Goal: Task Accomplishment & Management: Manage account settings

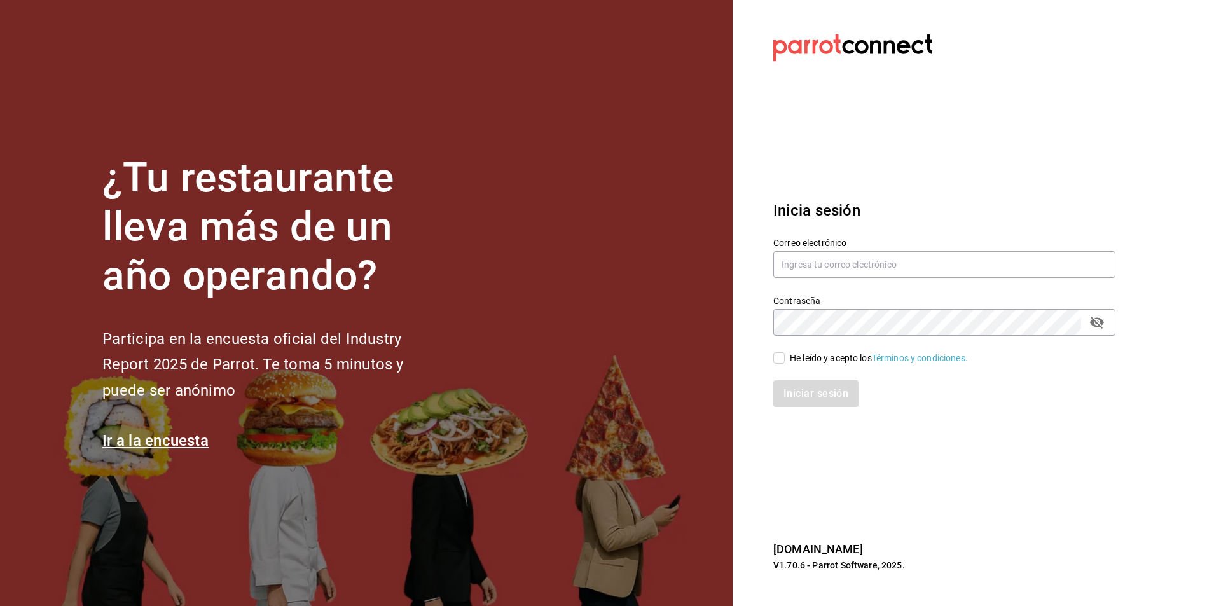
click at [858, 245] on label "Correo electrónico" at bounding box center [945, 243] width 342 height 9
click at [846, 265] on input "text" at bounding box center [945, 264] width 342 height 27
click at [907, 267] on input "text" at bounding box center [945, 264] width 342 height 27
paste input "taqueriadonpepe@cdmx.com"
type input "taqueriadonpepe@cdmx.com"
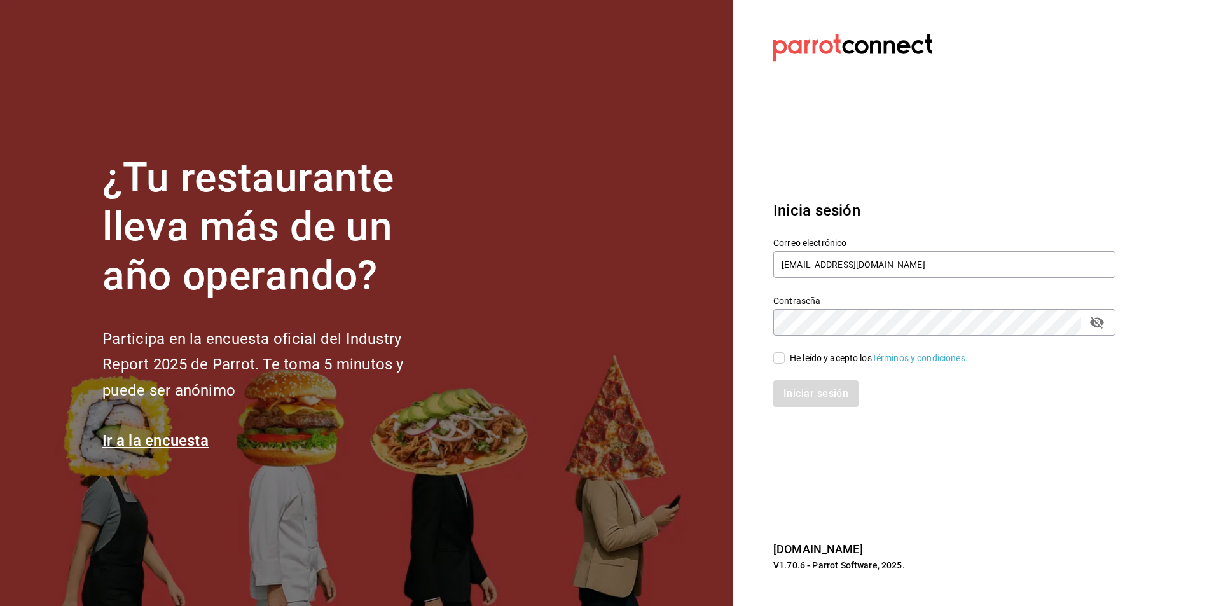
click at [840, 359] on div "He leído y acepto los Términos y condiciones." at bounding box center [879, 358] width 178 height 13
click at [785, 359] on input "He leído y acepto los Términos y condiciones." at bounding box center [779, 357] width 11 height 11
checkbox input "true"
click at [823, 403] on button "Iniciar sesión" at bounding box center [817, 393] width 87 height 27
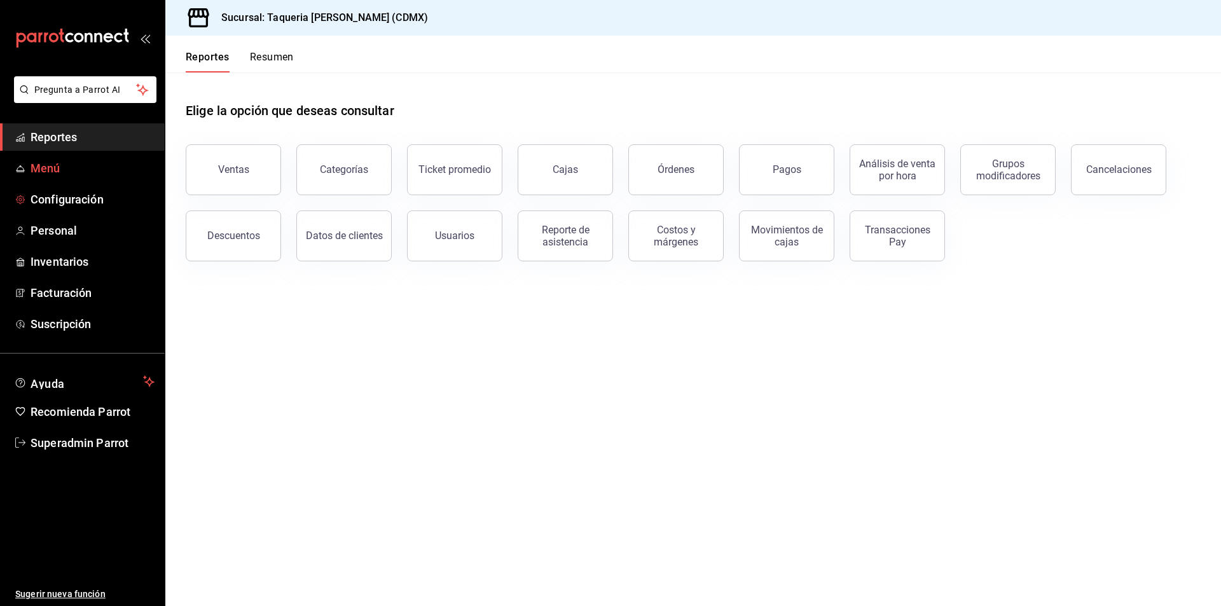
click at [53, 163] on span "Menú" at bounding box center [93, 168] width 124 height 17
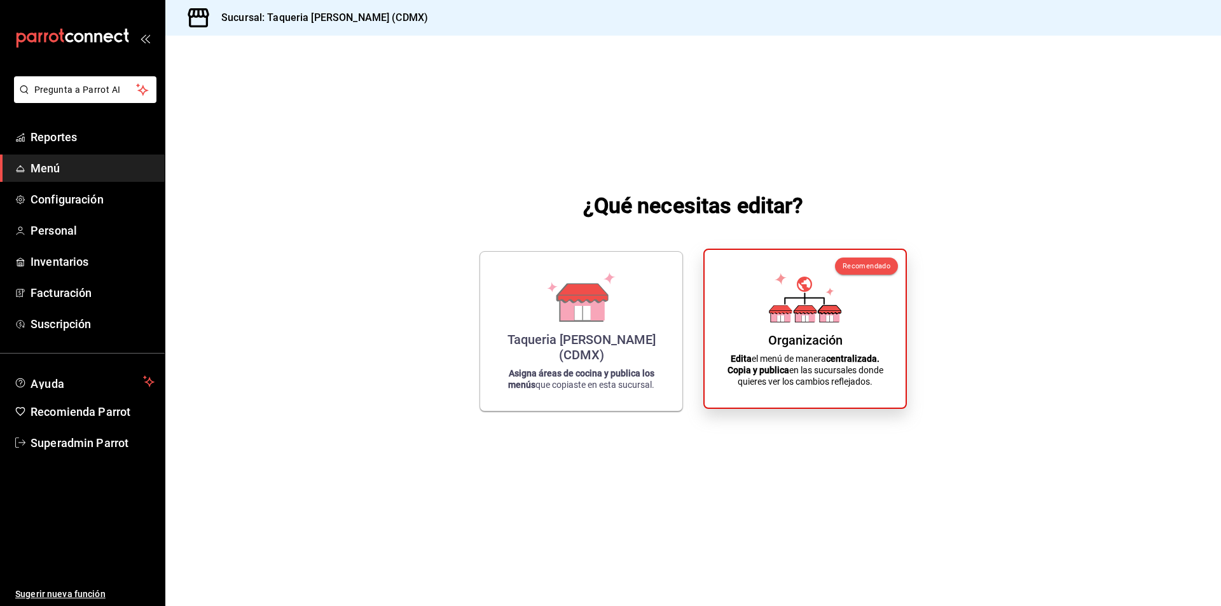
click at [840, 321] on icon at bounding box center [830, 316] width 20 height 12
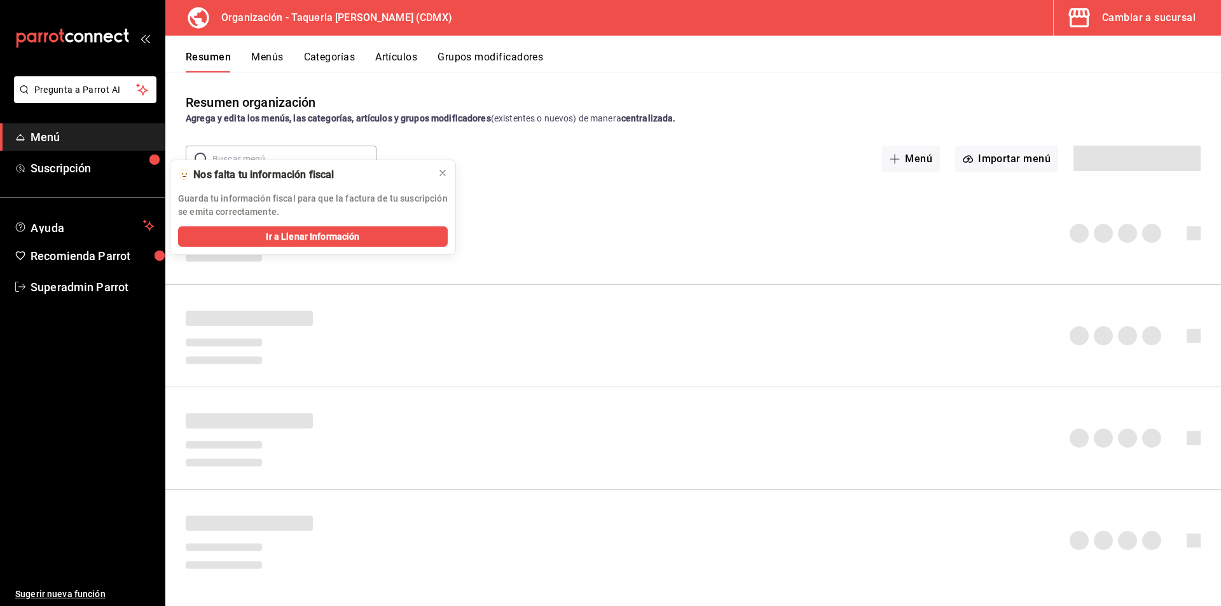
click at [468, 57] on button "Grupos modificadores" at bounding box center [491, 62] width 106 height 22
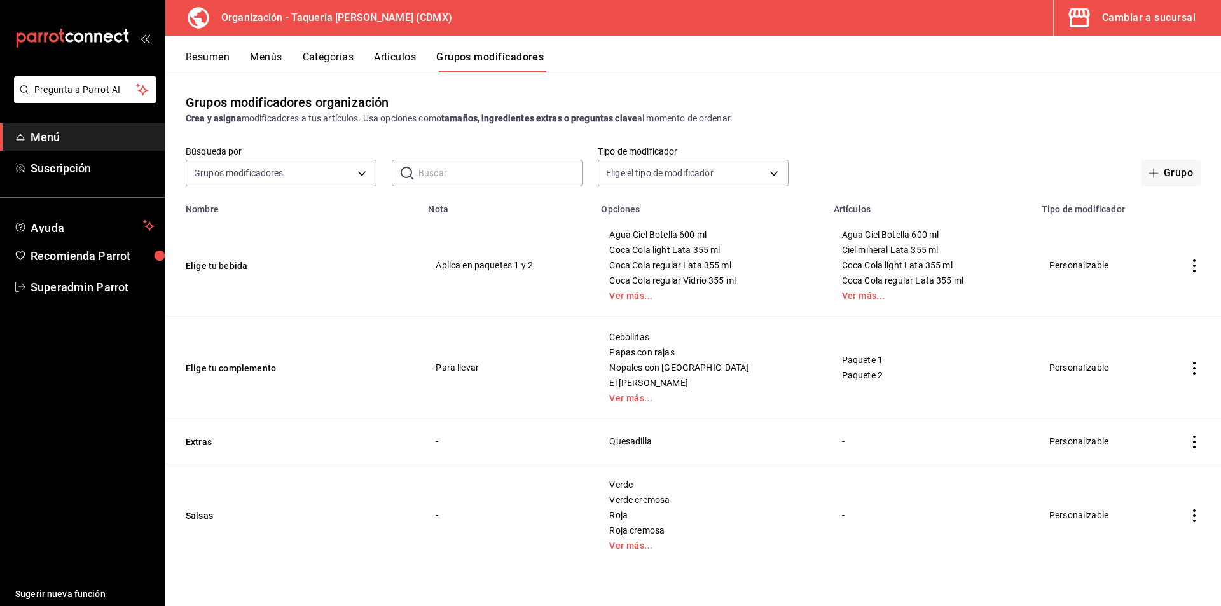
click at [390, 59] on button "Artículos" at bounding box center [395, 62] width 42 height 22
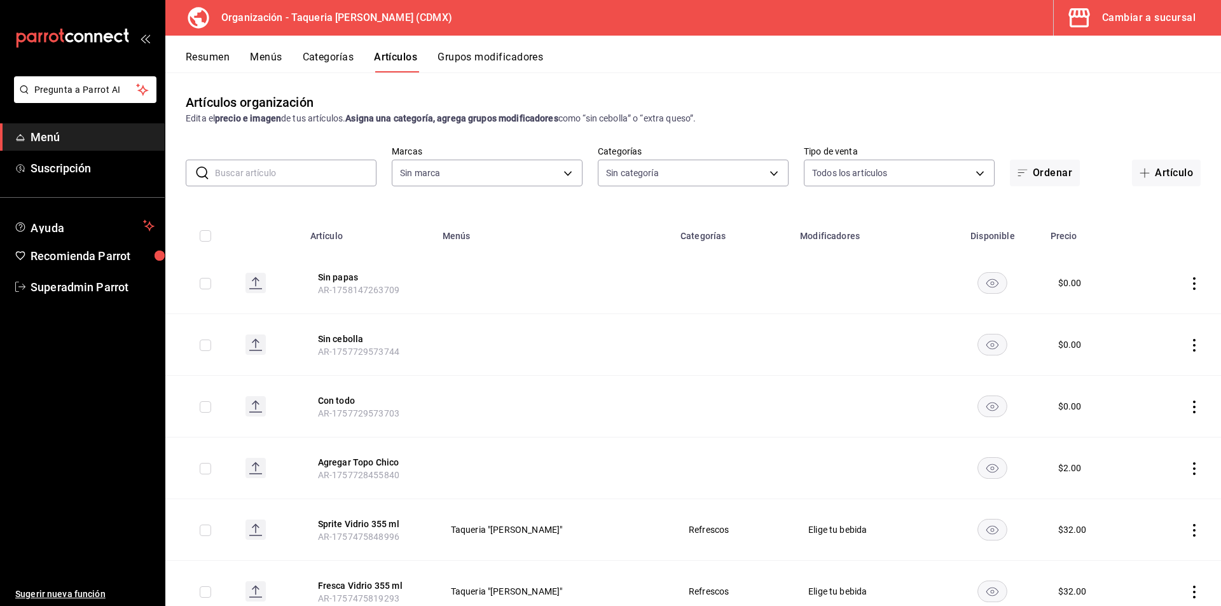
type input "ce101241-e291-4bf4-bb44-606d110127b7"
type input "525dfa34-559b-4d38-94f6-aaf585d6ada2,a85c83a3-24f4-47d7-91b1-cd088f40c17e,fc4c7…"
click at [286, 179] on input "text" at bounding box center [296, 172] width 162 height 25
click at [288, 174] on input "text" at bounding box center [296, 172] width 162 height 25
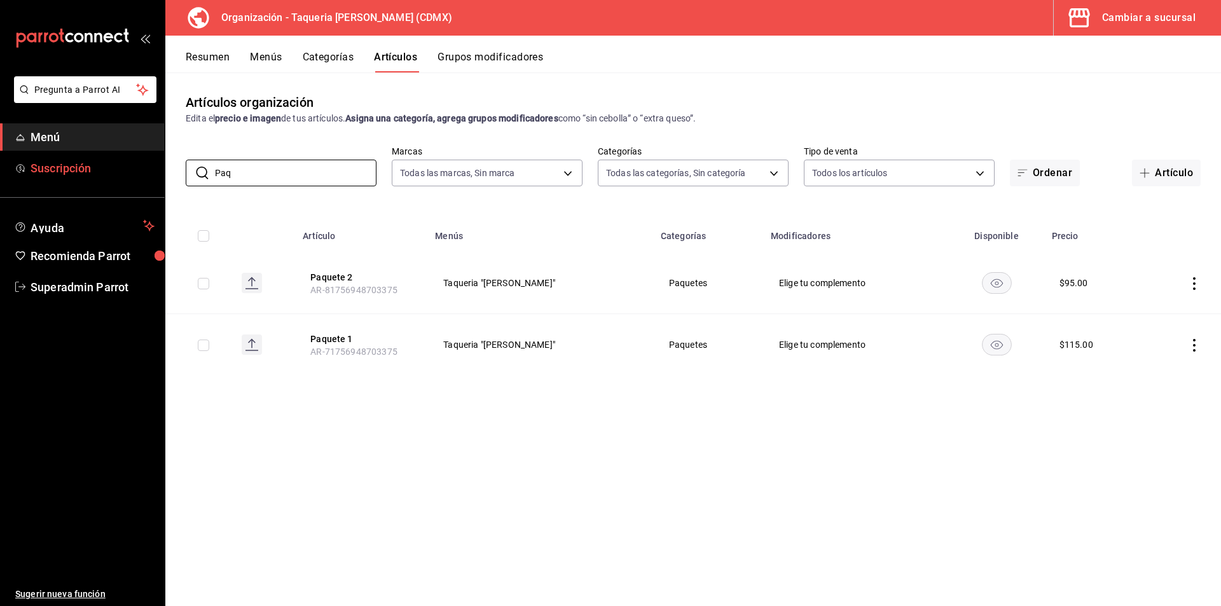
type input "Paq"
drag, startPoint x: 351, startPoint y: 337, endPoint x: 1210, endPoint y: 385, distance: 860.2
click at [351, 337] on button "Paquete 1" at bounding box center [361, 339] width 102 height 13
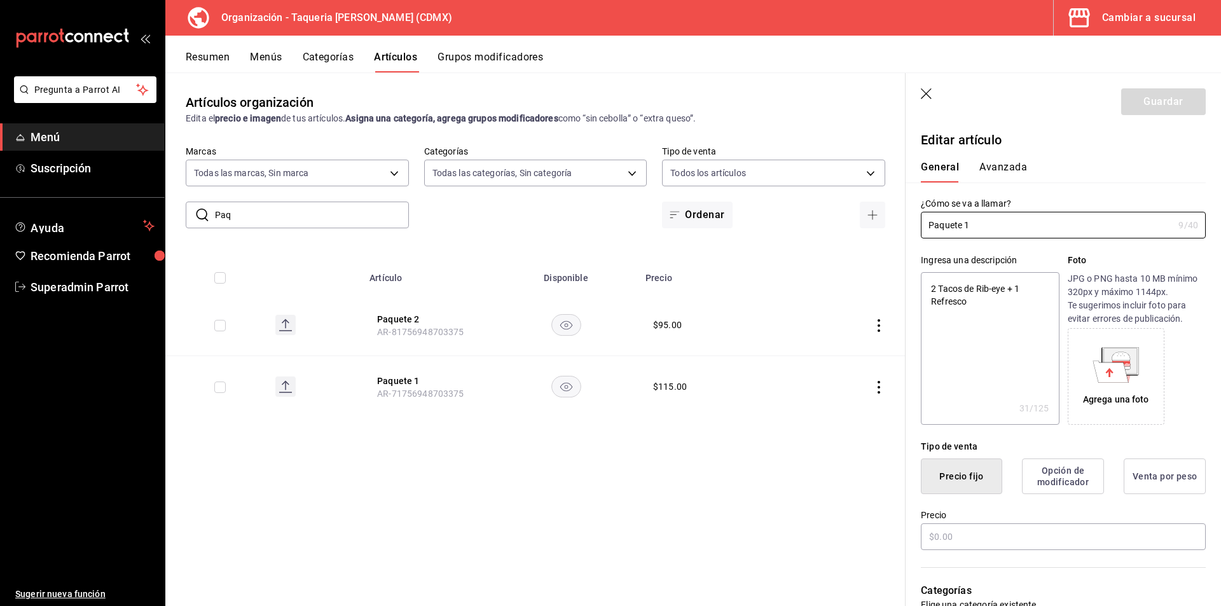
type textarea "x"
type input "$115.00"
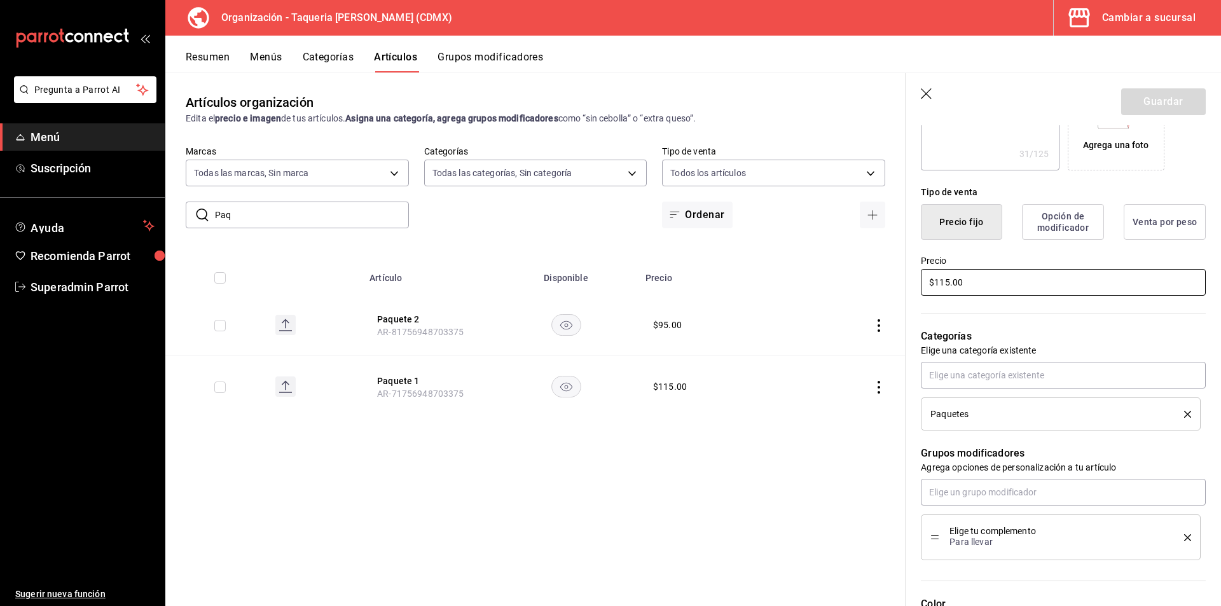
scroll to position [382, 0]
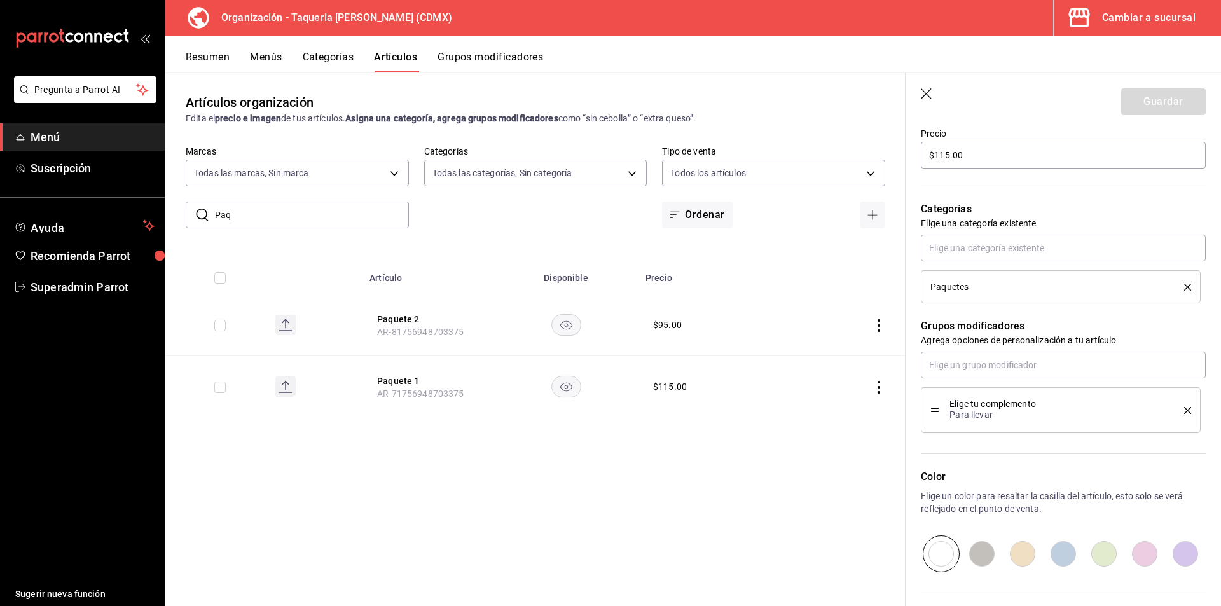
click at [928, 90] on icon "button" at bounding box center [927, 94] width 13 height 13
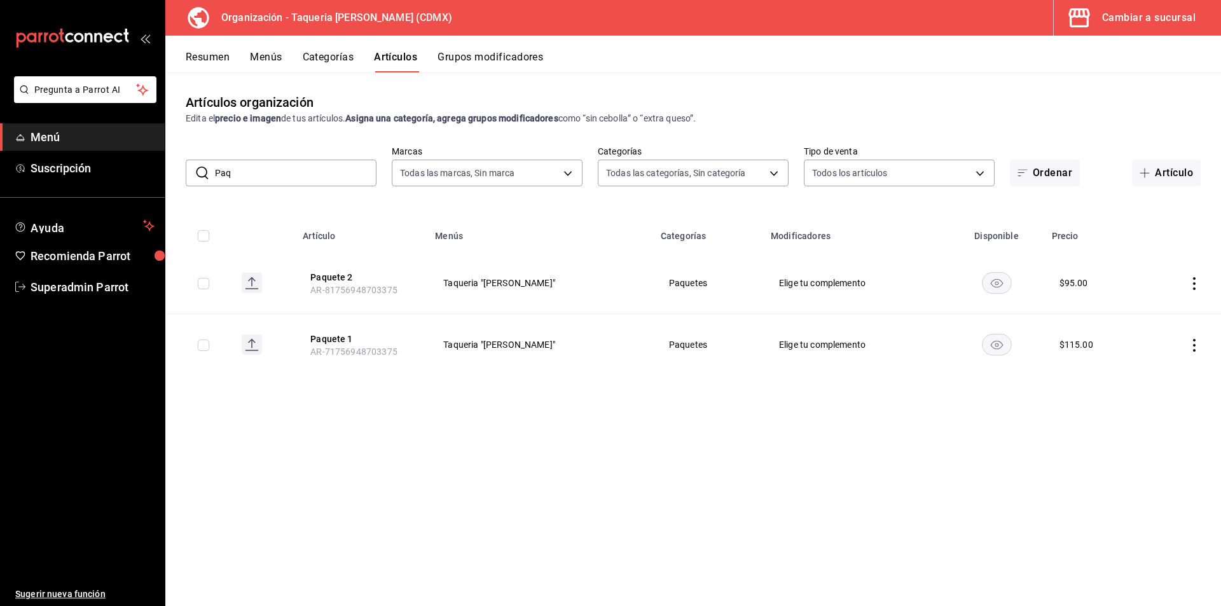
click at [523, 57] on button "Grupos modificadores" at bounding box center [491, 62] width 106 height 22
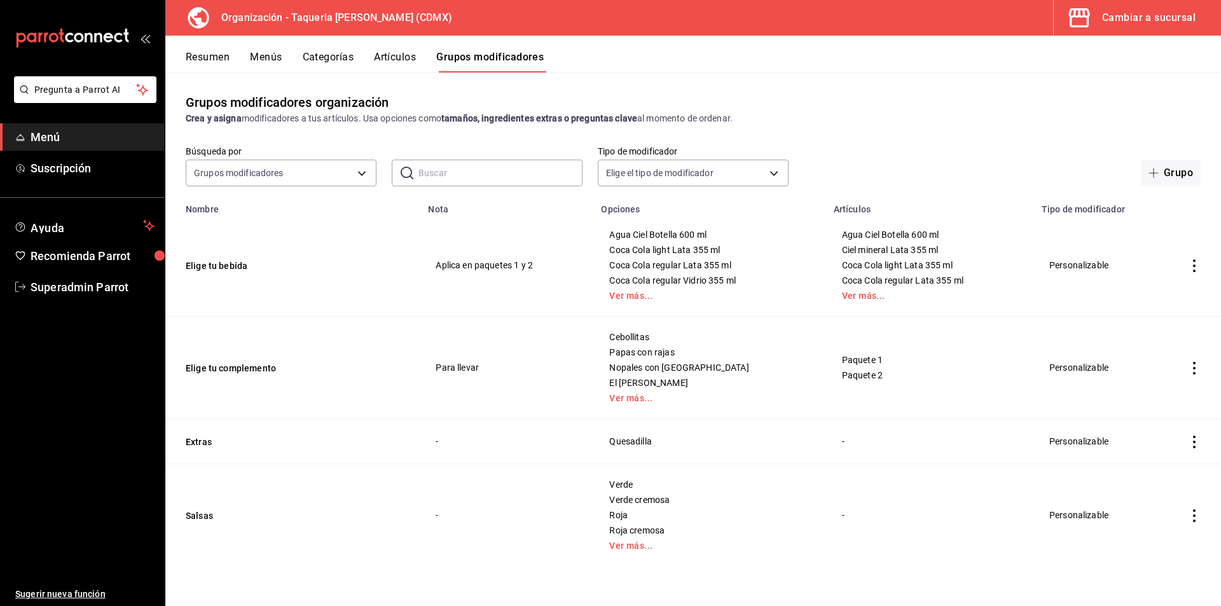
click at [239, 359] on td "Elige tu complemento" at bounding box center [292, 368] width 255 height 102
click at [239, 363] on button "Elige tu complemento" at bounding box center [262, 368] width 153 height 13
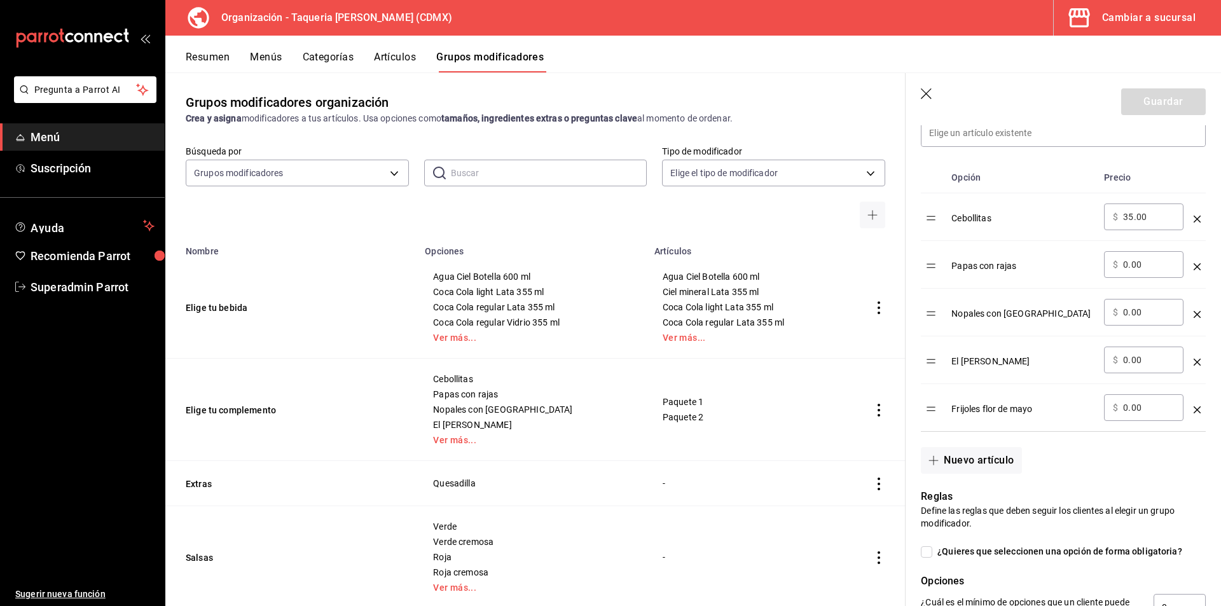
scroll to position [318, 0]
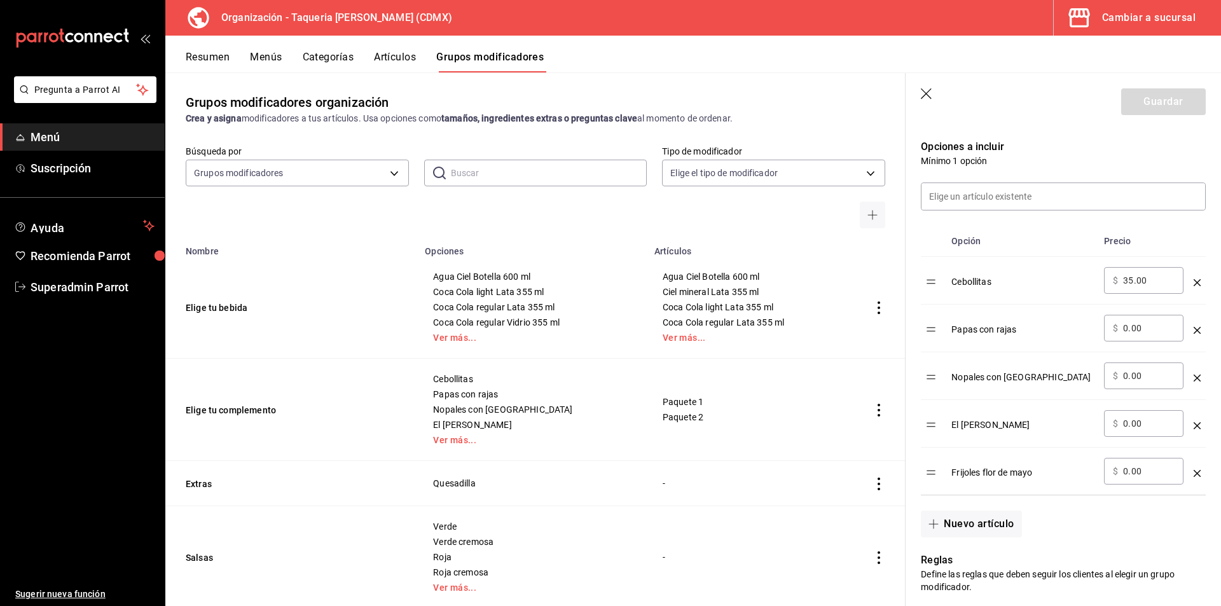
click at [233, 295] on td "Elige tu bebida" at bounding box center [291, 307] width 252 height 102
click at [212, 305] on button "Elige tu bebida" at bounding box center [262, 308] width 153 height 13
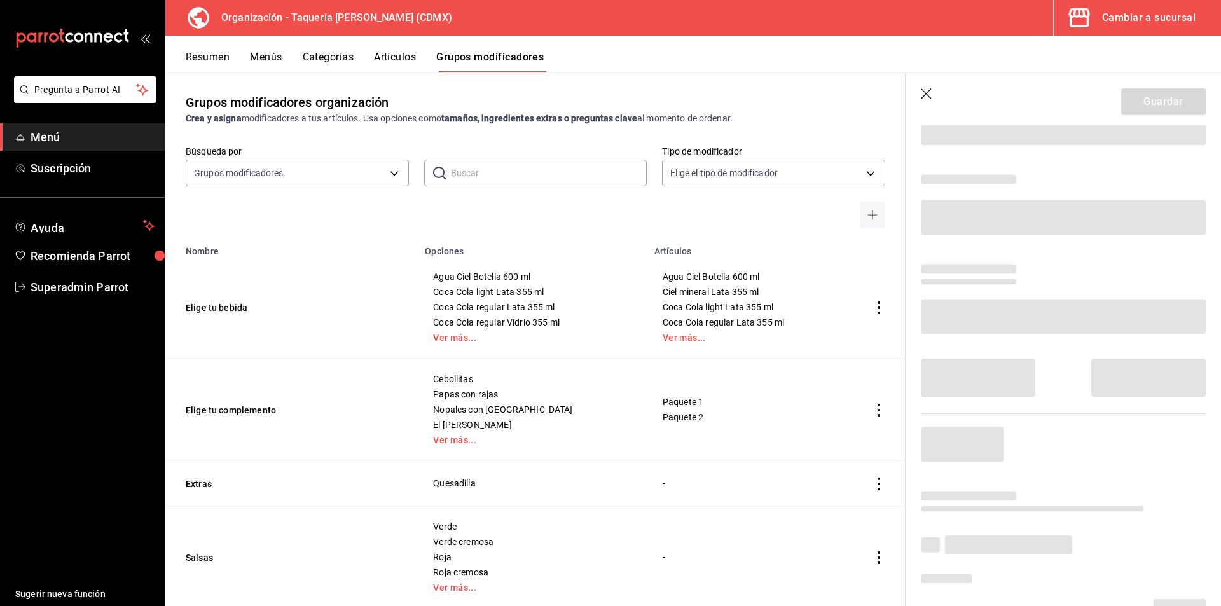
scroll to position [42, 0]
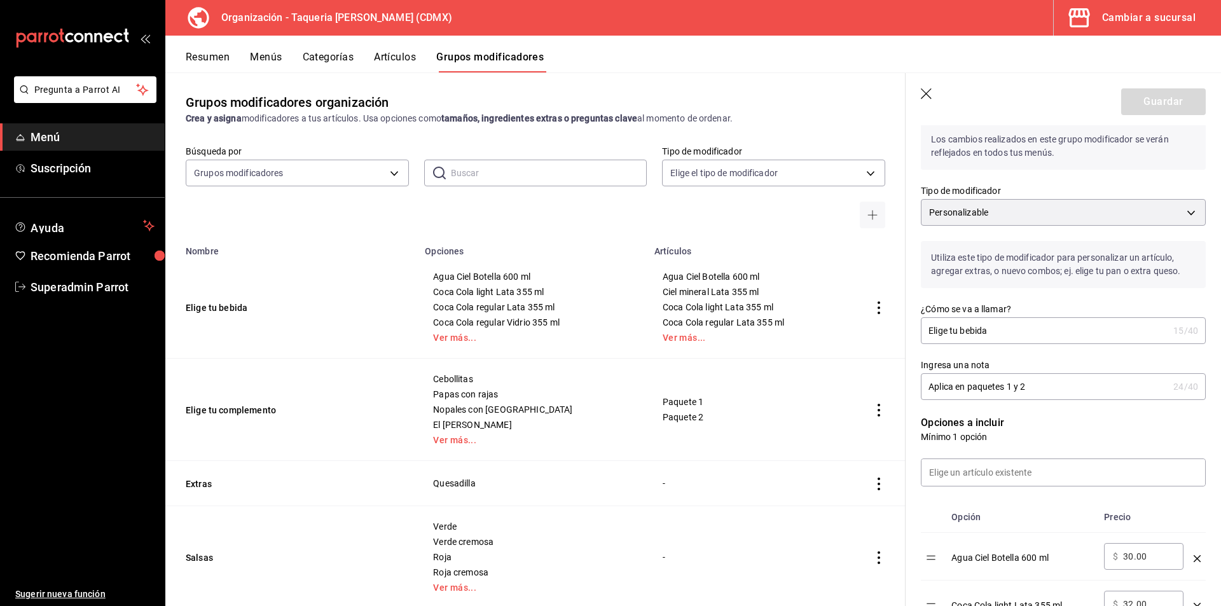
click at [407, 55] on button "Artículos" at bounding box center [395, 62] width 42 height 22
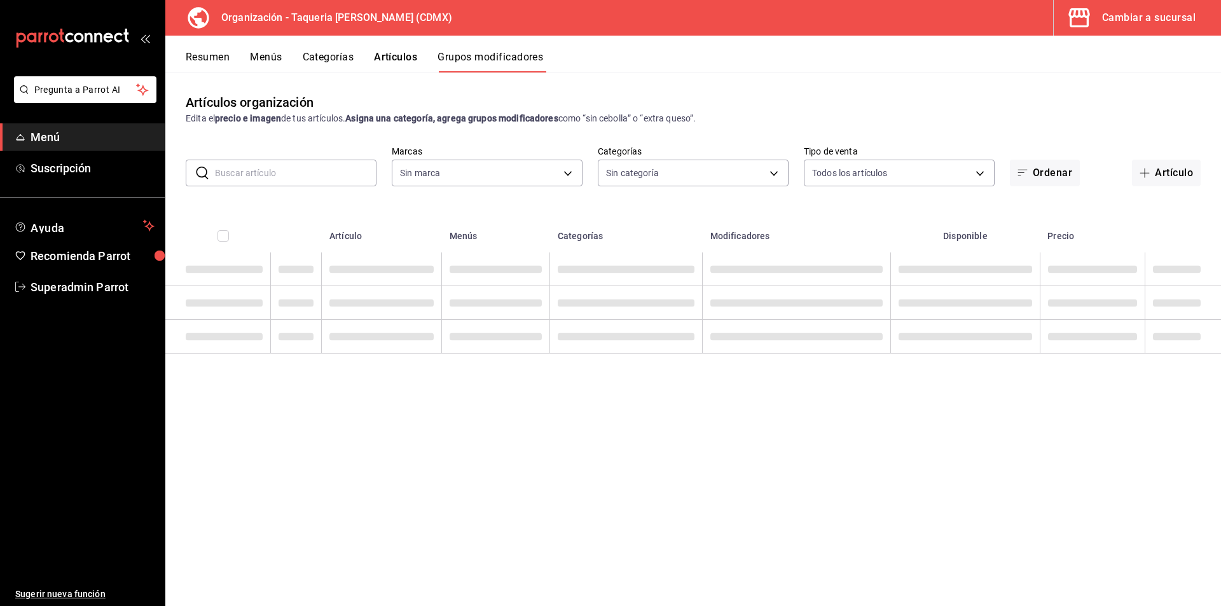
type input "ce101241-e291-4bf4-bb44-606d110127b7"
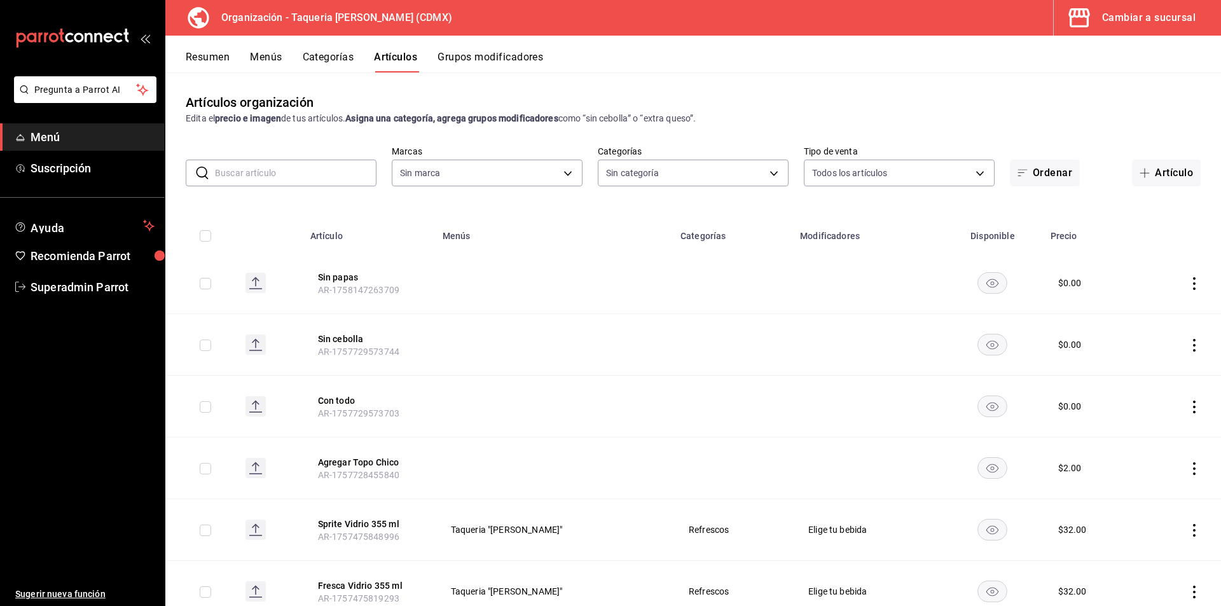
type input "ce101241-e291-4bf4-bb44-606d110127b7"
type input "525dfa34-559b-4d38-94f6-aaf585d6ada2,a85c83a3-24f4-47d7-91b1-cd088f40c17e,fc4c7…"
click at [305, 174] on input "text" at bounding box center [296, 172] width 162 height 25
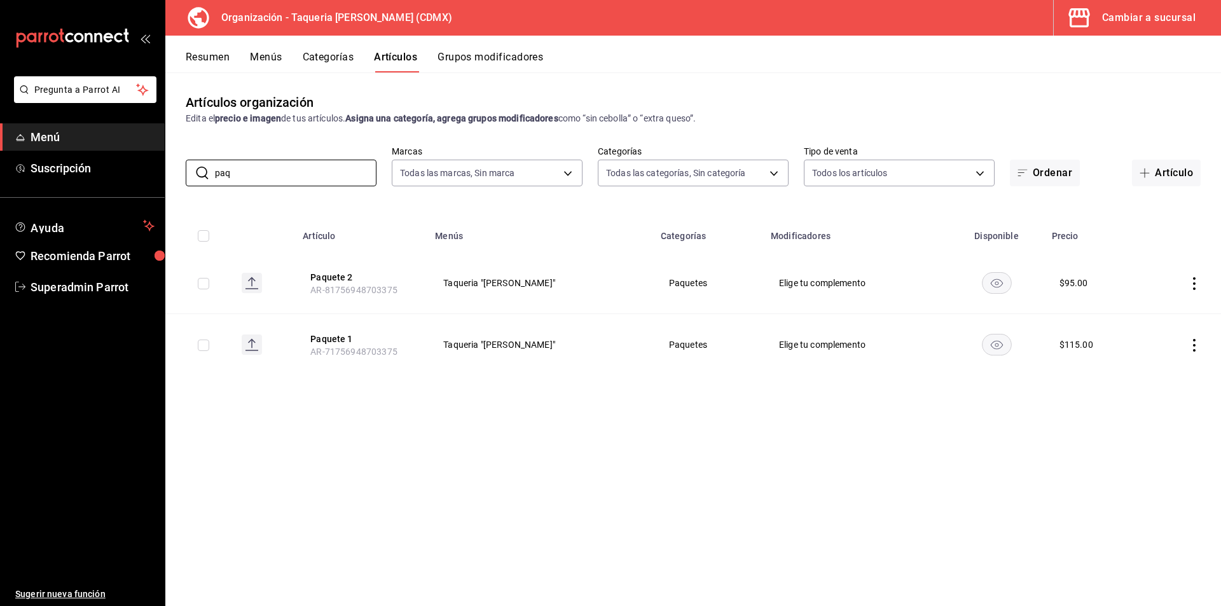
type input "paq"
click at [279, 63] on button "Menús" at bounding box center [266, 62] width 32 height 22
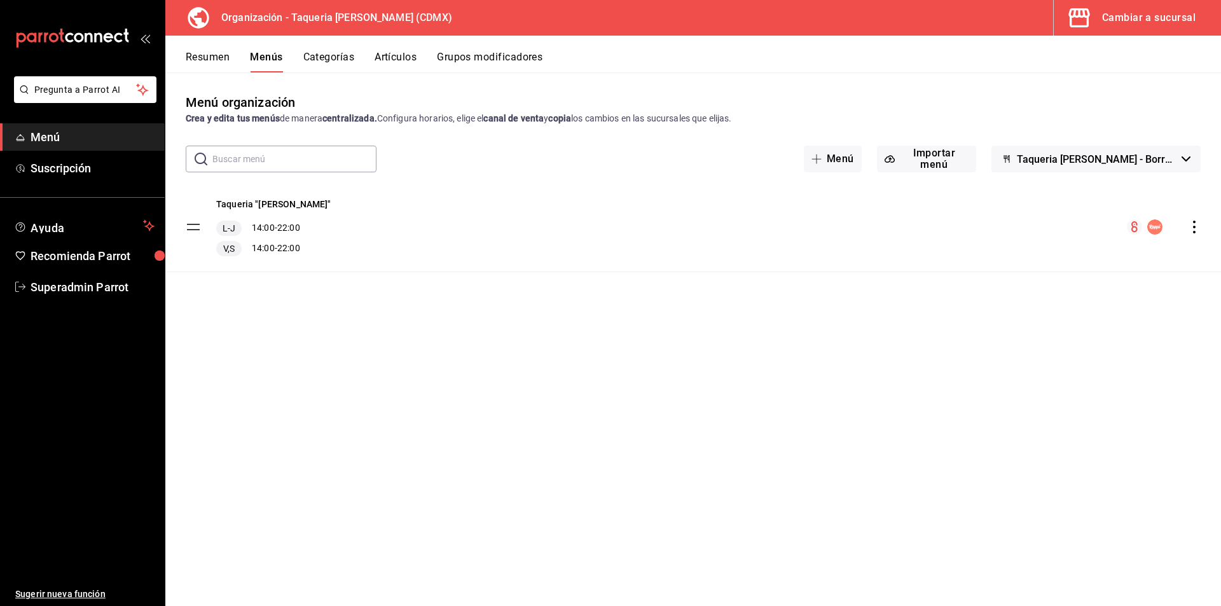
click at [1195, 229] on icon "actions" at bounding box center [1194, 227] width 13 height 13
click at [1026, 289] on span "Duplicar" at bounding box center [1094, 282] width 155 height 13
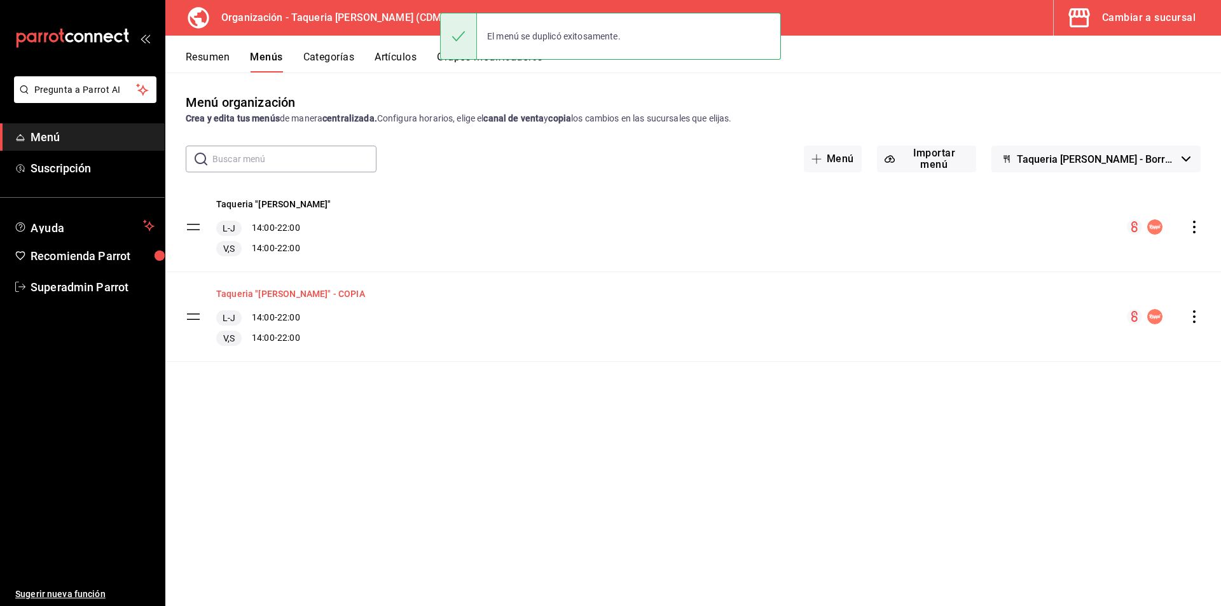
click at [307, 293] on button "Taqueria "Don Pepe" - COPIA" at bounding box center [290, 294] width 149 height 13
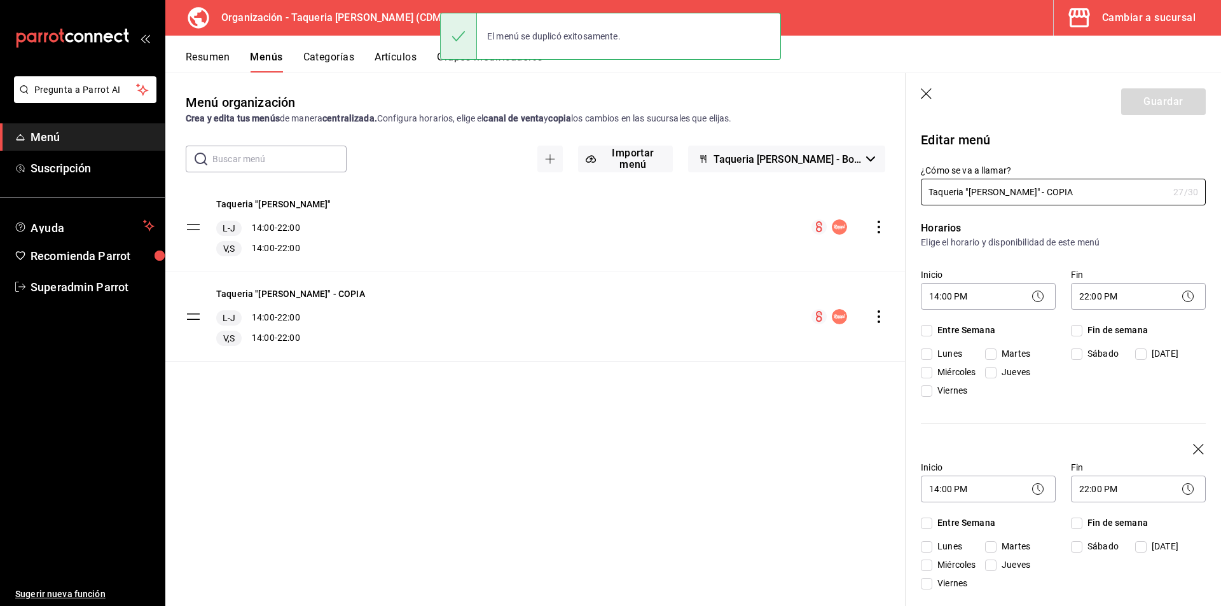
checkbox input "true"
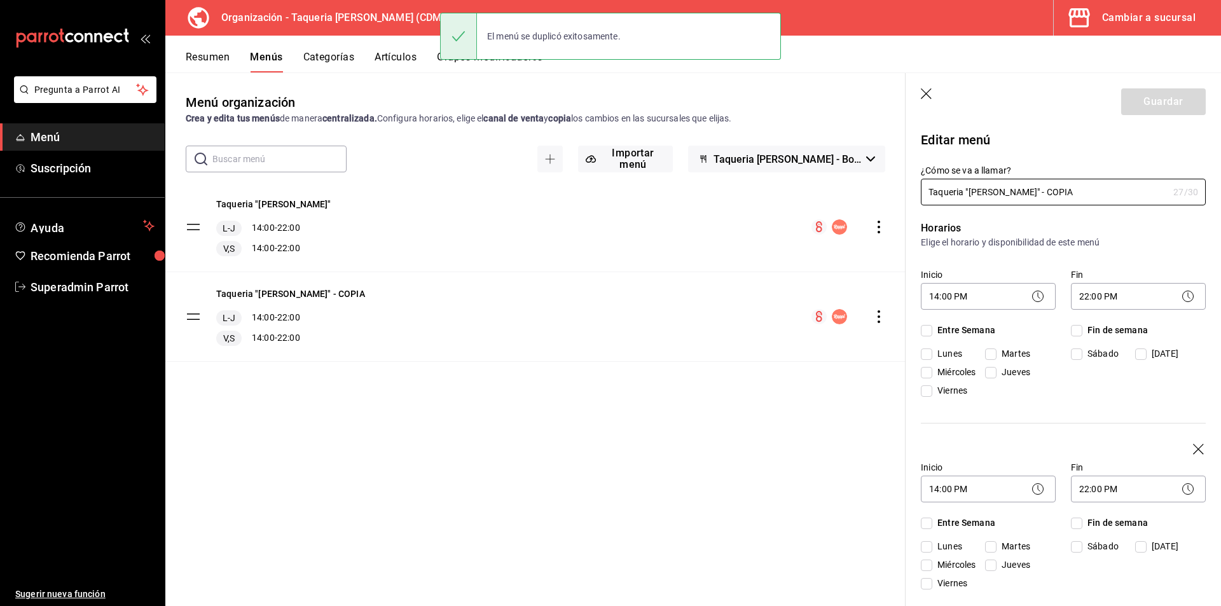
checkbox input "true"
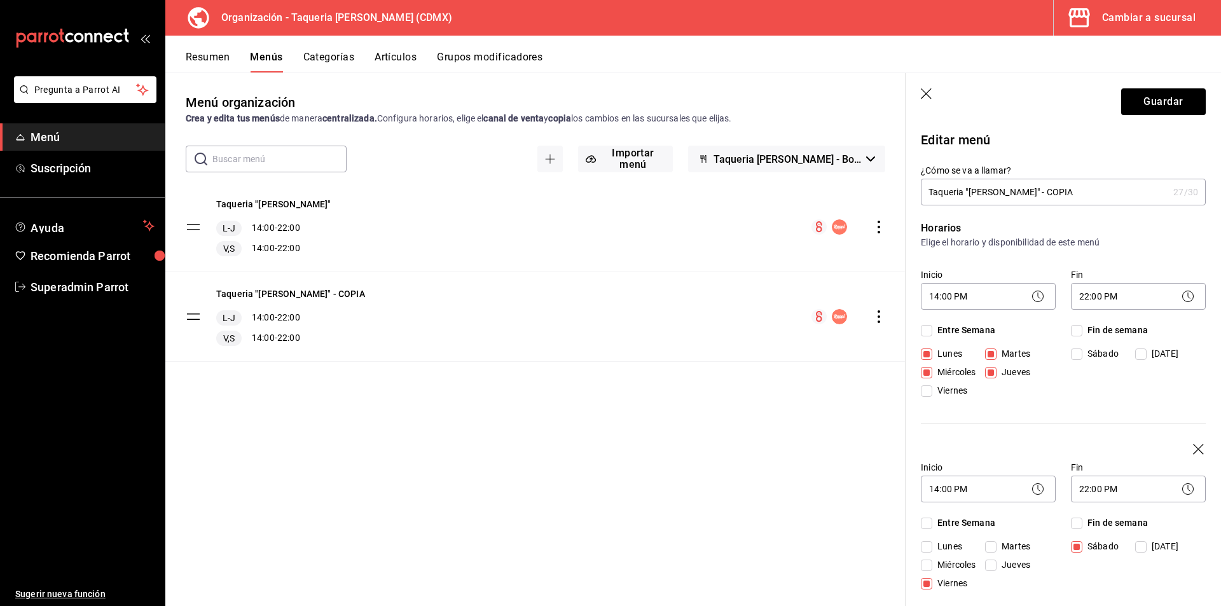
click at [1030, 190] on input "Taqueria "Don Pepe" - COPIA" at bounding box center [1044, 191] width 247 height 25
type input "Taqueria "[PERSON_NAME]" - Delivery"
click at [1169, 102] on button "Guardar" at bounding box center [1164, 101] width 85 height 27
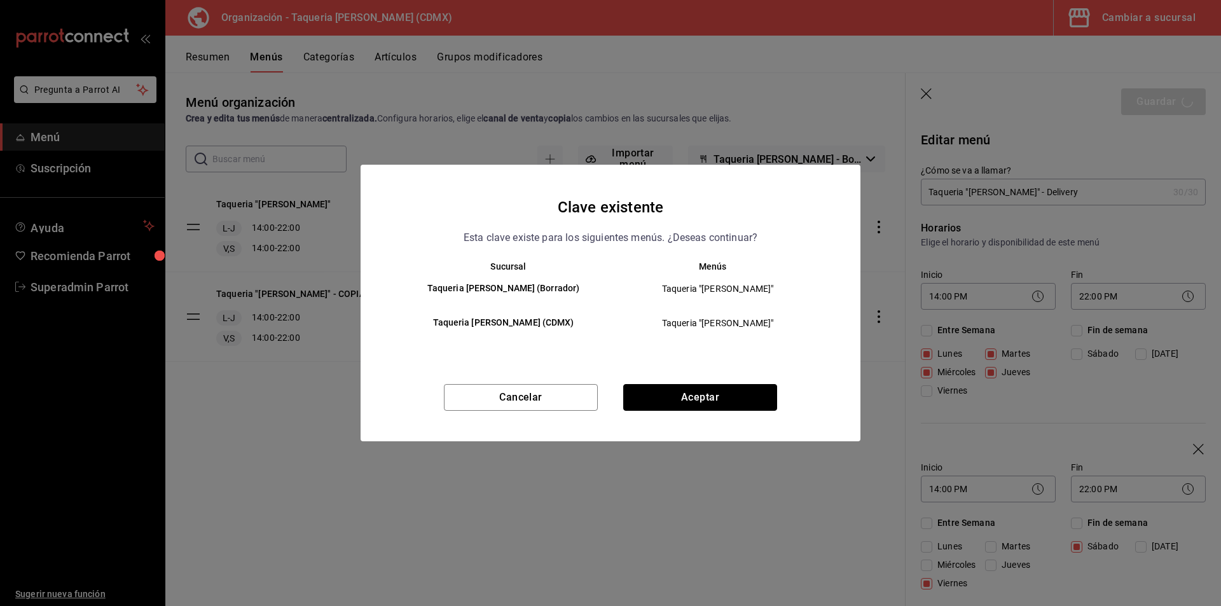
click at [707, 405] on button "Aceptar" at bounding box center [700, 397] width 154 height 27
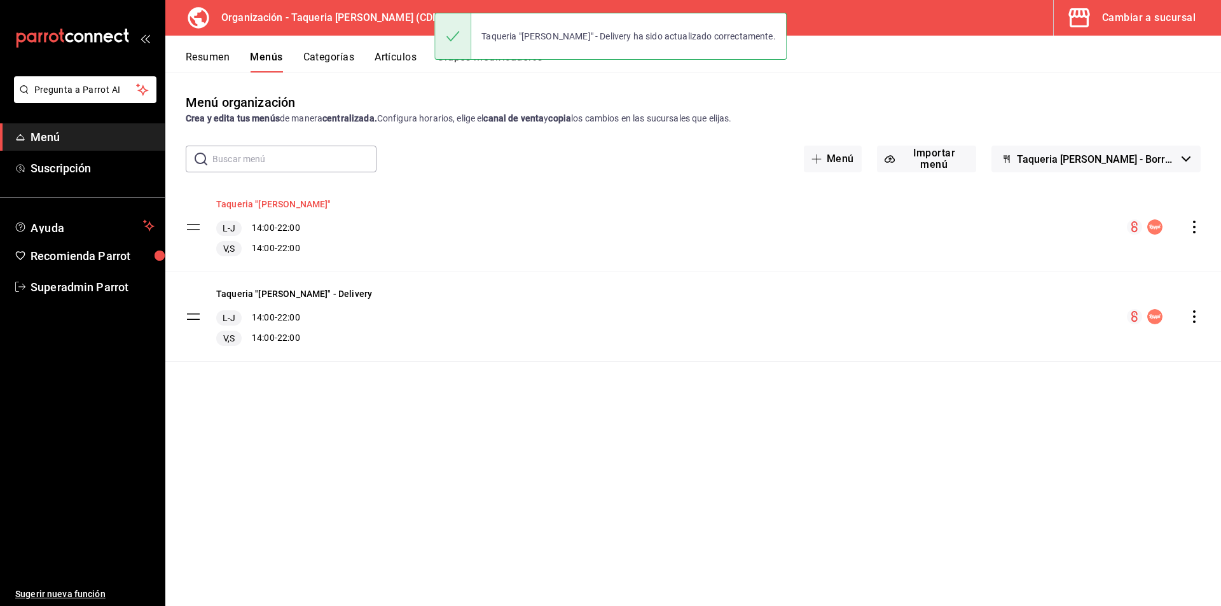
click at [284, 200] on button "Taqueria "[PERSON_NAME]"" at bounding box center [273, 204] width 115 height 13
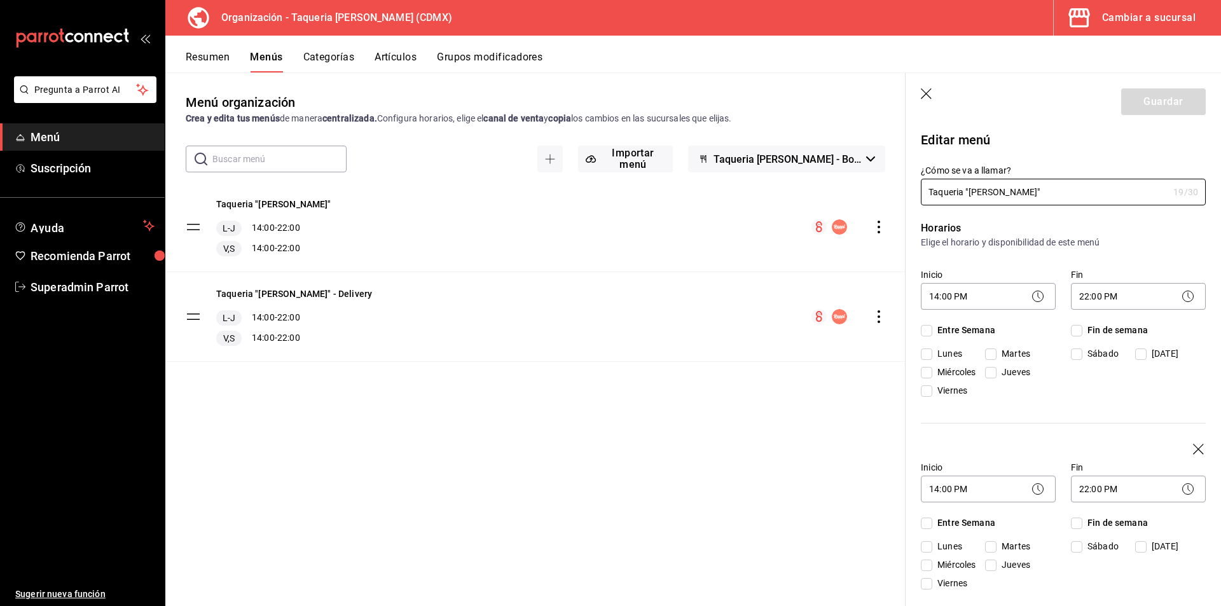
checkbox input "true"
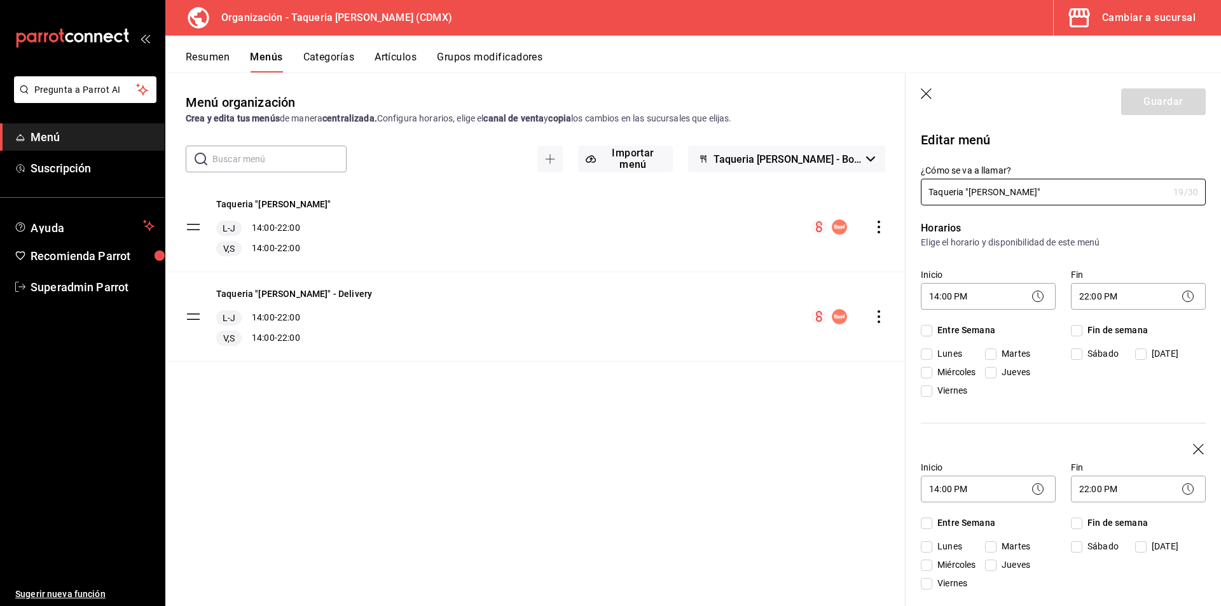
checkbox input "true"
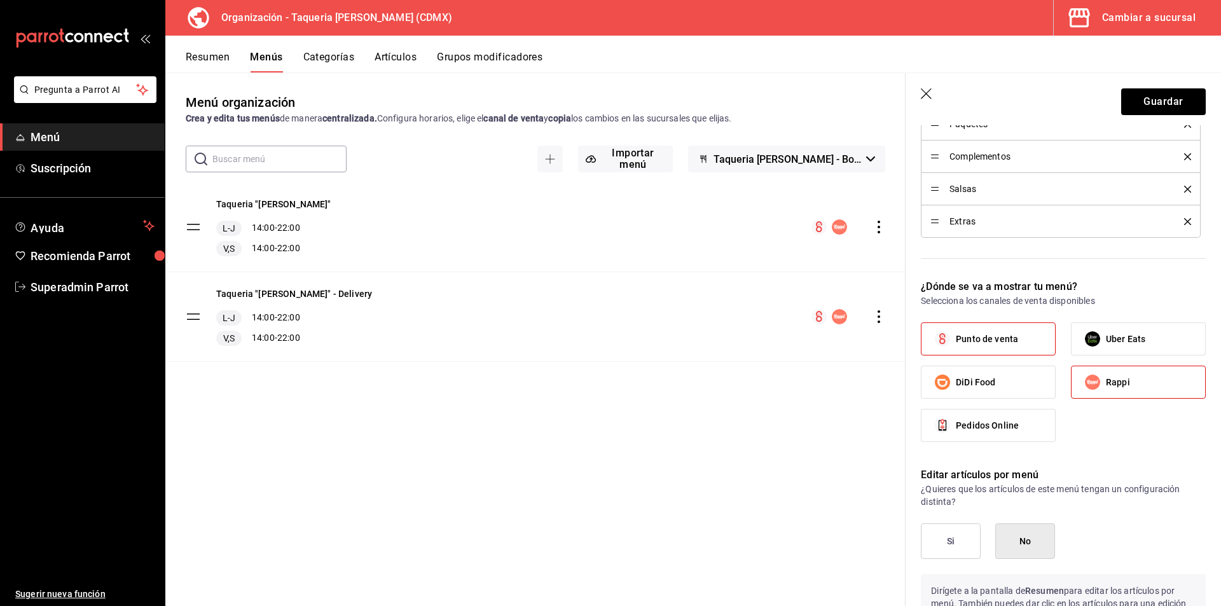
scroll to position [887, 0]
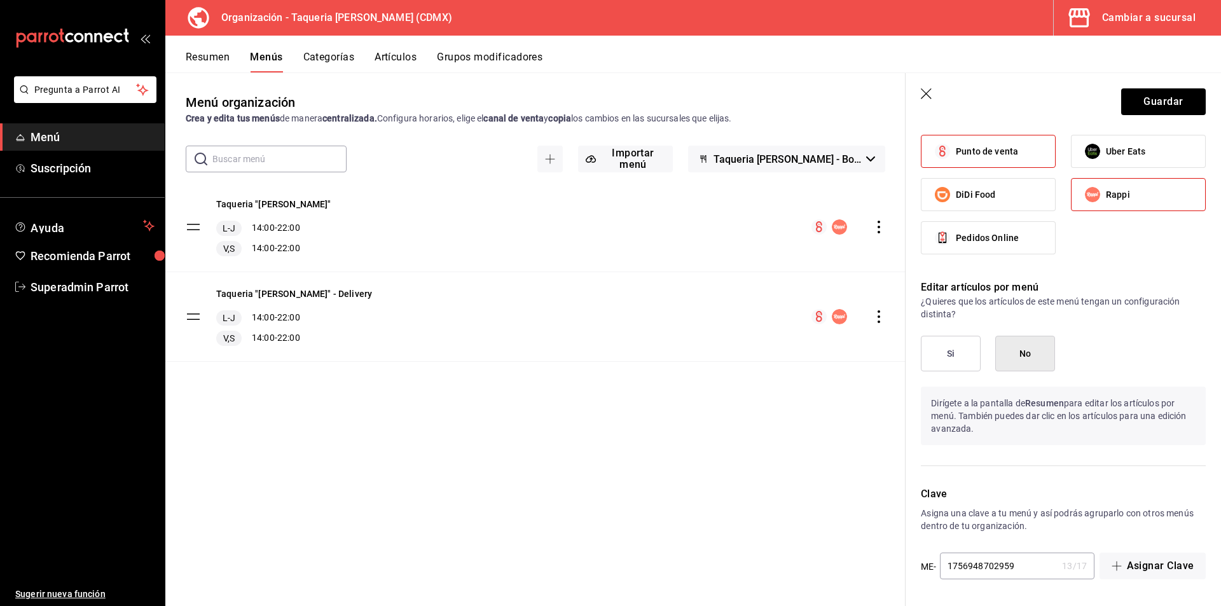
click at [1111, 196] on span "Rappi" at bounding box center [1118, 194] width 24 height 13
click at [1106, 196] on input "Rappi" at bounding box center [1093, 194] width 27 height 27
checkbox input "false"
click at [1162, 99] on button "Guardar" at bounding box center [1164, 101] width 85 height 27
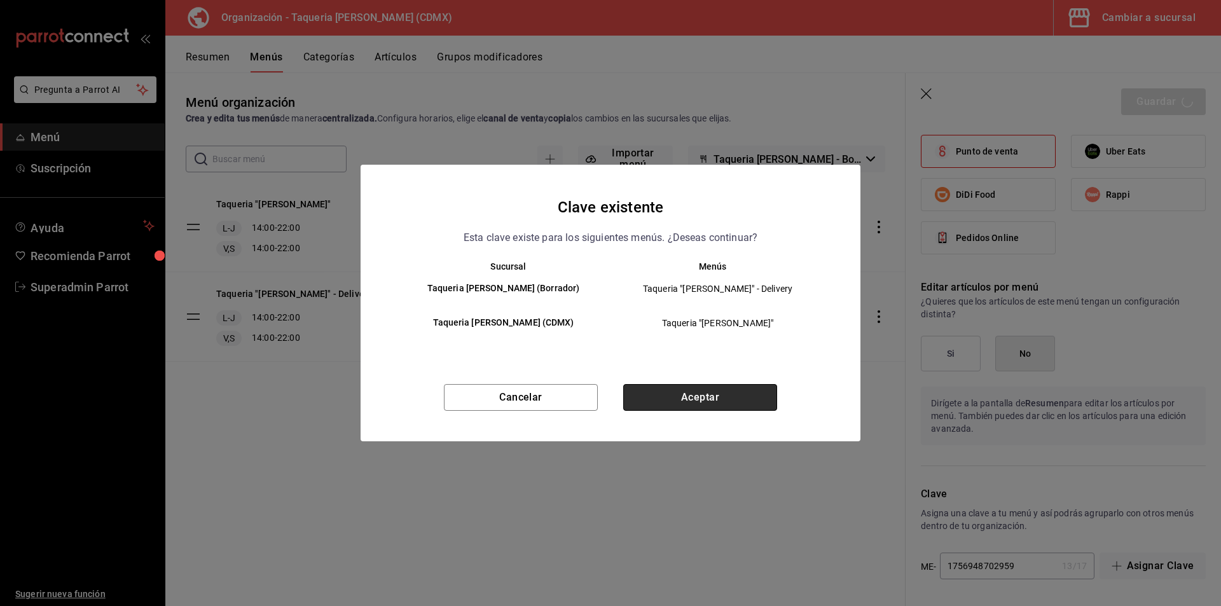
click at [642, 400] on button "Aceptar" at bounding box center [700, 397] width 154 height 27
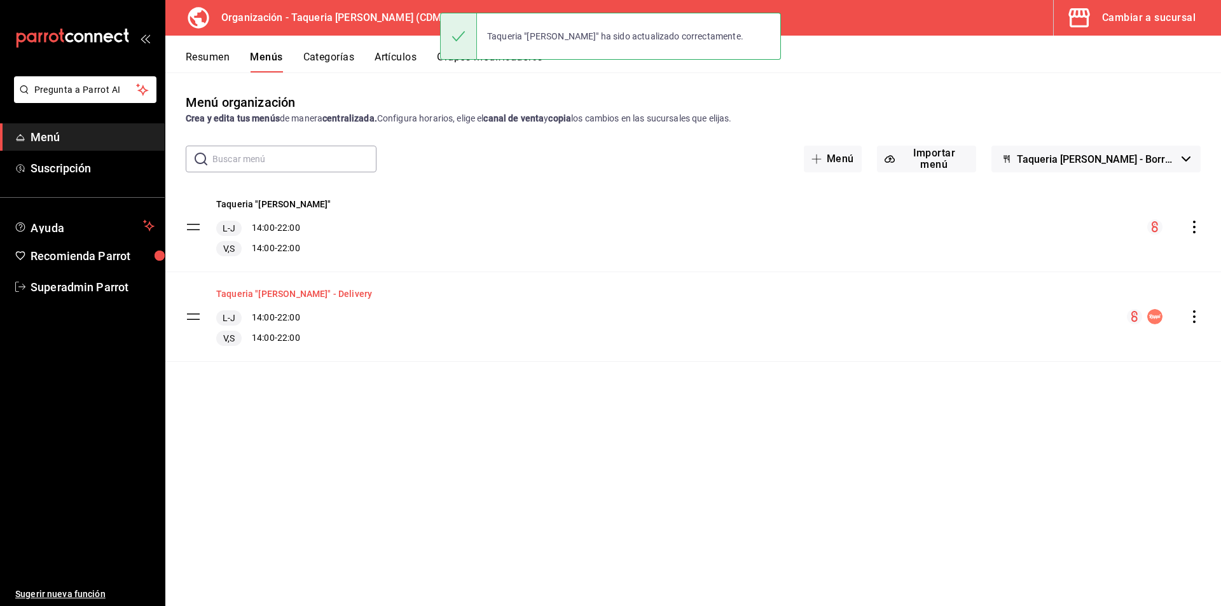
click at [324, 300] on button "Taqueria "[PERSON_NAME]" - Delivery" at bounding box center [294, 294] width 156 height 13
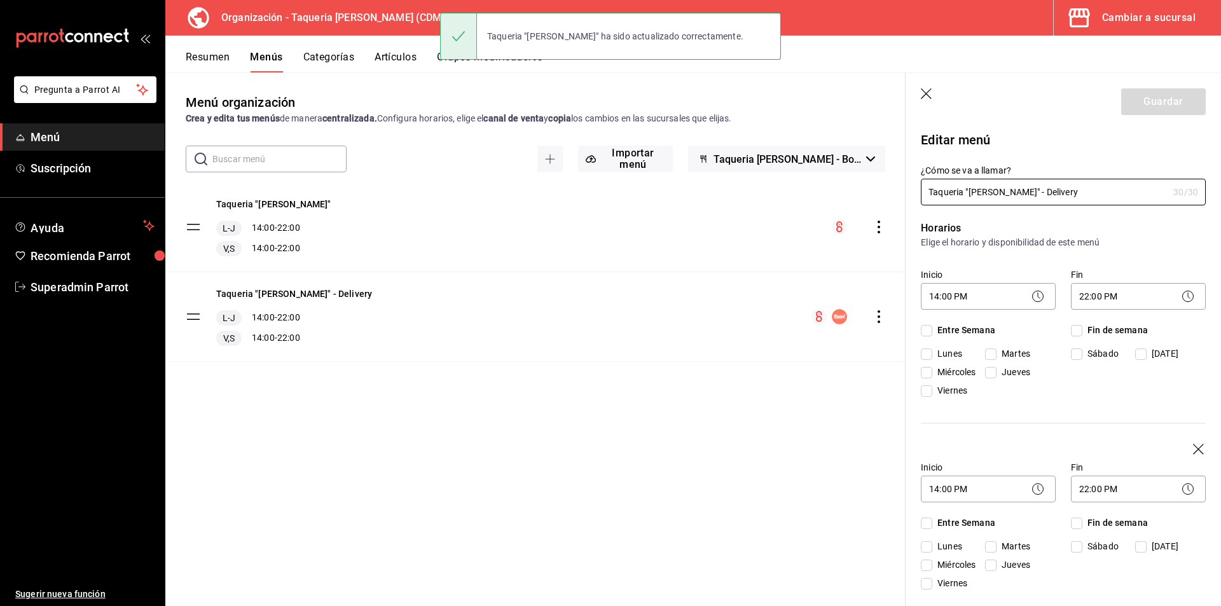
checkbox input "true"
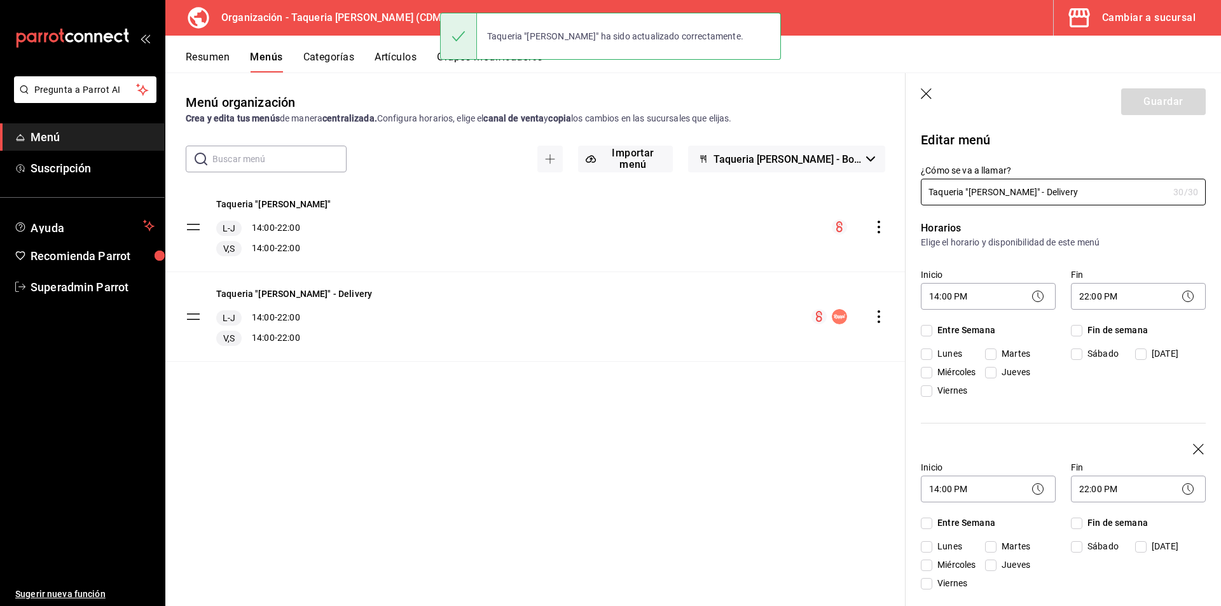
checkbox input "true"
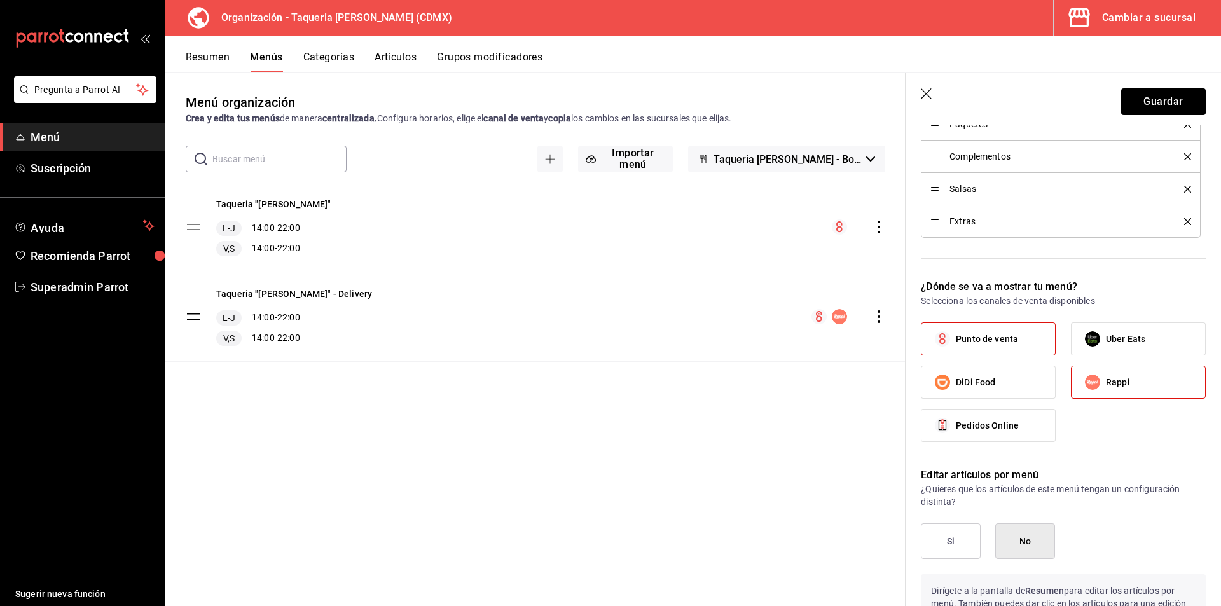
scroll to position [763, 0]
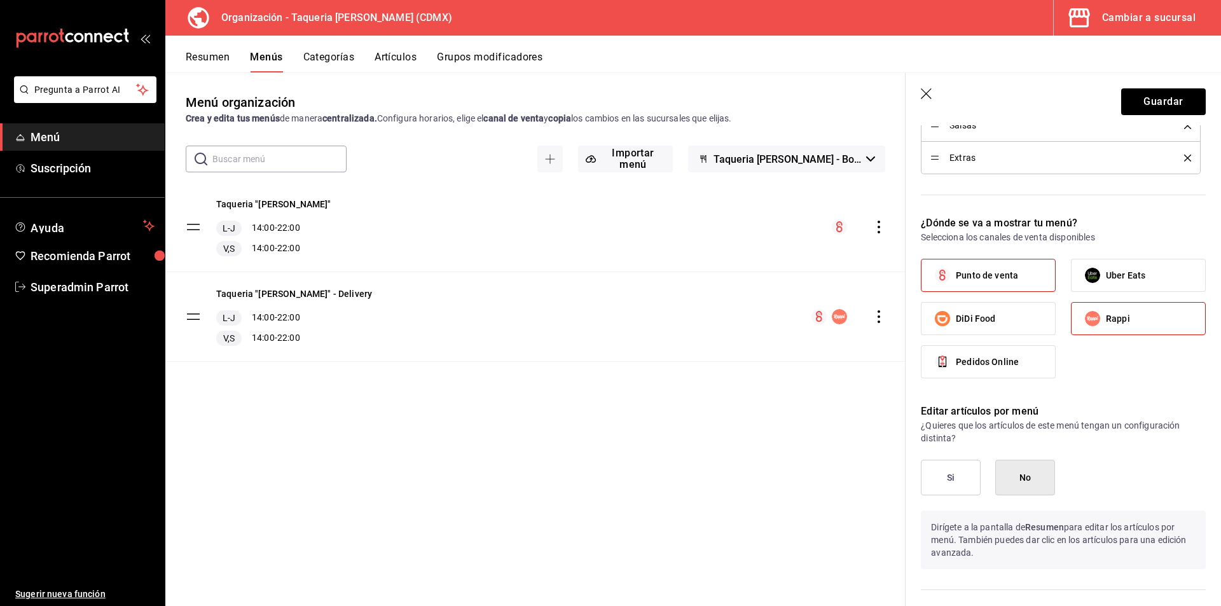
click at [961, 281] on span "Punto de venta" at bounding box center [987, 275] width 62 height 13
click at [956, 281] on input "Punto de venta" at bounding box center [942, 275] width 27 height 27
checkbox input "false"
click at [1165, 99] on button "Guardar" at bounding box center [1164, 101] width 85 height 27
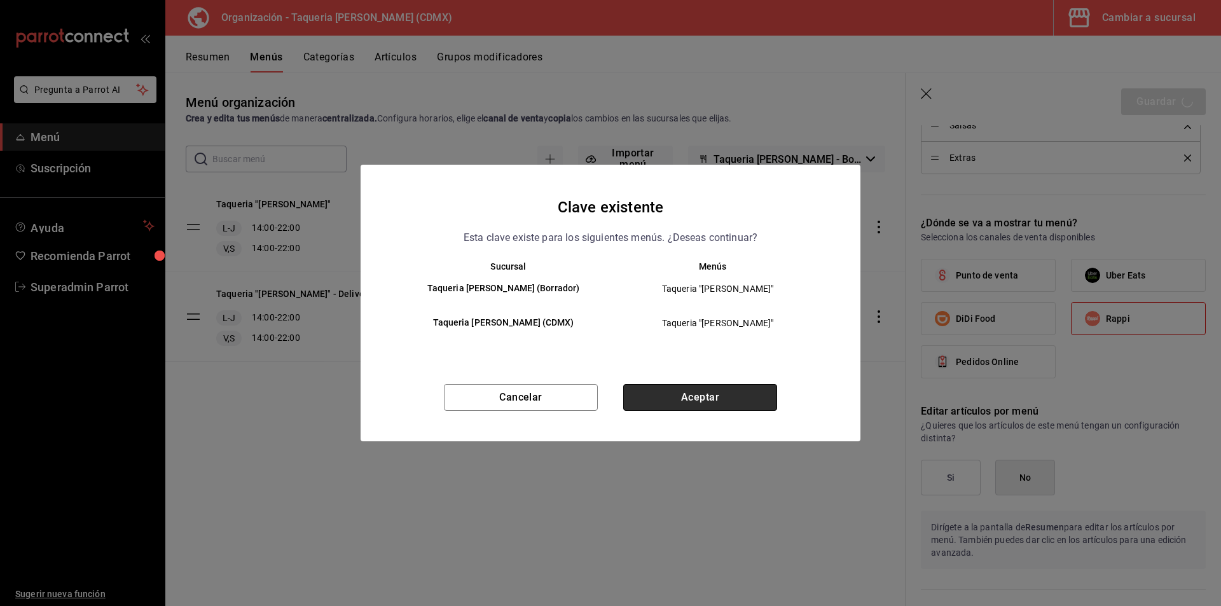
click at [730, 396] on button "Aceptar" at bounding box center [700, 397] width 154 height 27
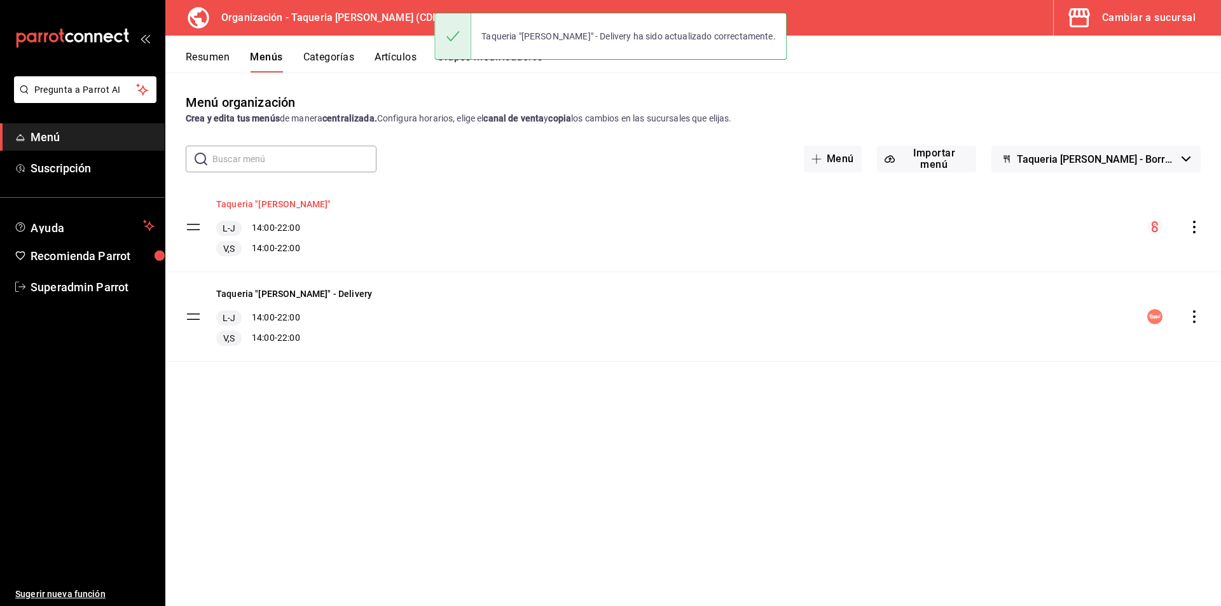
click at [281, 201] on button "Taqueria "[PERSON_NAME]"" at bounding box center [273, 204] width 115 height 13
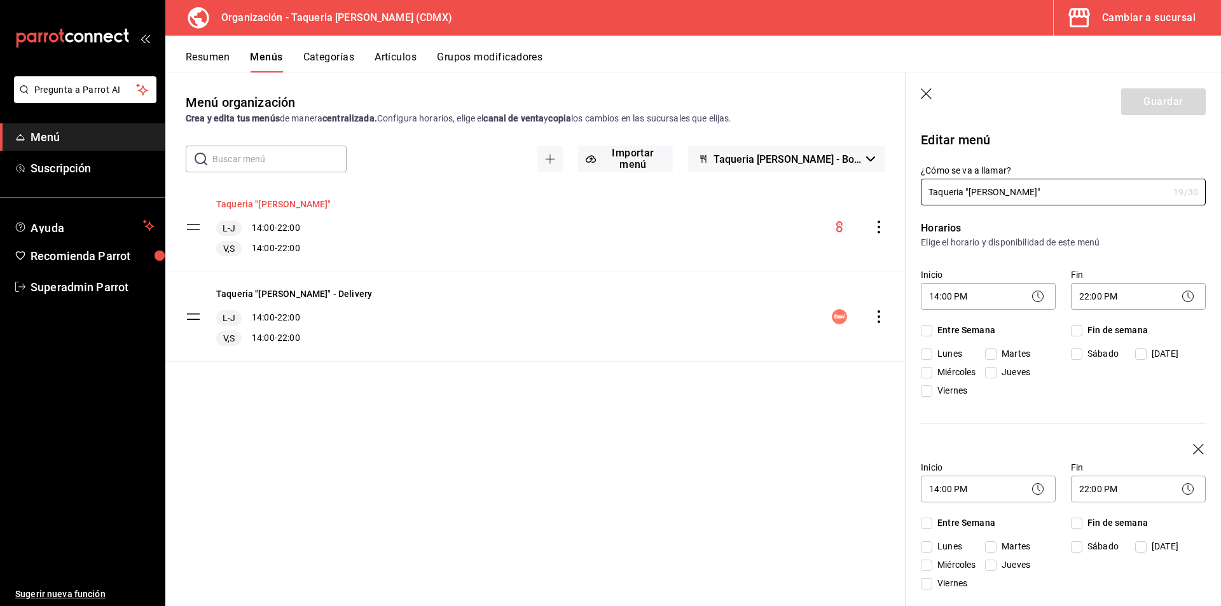
checkbox input "true"
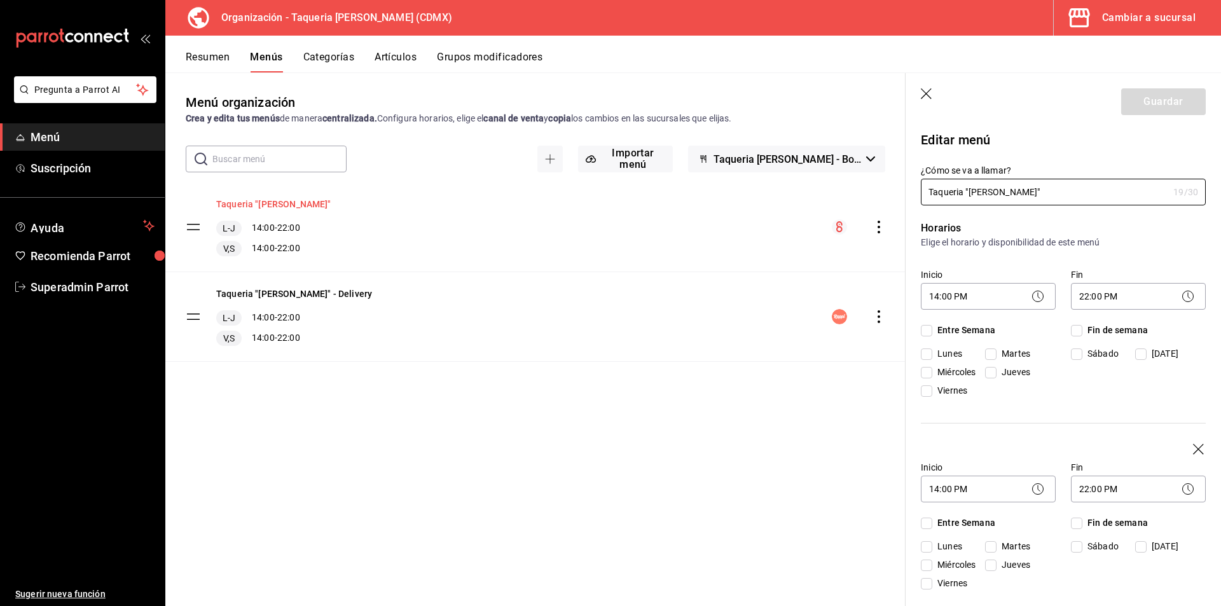
checkbox input "true"
click at [927, 88] on icon "button" at bounding box center [927, 94] width 13 height 13
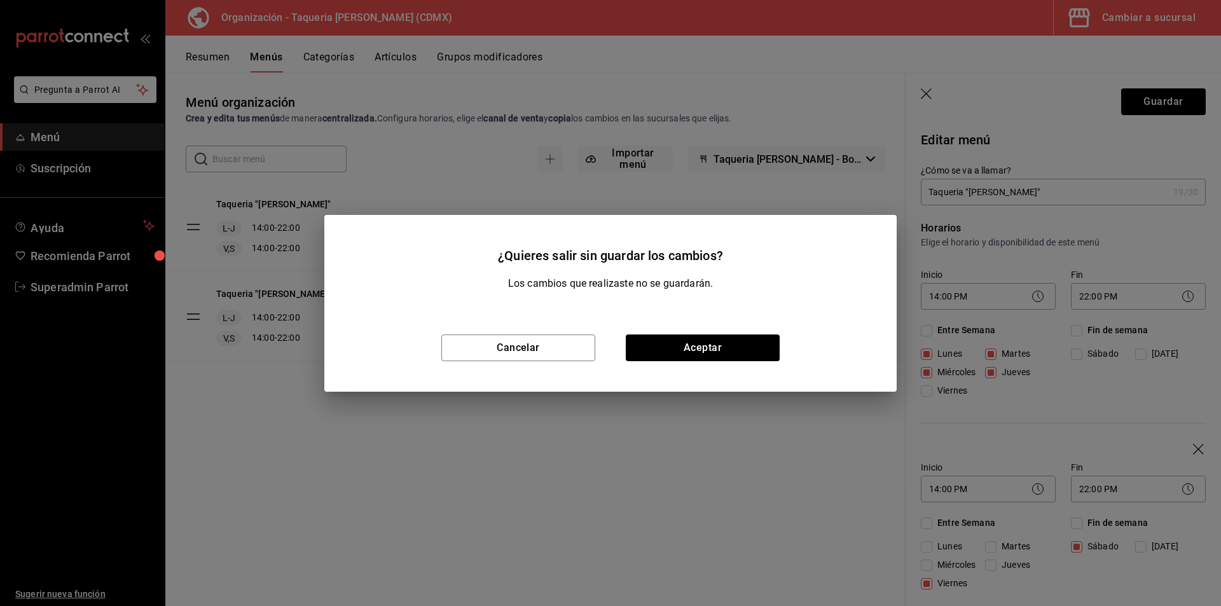
click at [1114, 117] on div "¿Quieres salir sin guardar los cambios? Los cambios que realizaste no se guarda…" at bounding box center [610, 303] width 1221 height 606
click at [1134, 104] on div "¿Quieres salir sin guardar los cambios? Los cambios que realizaste no se guarda…" at bounding box center [610, 303] width 1221 height 606
click at [743, 339] on button "Aceptar" at bounding box center [703, 348] width 154 height 27
checkbox input "false"
type input "1758152680967"
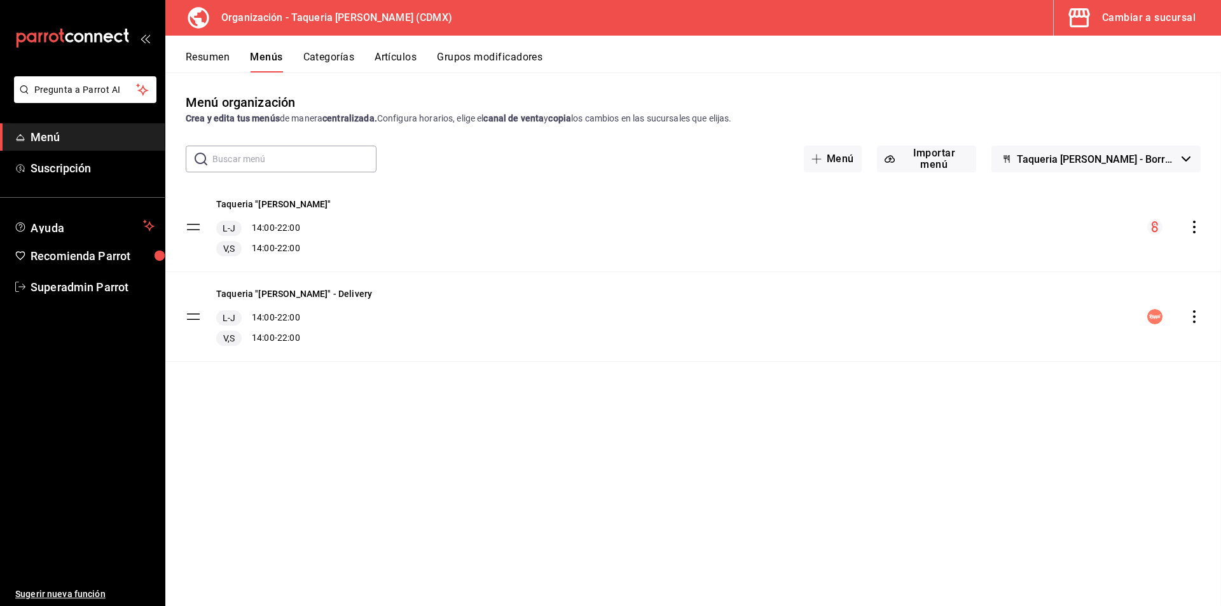
checkbox input "false"
click at [456, 60] on button "Grupos modificadores" at bounding box center [490, 62] width 106 height 22
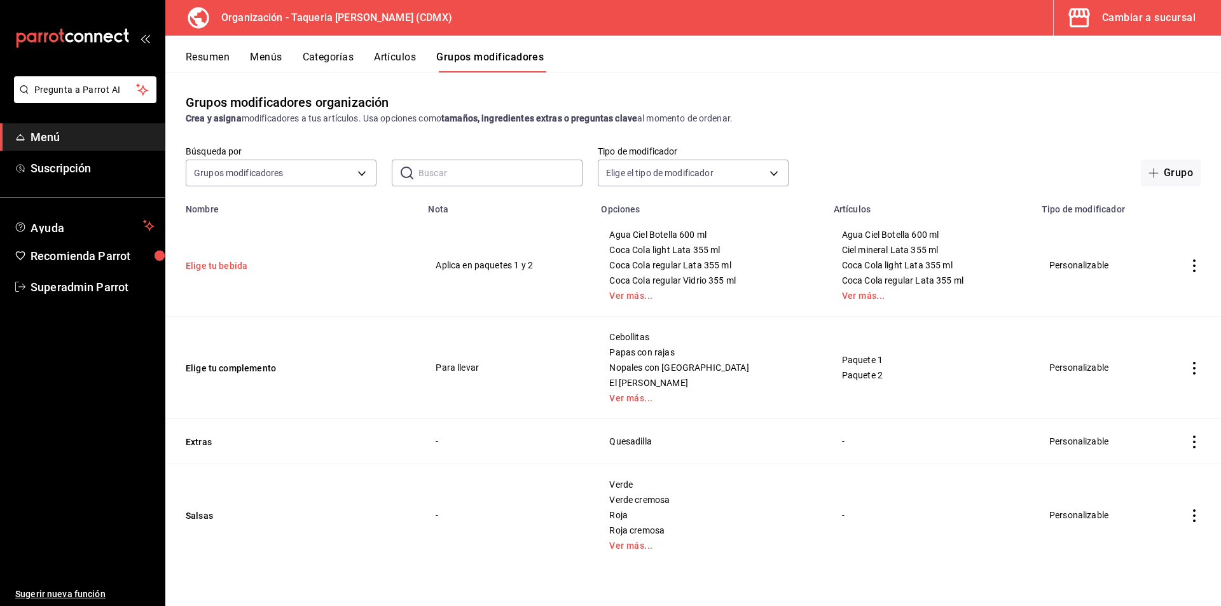
click at [207, 272] on button "Elige tu bebida" at bounding box center [262, 266] width 153 height 13
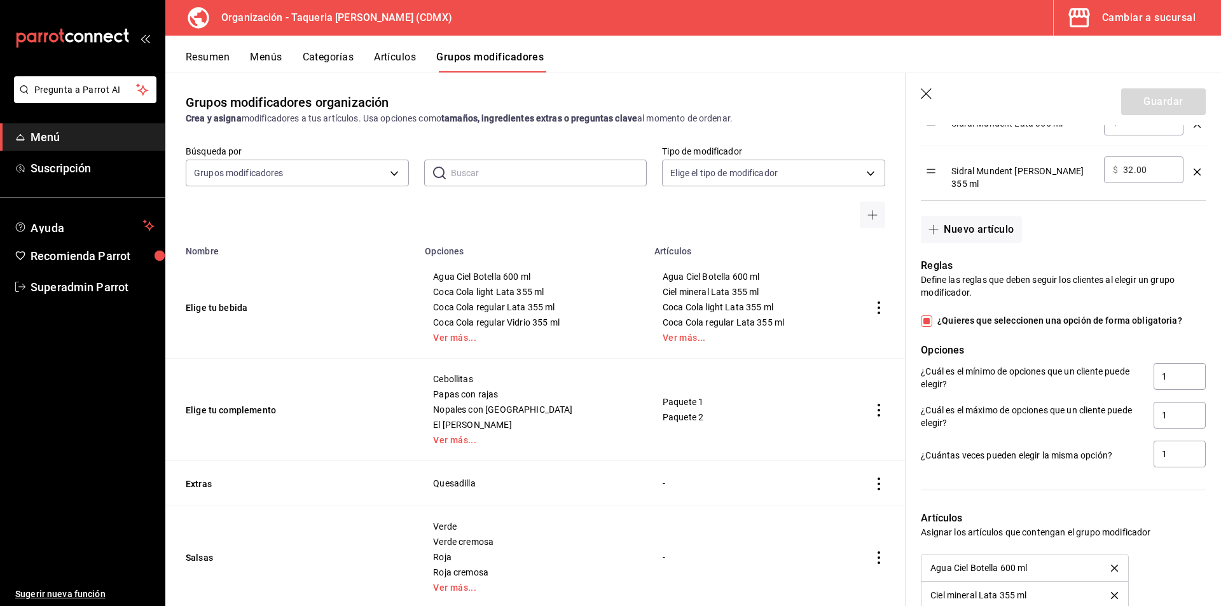
scroll to position [604, 0]
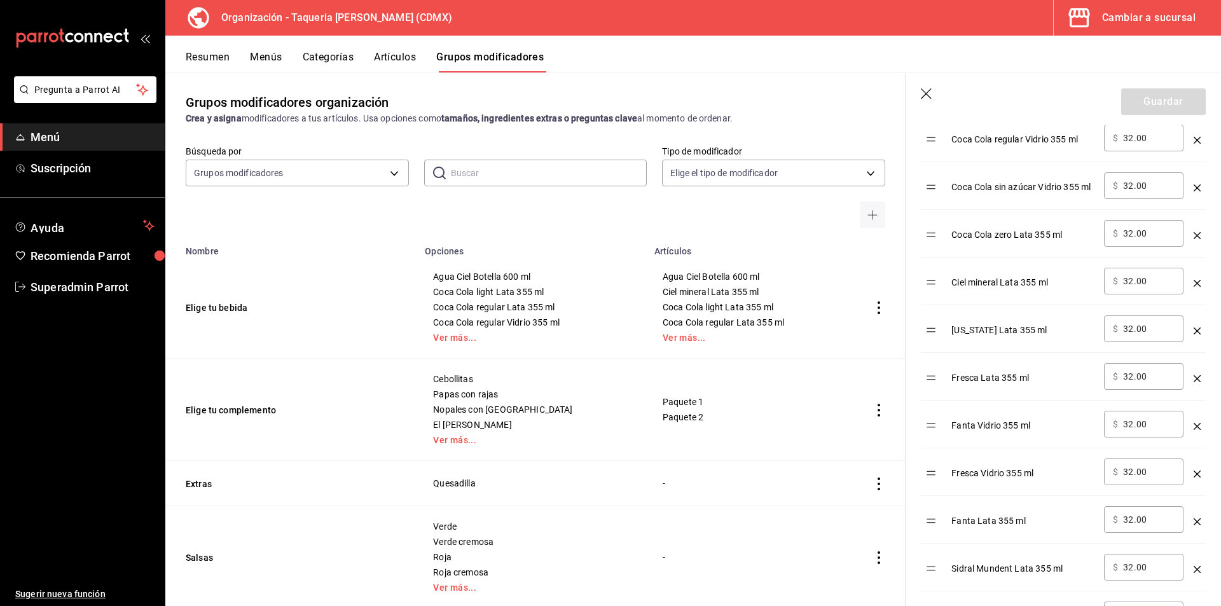
click at [396, 62] on button "Artículos" at bounding box center [395, 62] width 42 height 22
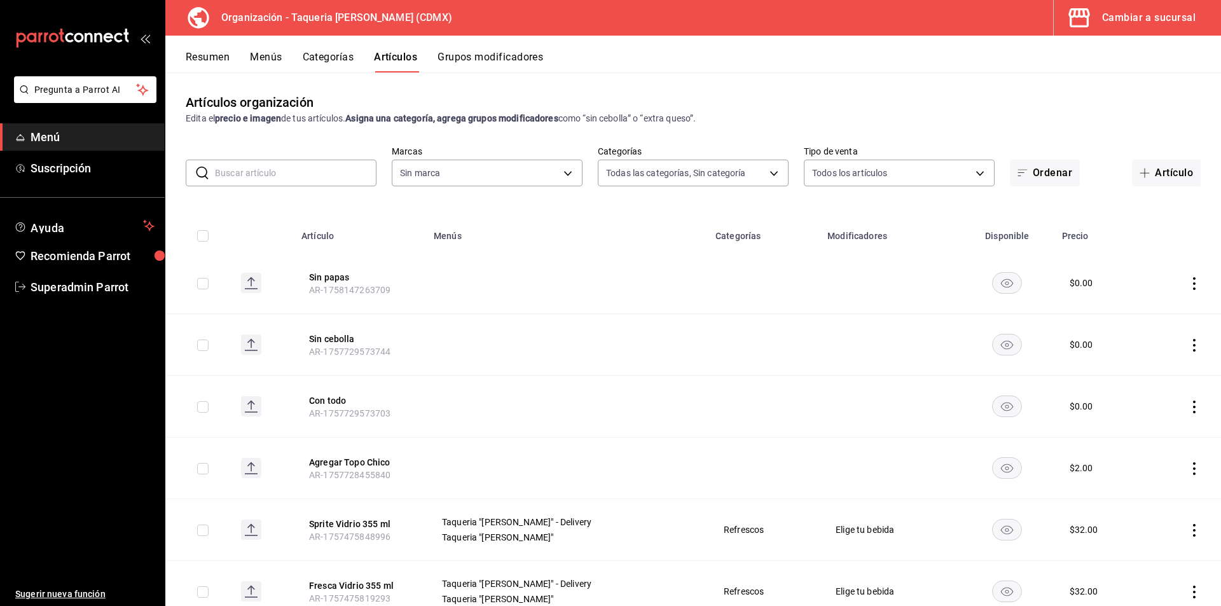
type input "525dfa34-559b-4d38-94f6-aaf585d6ada2,a85c83a3-24f4-47d7-91b1-cd088f40c17e,fc4c7…"
type input "ce101241-e291-4bf4-bb44-606d110127b7"
click at [324, 163] on input "text" at bounding box center [296, 172] width 162 height 25
click at [332, 50] on div "Resumen Menús Categorías Artículos Grupos modificadores" at bounding box center [693, 54] width 1056 height 37
click at [489, 56] on button "Grupos modificadores" at bounding box center [491, 62] width 106 height 22
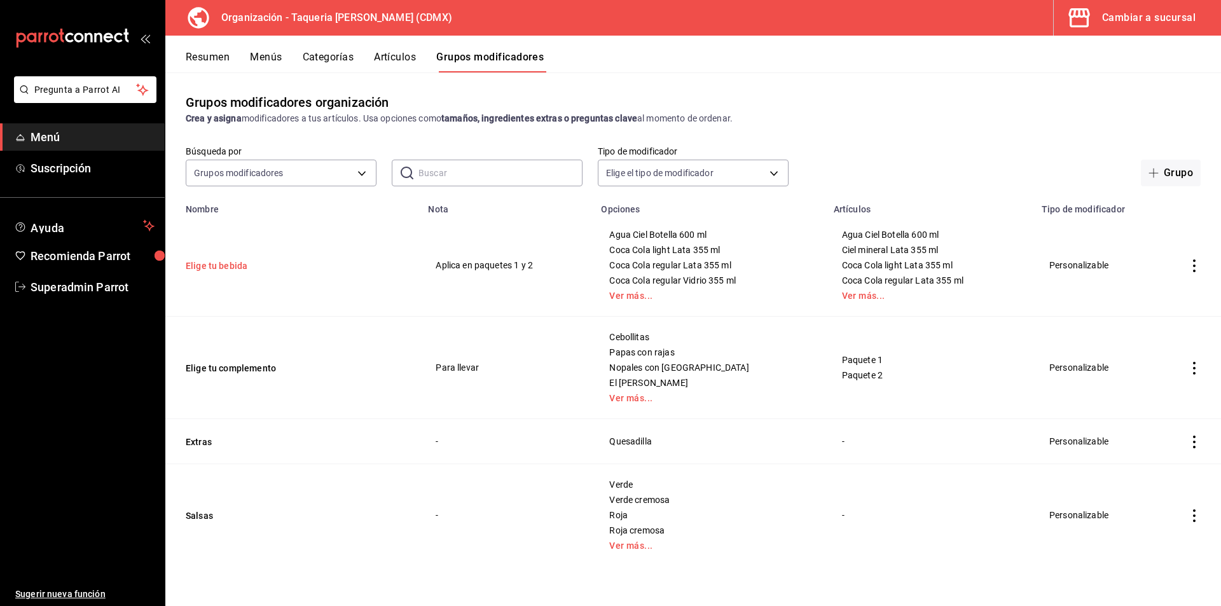
click at [208, 267] on button "Elige tu bebida" at bounding box center [262, 266] width 153 height 13
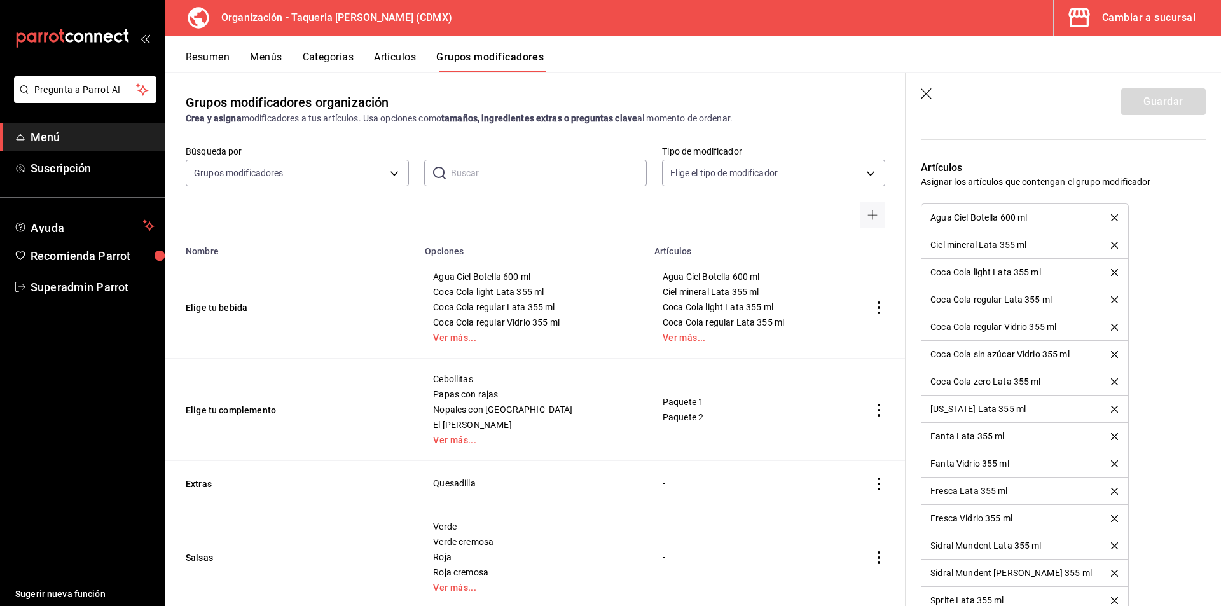
scroll to position [1590, 0]
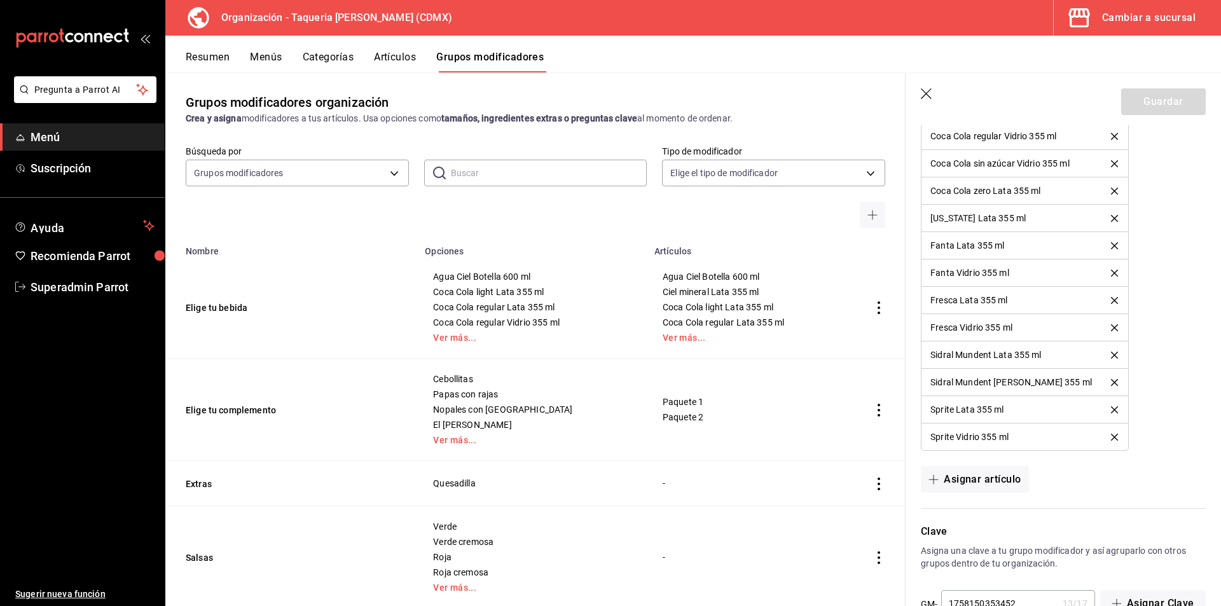
click at [403, 52] on button "Artículos" at bounding box center [395, 62] width 42 height 22
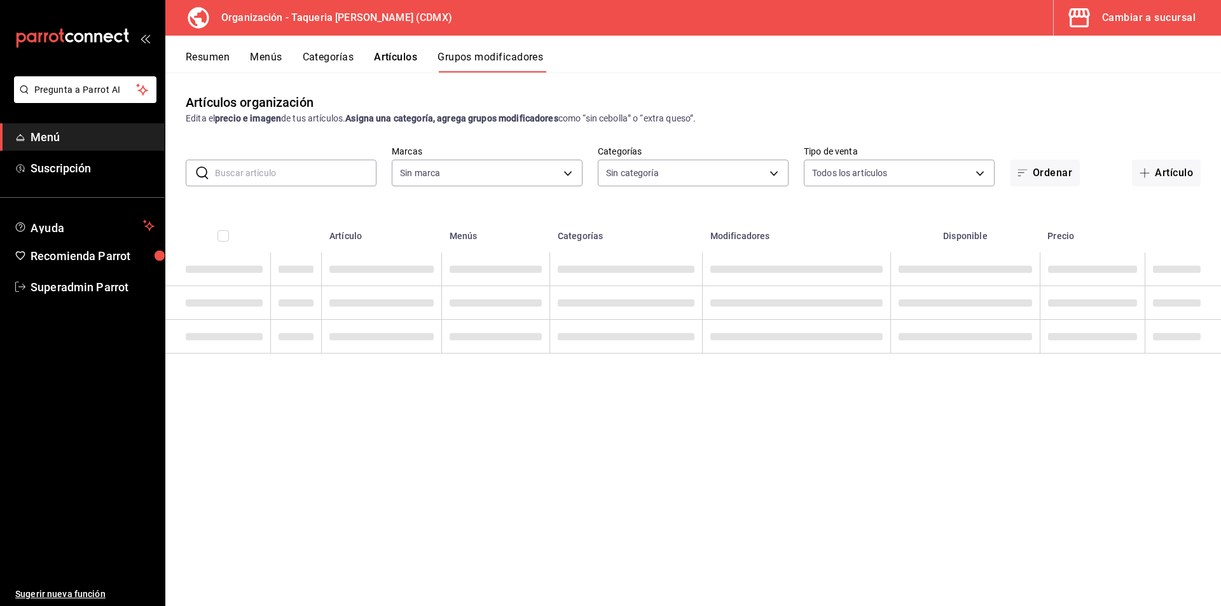
type input "ce101241-e291-4bf4-bb44-606d110127b7"
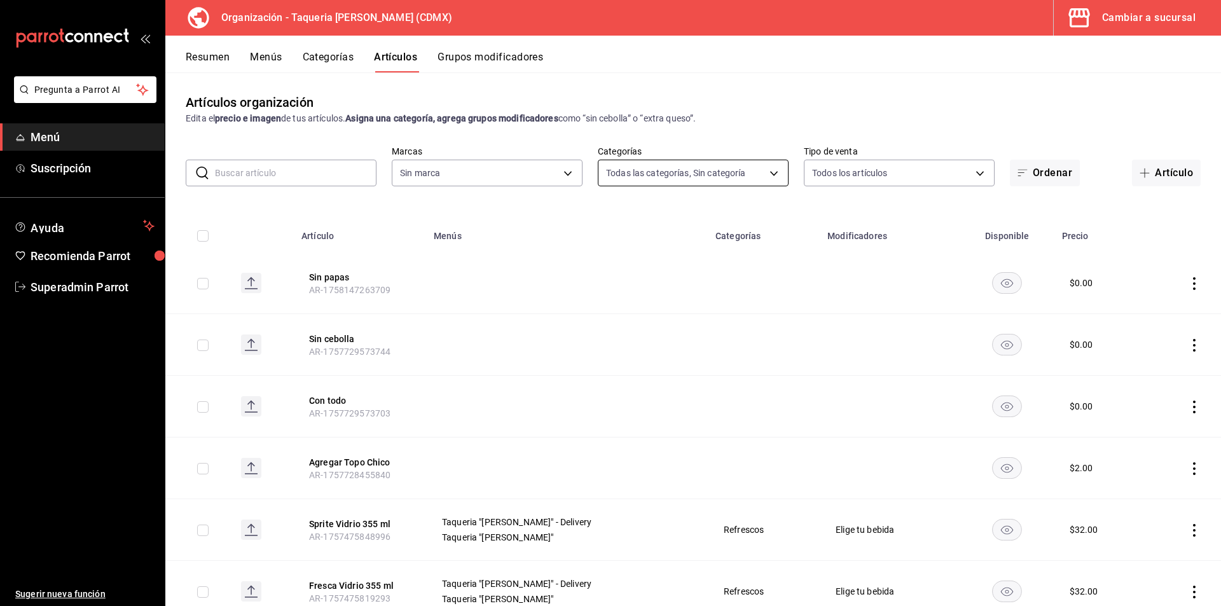
type input "525dfa34-559b-4d38-94f6-aaf585d6ada2,a85c83a3-24f4-47d7-91b1-cd088f40c17e,fc4c7…"
click at [718, 166] on body "Pregunta a Parrot AI Menú Suscripción Ayuda Recomienda Parrot Superadmin Parrot…" at bounding box center [610, 303] width 1221 height 606
type input "ce101241-e291-4bf4-bb44-606d110127b7"
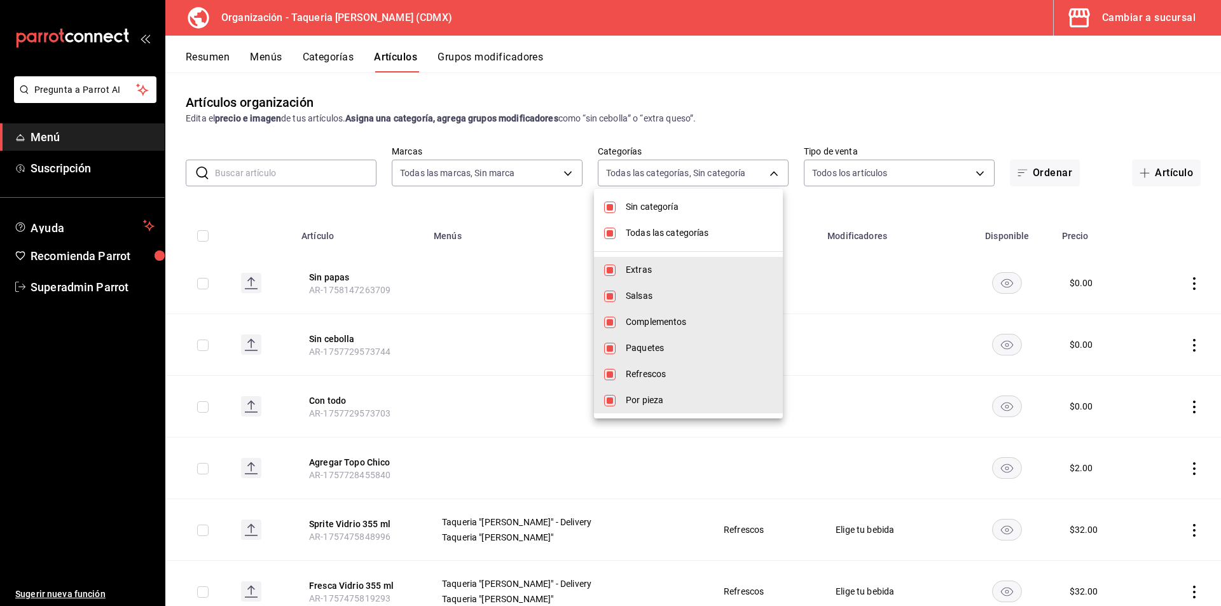
click at [670, 238] on span "Todas las categorías" at bounding box center [699, 232] width 147 height 13
checkbox input "false"
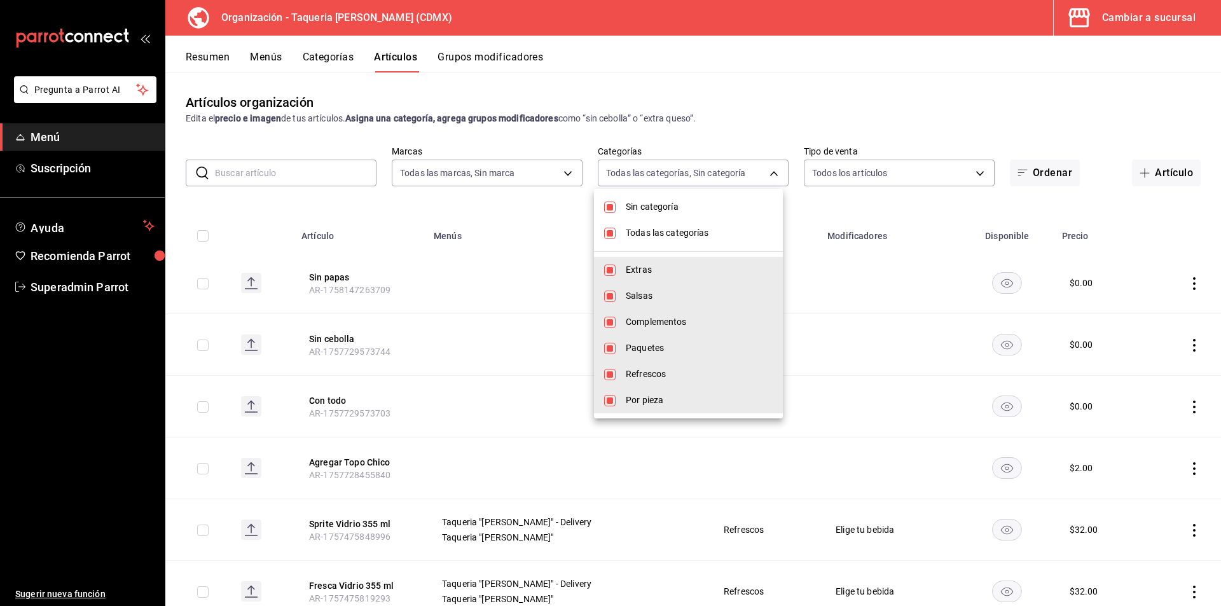
checkbox input "false"
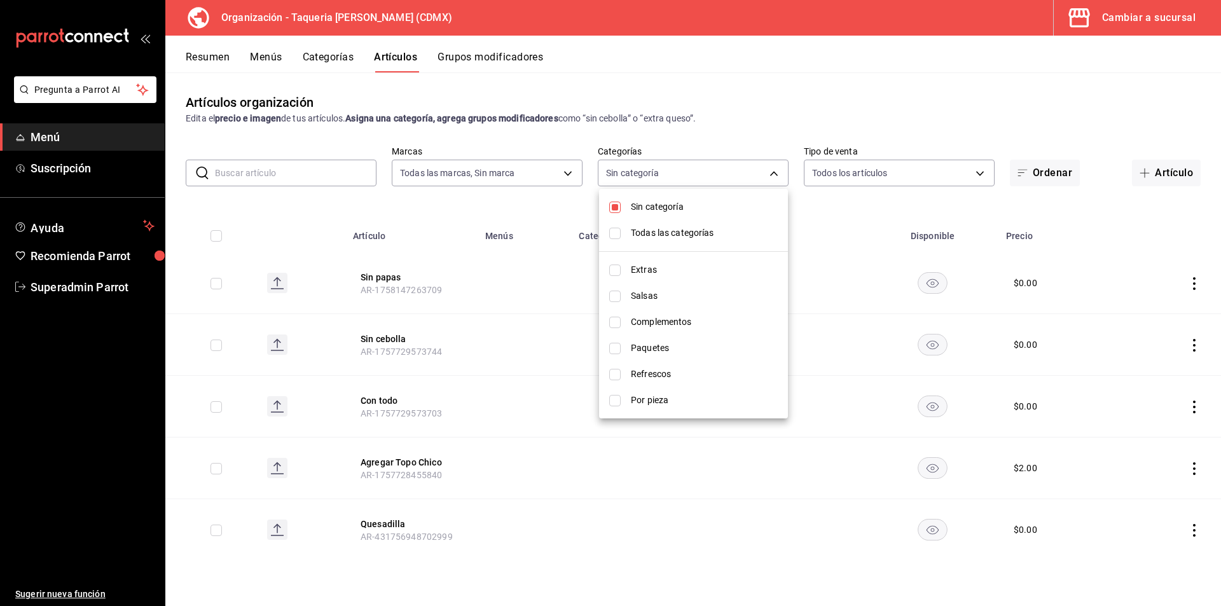
click at [664, 208] on span "Sin categoría" at bounding box center [704, 206] width 147 height 13
checkbox input "false"
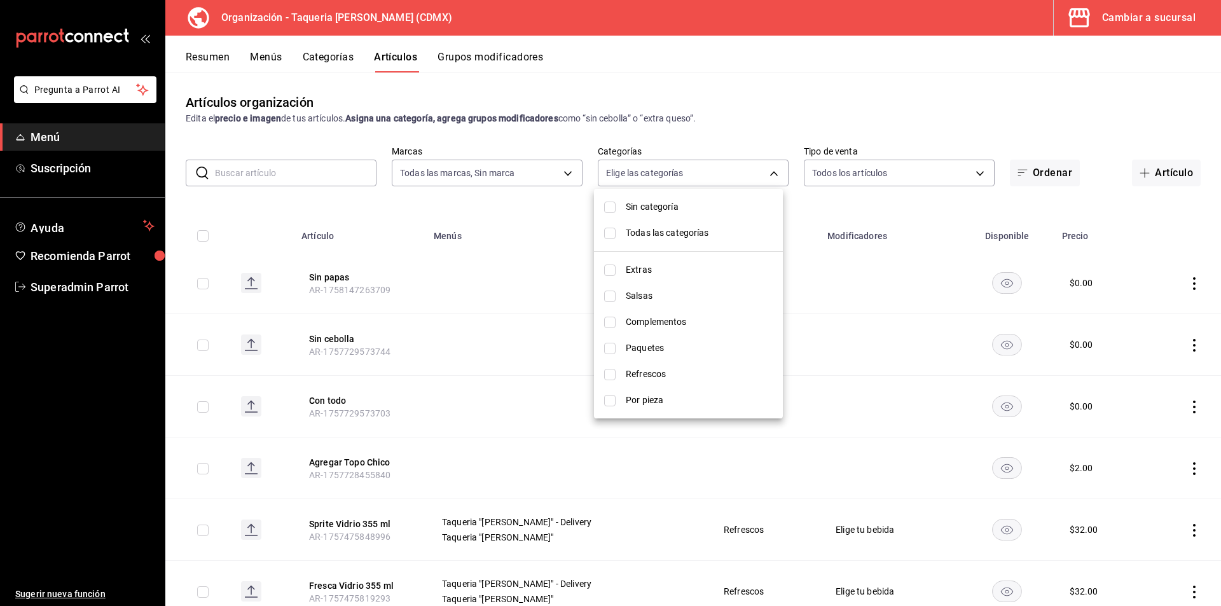
click at [651, 369] on span "Refrescos" at bounding box center [699, 374] width 147 height 13
type input "4eb00e6c-2c5f-4783-bdd1-90cc6065cbcf"
checkbox input "true"
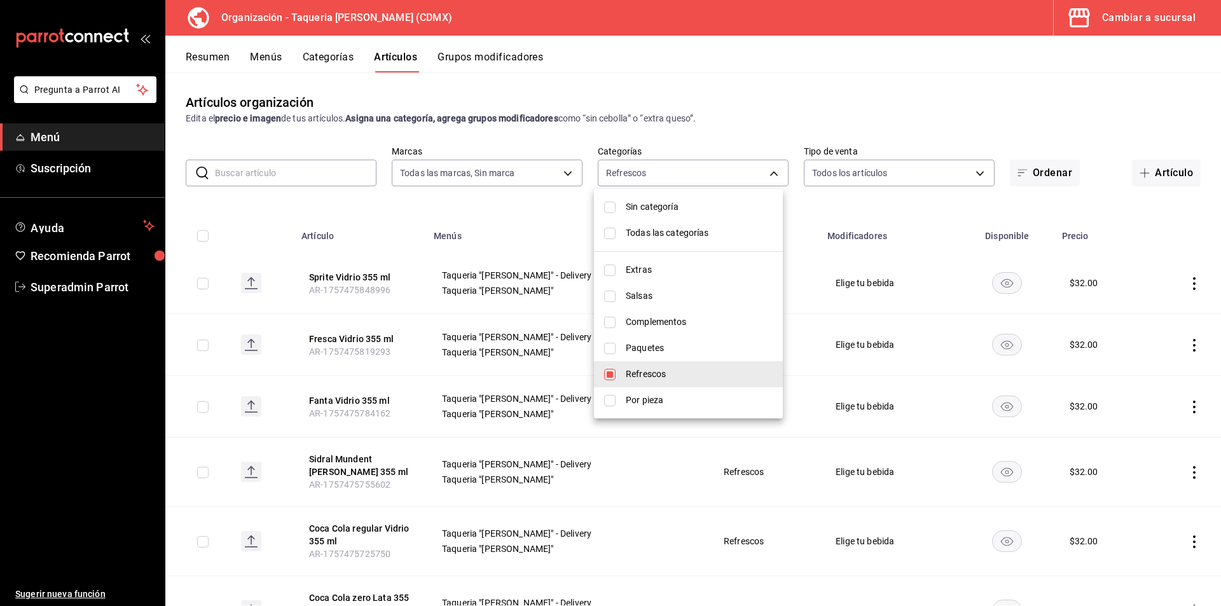
click at [520, 214] on div at bounding box center [610, 303] width 1221 height 606
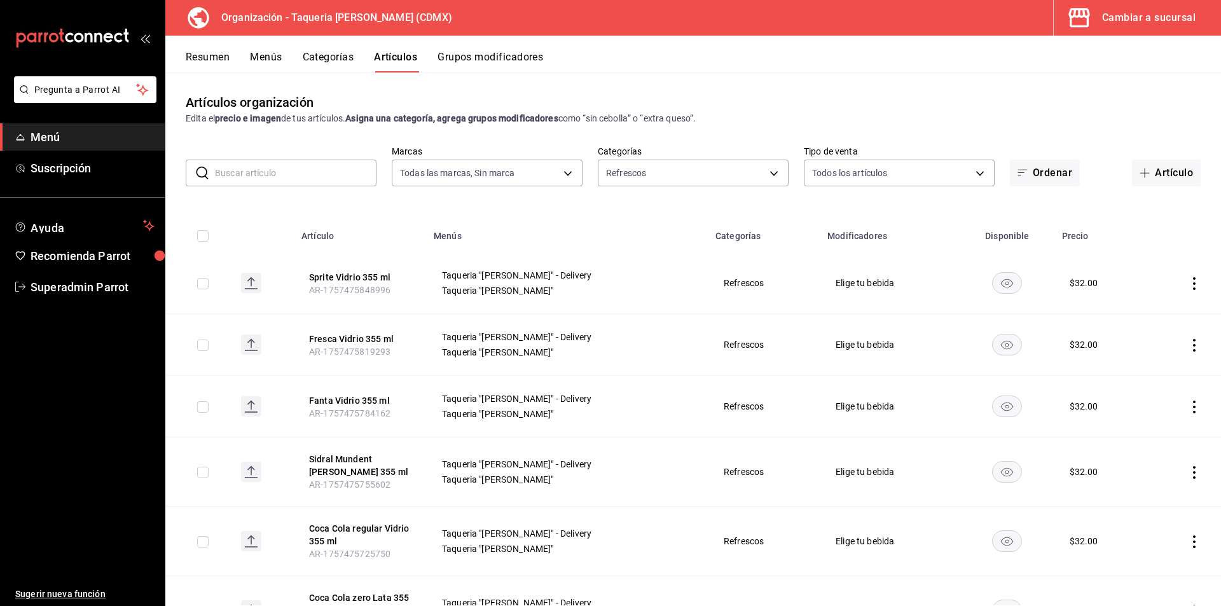
click at [511, 53] on button "Grupos modificadores" at bounding box center [491, 62] width 106 height 22
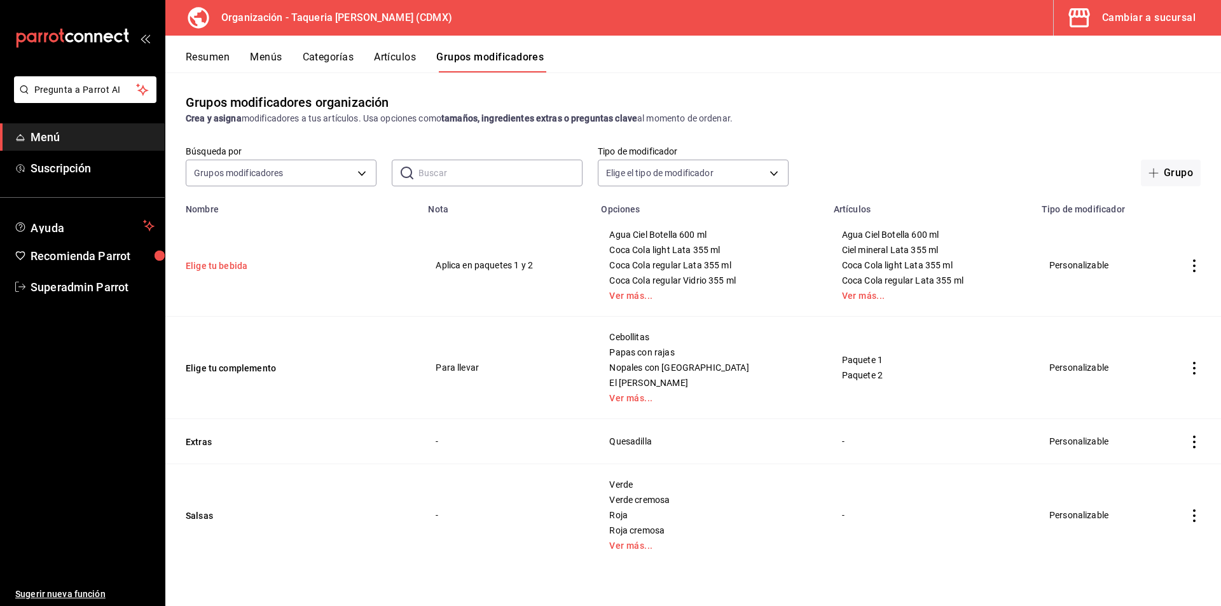
click at [222, 270] on button "Elige tu bebida" at bounding box center [262, 266] width 153 height 13
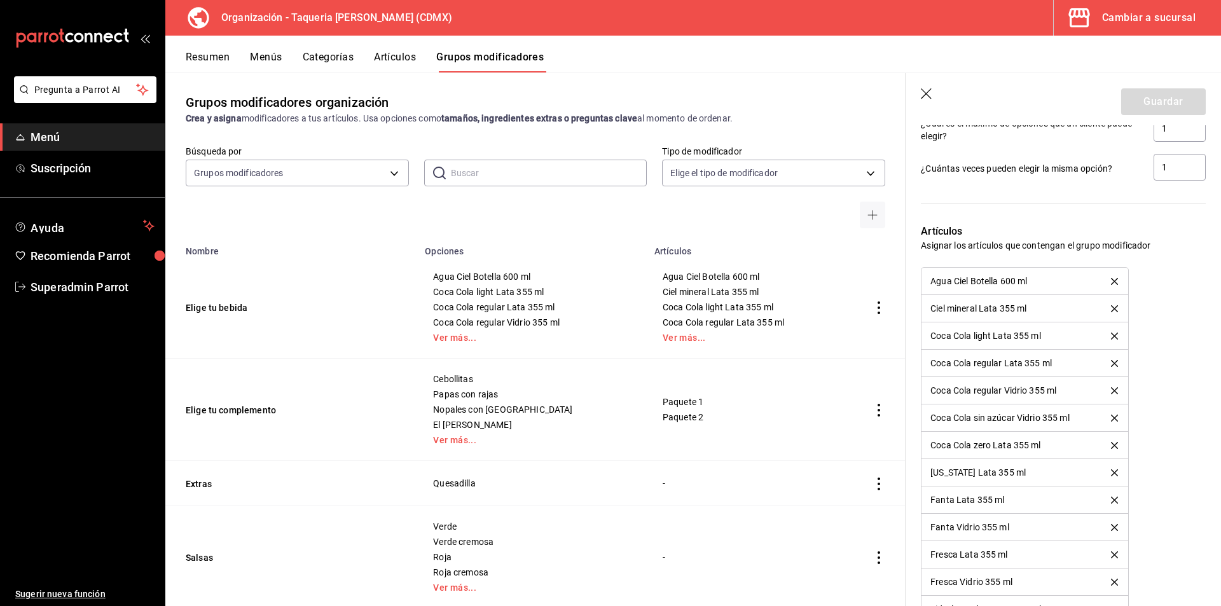
scroll to position [1400, 0]
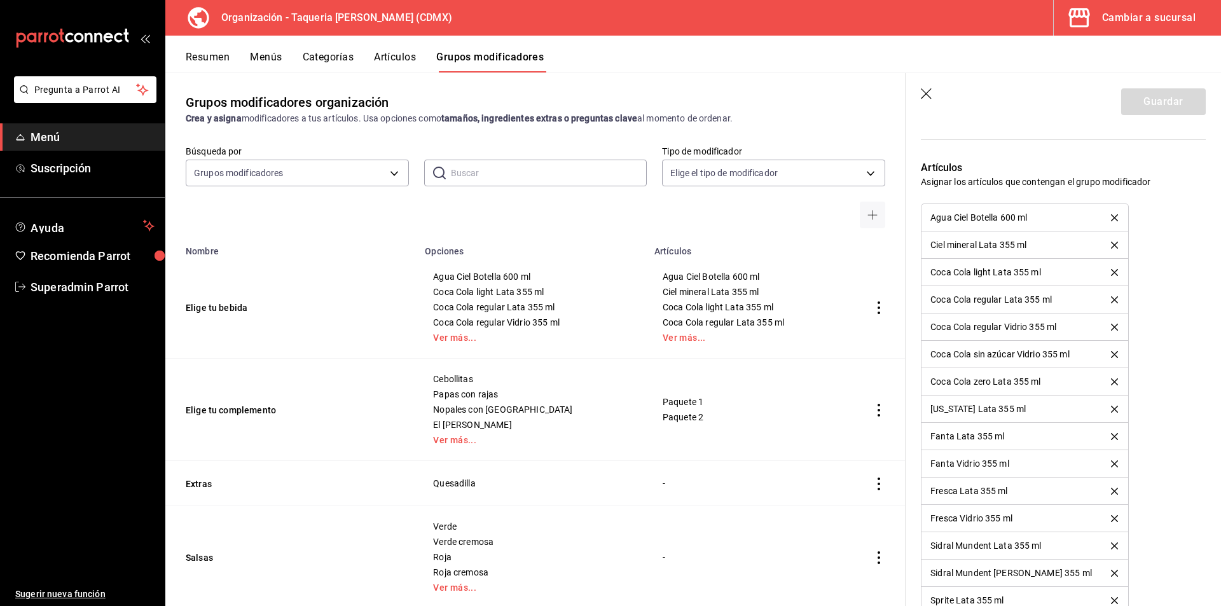
click at [1111, 214] on icon "delete" at bounding box center [1114, 217] width 7 height 7
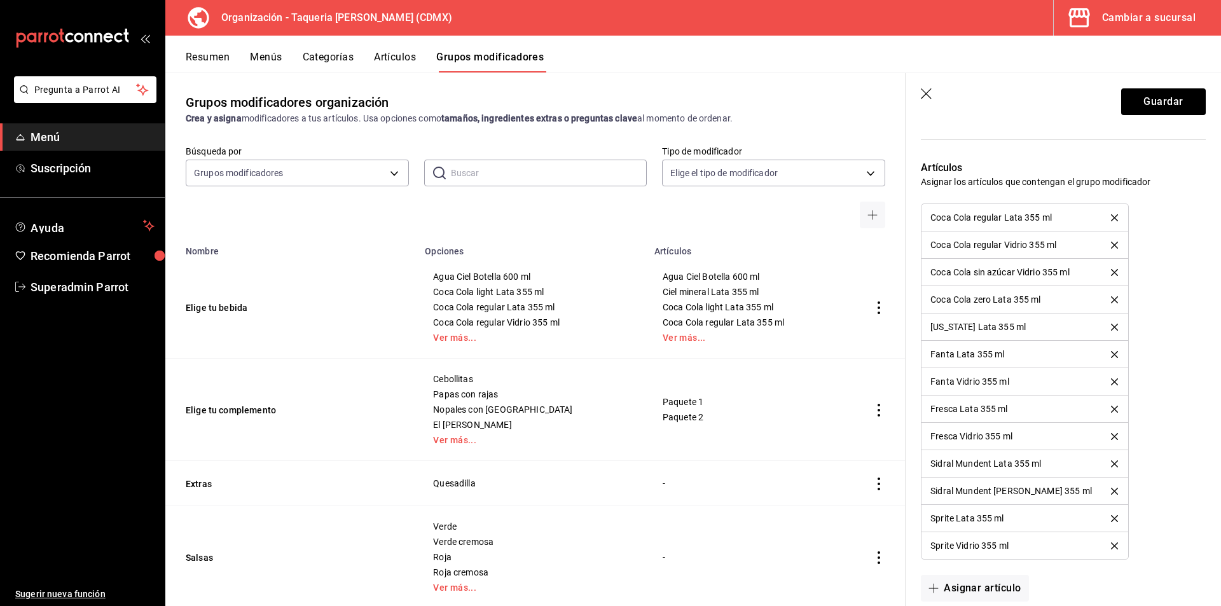
click at [1111, 214] on icon "delete" at bounding box center [1114, 217] width 7 height 7
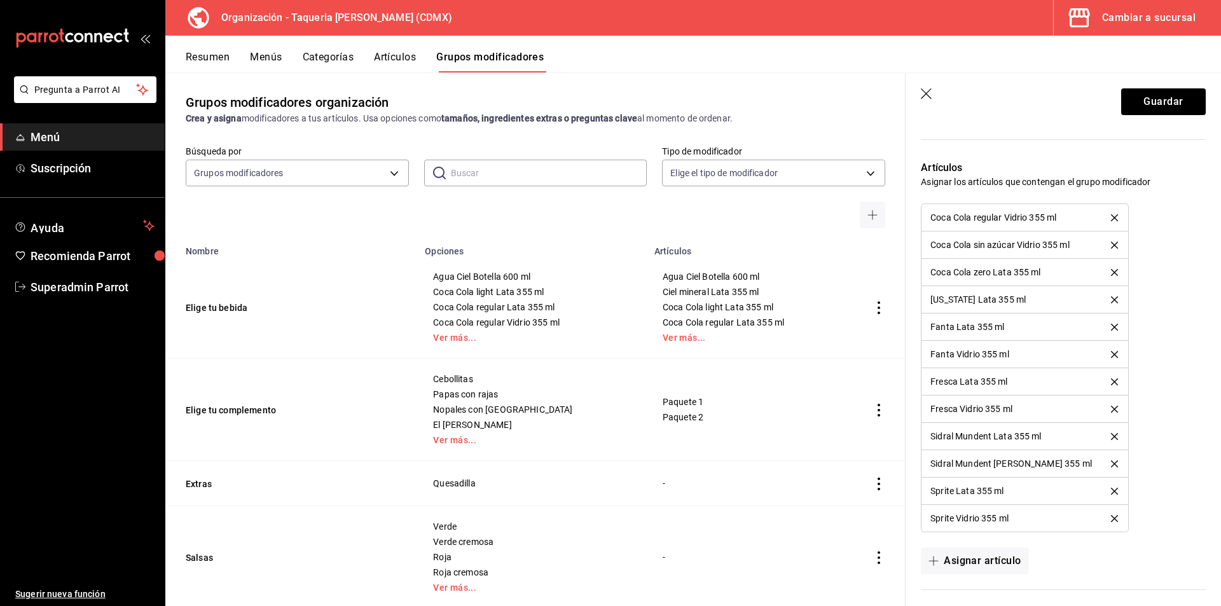
click at [1111, 214] on icon "delete" at bounding box center [1114, 217] width 7 height 7
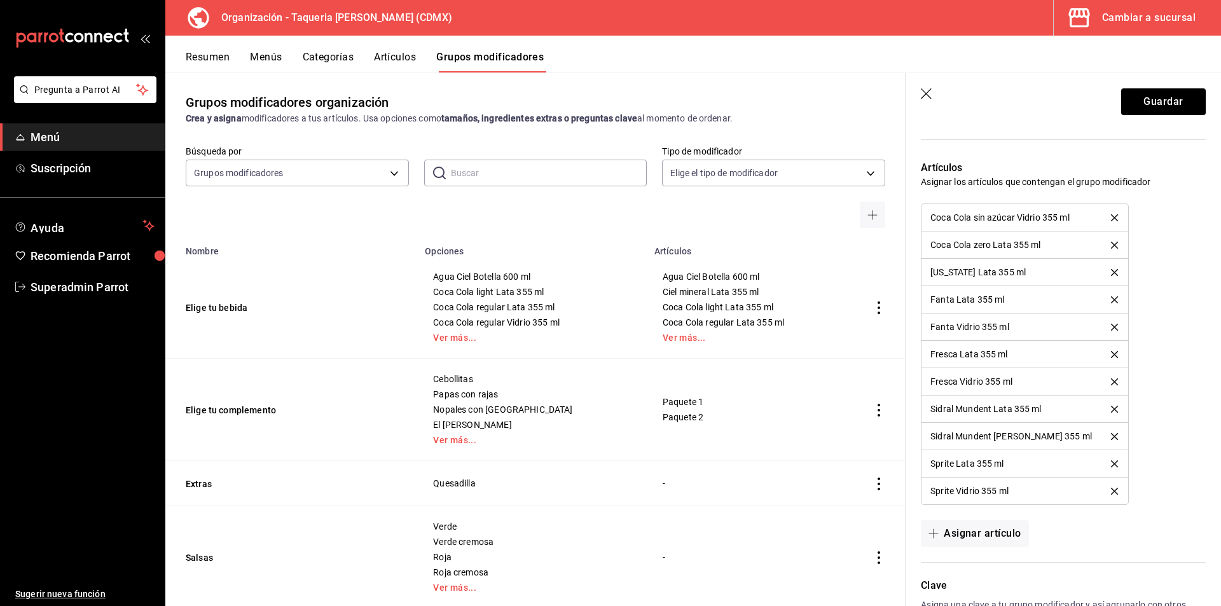
click at [1111, 214] on icon "delete" at bounding box center [1114, 217] width 7 height 7
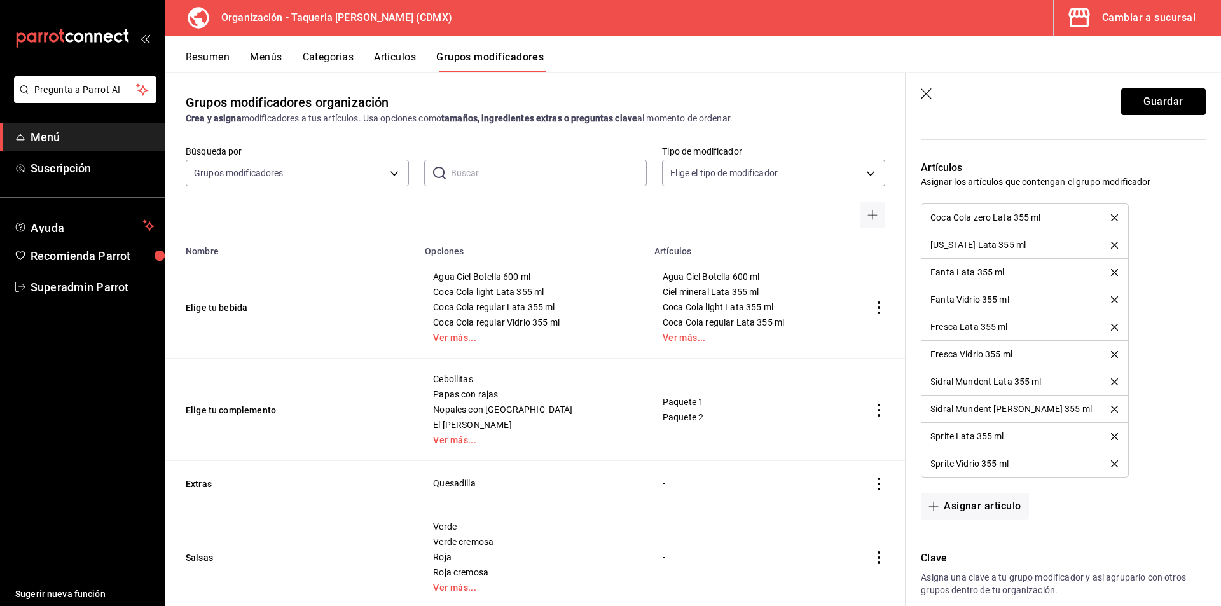
click at [1111, 214] on icon "delete" at bounding box center [1114, 217] width 7 height 7
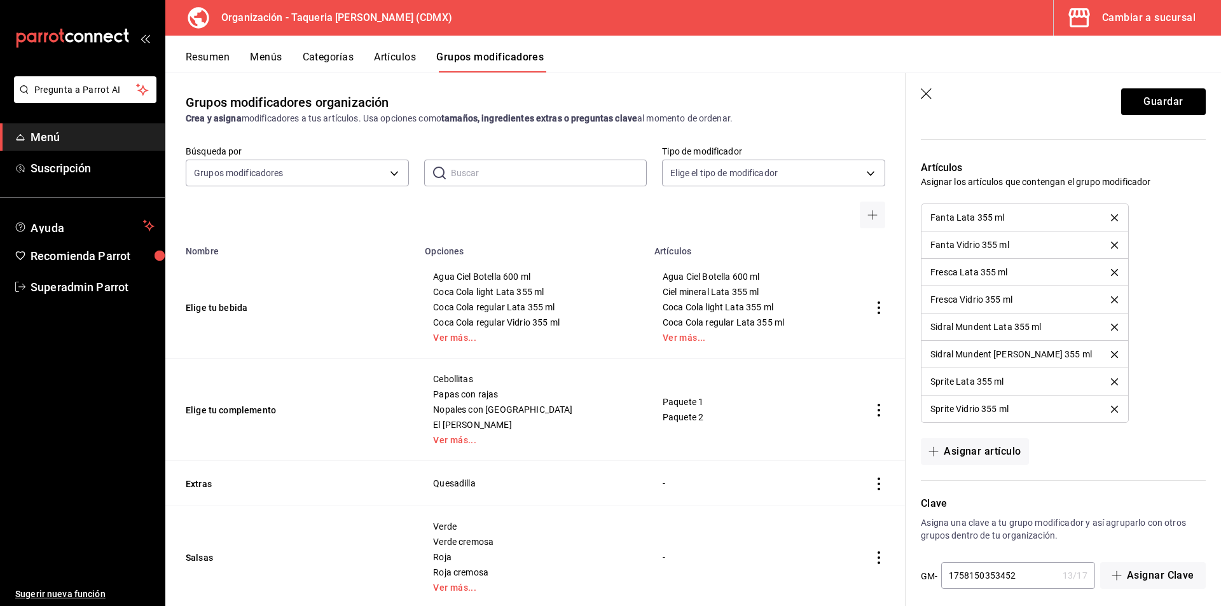
click at [1111, 214] on icon "delete" at bounding box center [1114, 217] width 7 height 7
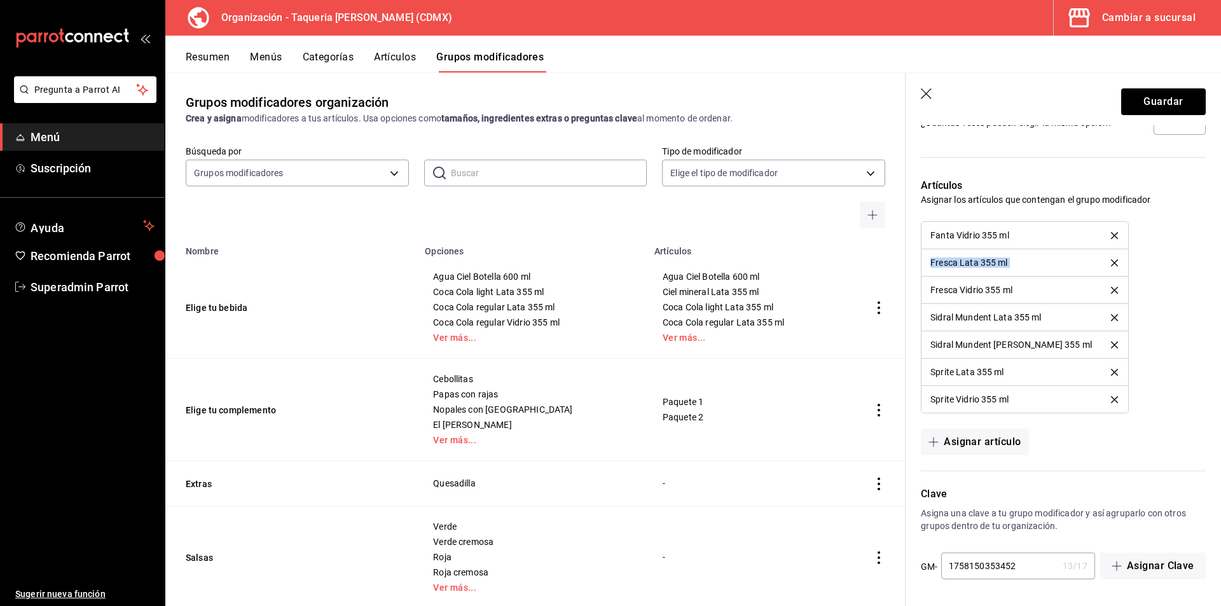
click at [1099, 207] on div "Artículos Asignar los artículos que contengan el grupo modificador Fanta Vidrio…" at bounding box center [1056, 309] width 300 height 293
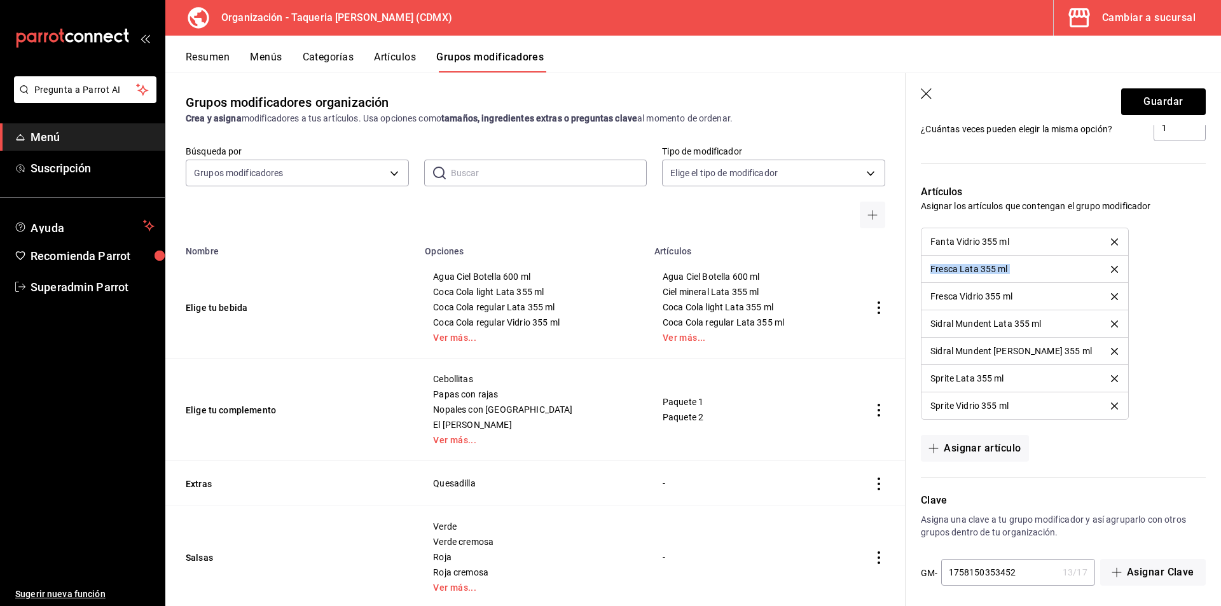
click at [1099, 207] on div "Artículos Asignar los artículos que contengan el grupo modificador Fanta Vidrio…" at bounding box center [1056, 315] width 300 height 293
click at [1111, 239] on icon "delete" at bounding box center [1114, 242] width 7 height 7
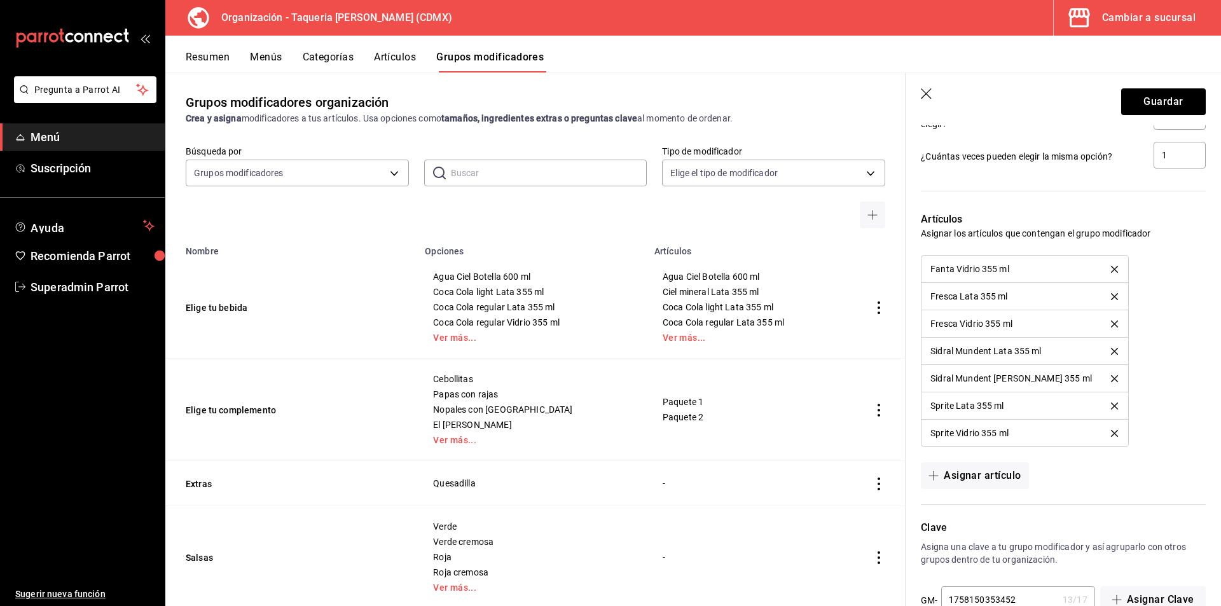
click at [1099, 234] on div "Artículos Asignar los artículos que contengan el grupo modificador Fanta Vidrio…" at bounding box center [1056, 343] width 300 height 293
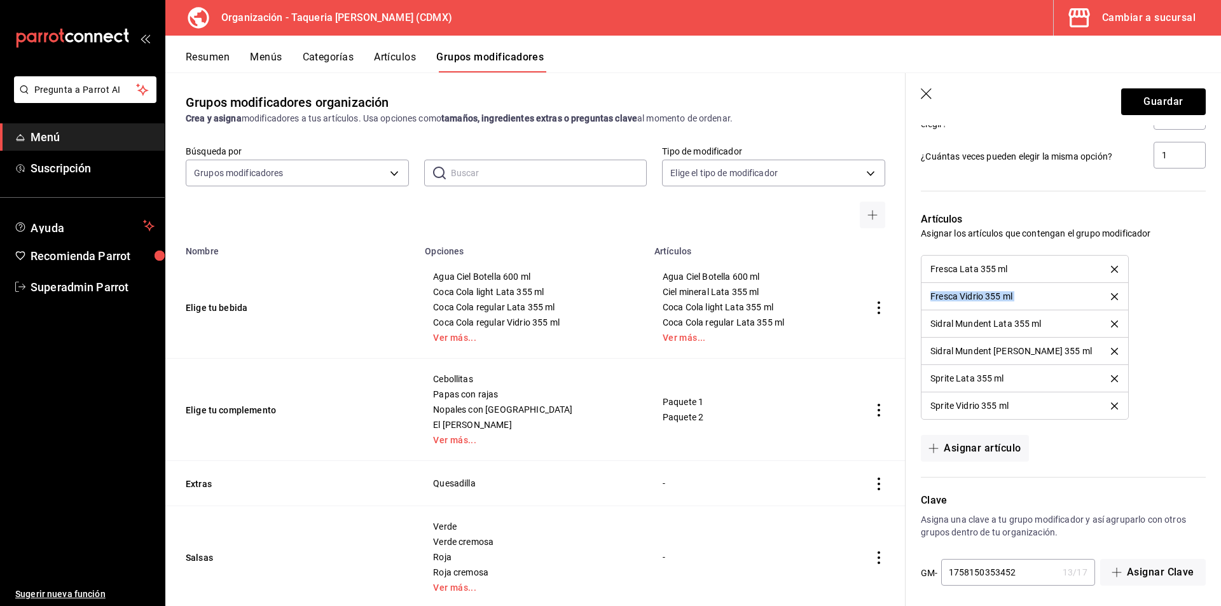
click at [1099, 234] on div "Artículos Asignar los artículos que contengan el grupo modificador Fresca Lata …" at bounding box center [1056, 329] width 300 height 265
click at [1111, 266] on icon "delete" at bounding box center [1114, 269] width 7 height 7
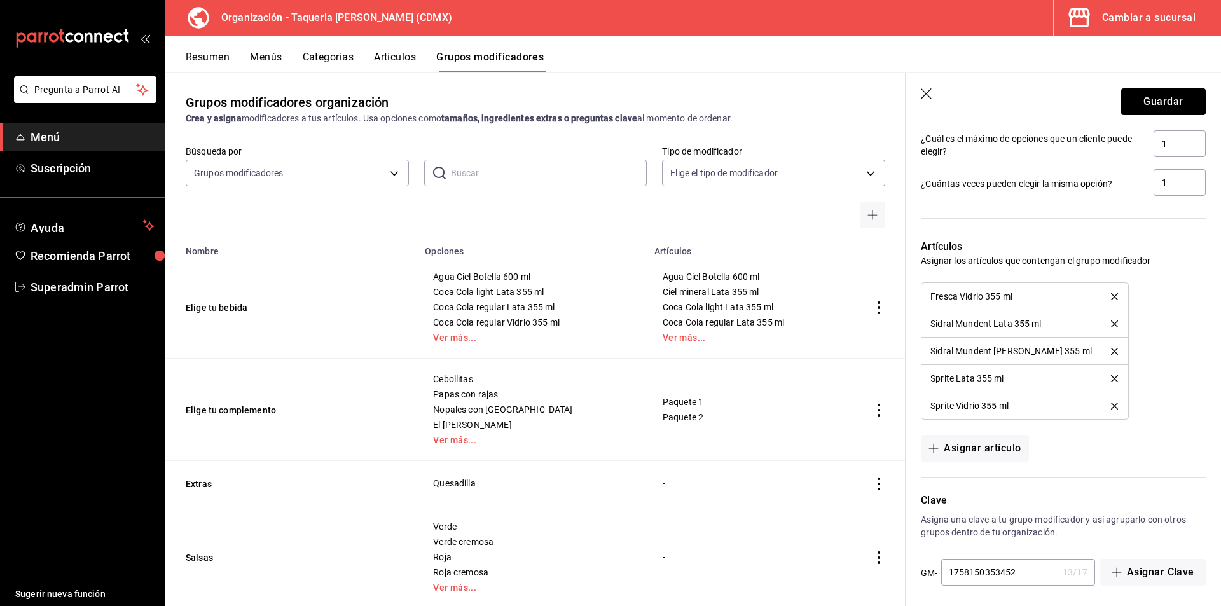
click at [1097, 263] on div "Artículos Asignar los artículos que contengan el grupo modificador Fresca Vidri…" at bounding box center [1056, 343] width 300 height 238
click at [1104, 293] on button "delete" at bounding box center [1114, 296] width 25 height 7
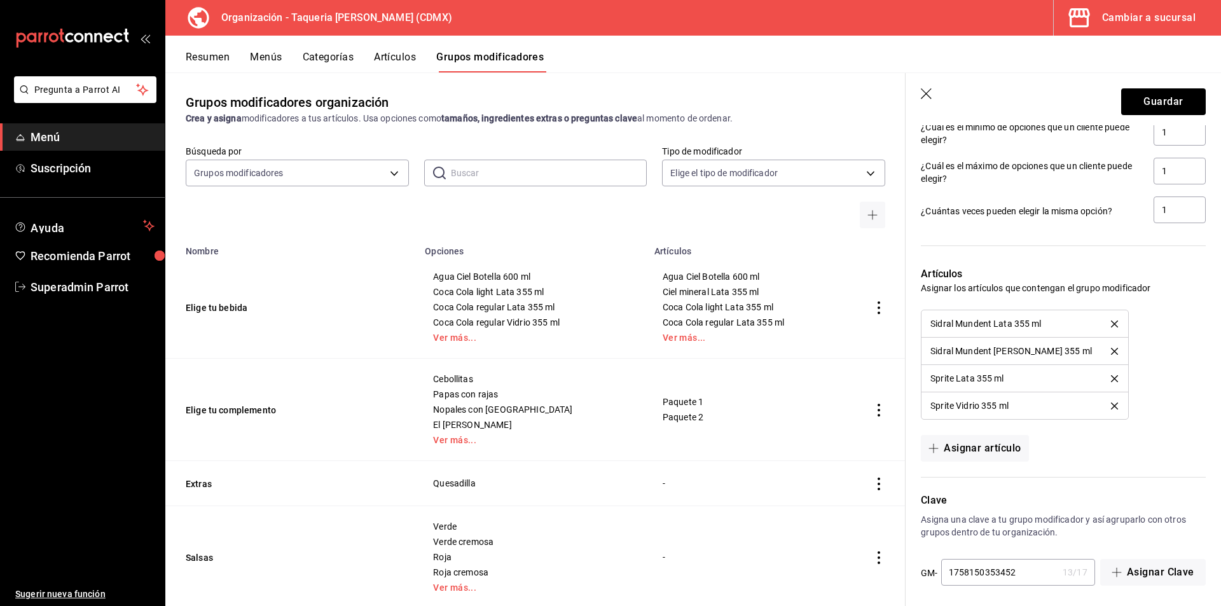
click at [1099, 403] on div "Sprite Vidrio 355 ml" at bounding box center [1025, 405] width 189 height 9
click at [1111, 403] on icon "delete" at bounding box center [1114, 406] width 7 height 7
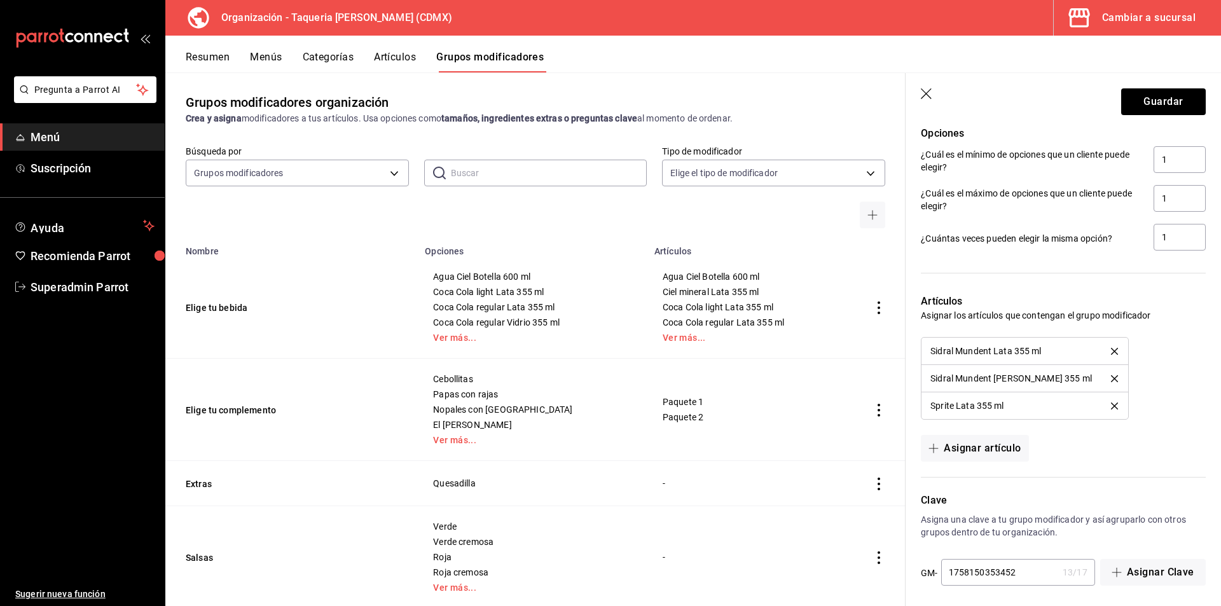
click at [1111, 403] on icon "delete" at bounding box center [1114, 406] width 7 height 7
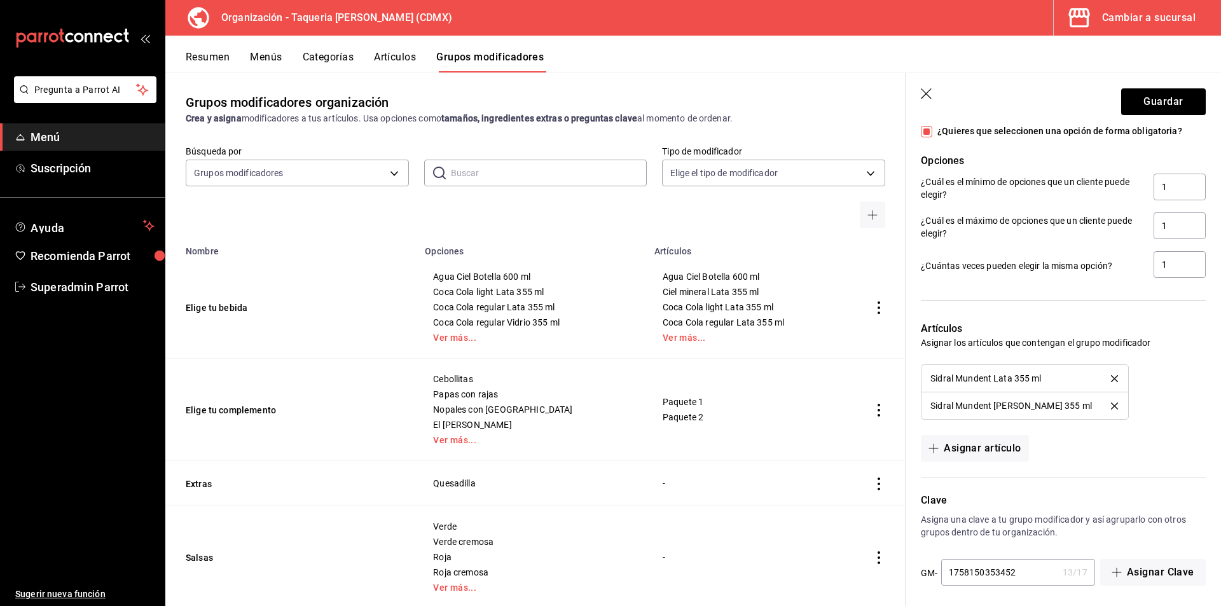
click at [1111, 403] on icon "delete" at bounding box center [1114, 406] width 7 height 7
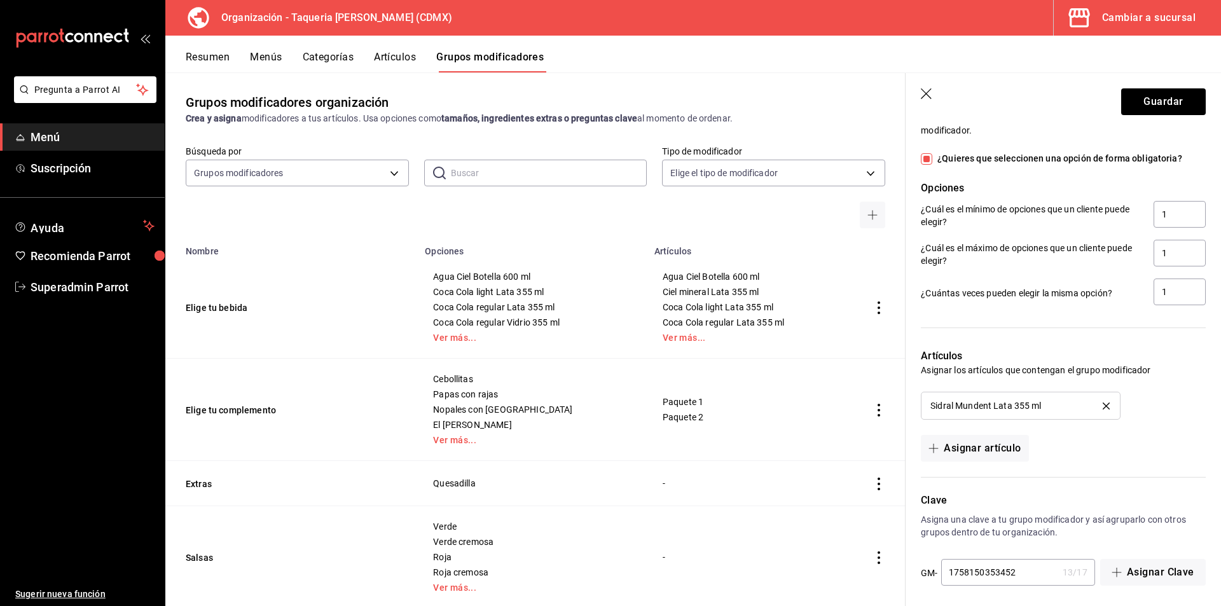
click at [1103, 403] on icon "delete" at bounding box center [1106, 406] width 7 height 7
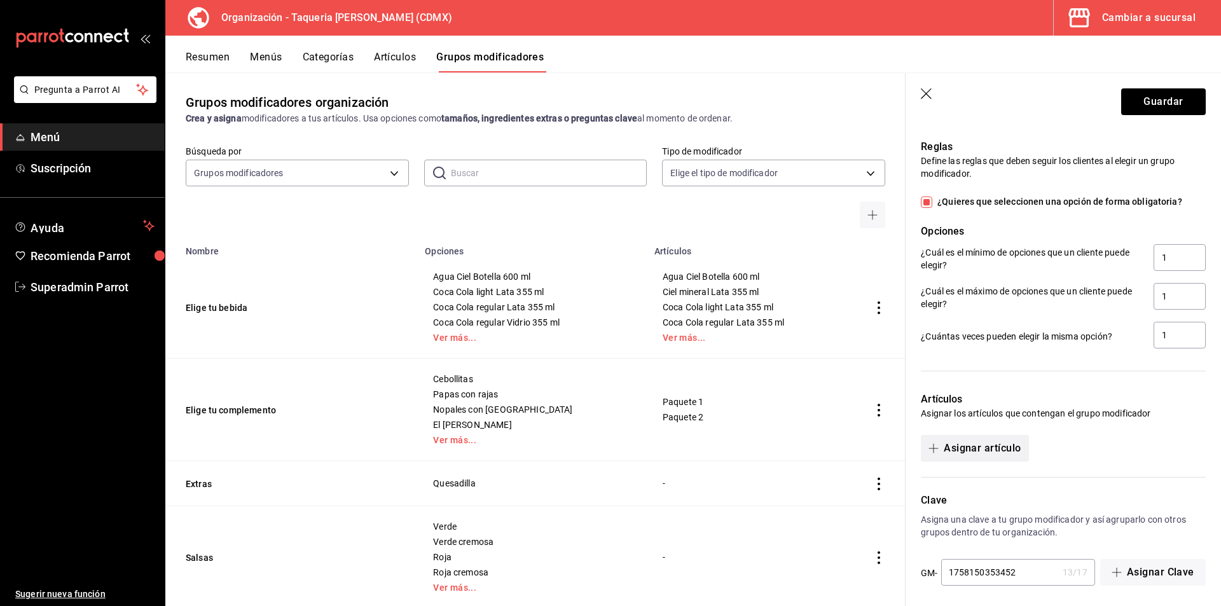
click at [985, 447] on button "Asignar artículo" at bounding box center [975, 448] width 108 height 27
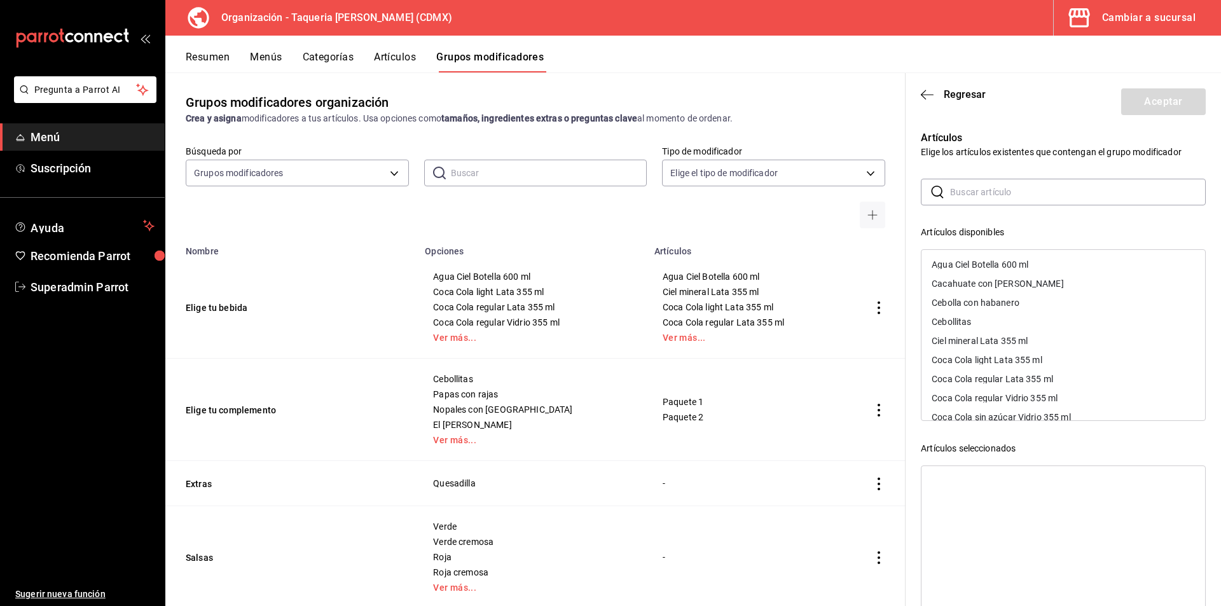
click at [1005, 197] on input "text" at bounding box center [1078, 191] width 256 height 25
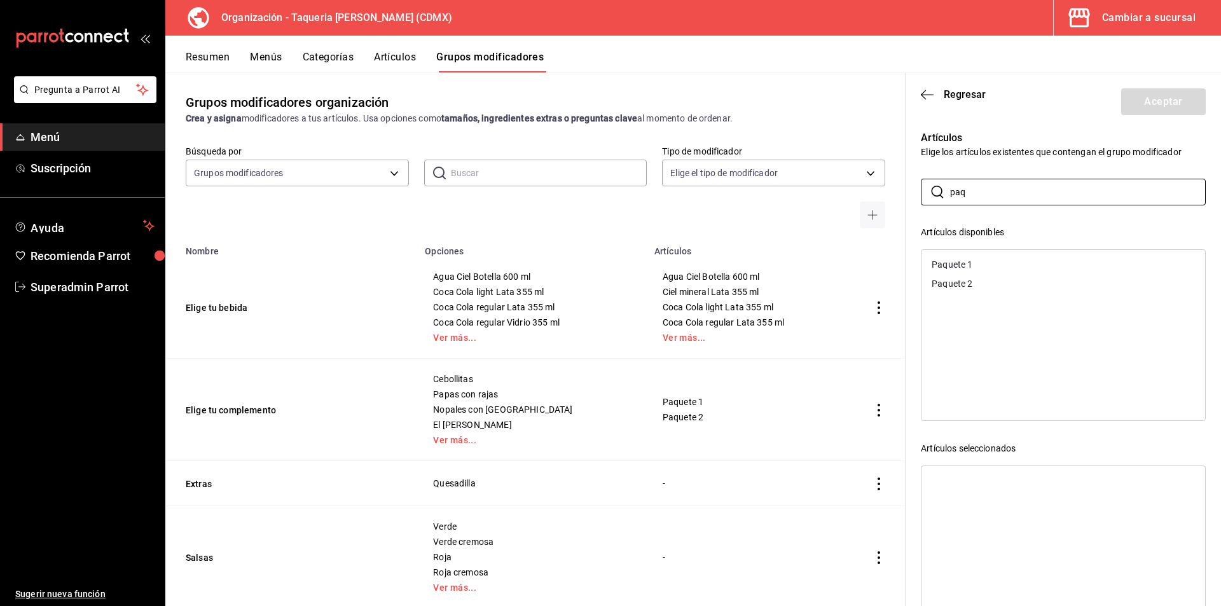
type input "paq"
click at [984, 260] on div "Paquete 1" at bounding box center [1064, 264] width 284 height 19
click at [966, 263] on div "Paquete 2" at bounding box center [952, 264] width 41 height 9
click at [1141, 104] on button "Aceptar" at bounding box center [1164, 101] width 85 height 27
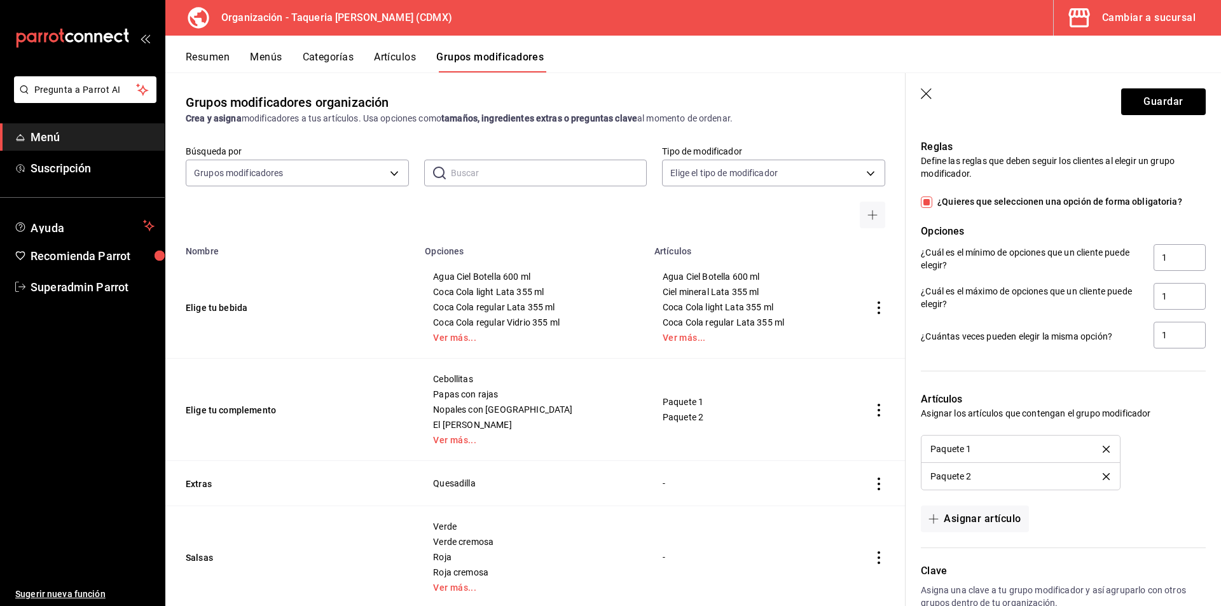
scroll to position [1239, 0]
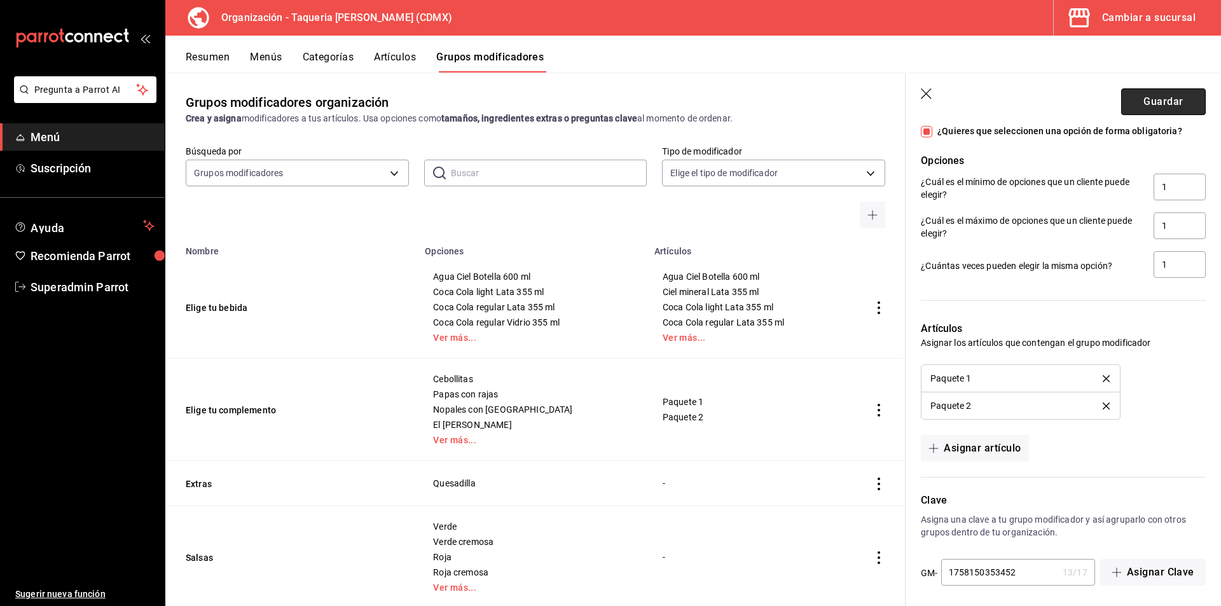
click at [1176, 111] on button "Guardar" at bounding box center [1164, 101] width 85 height 27
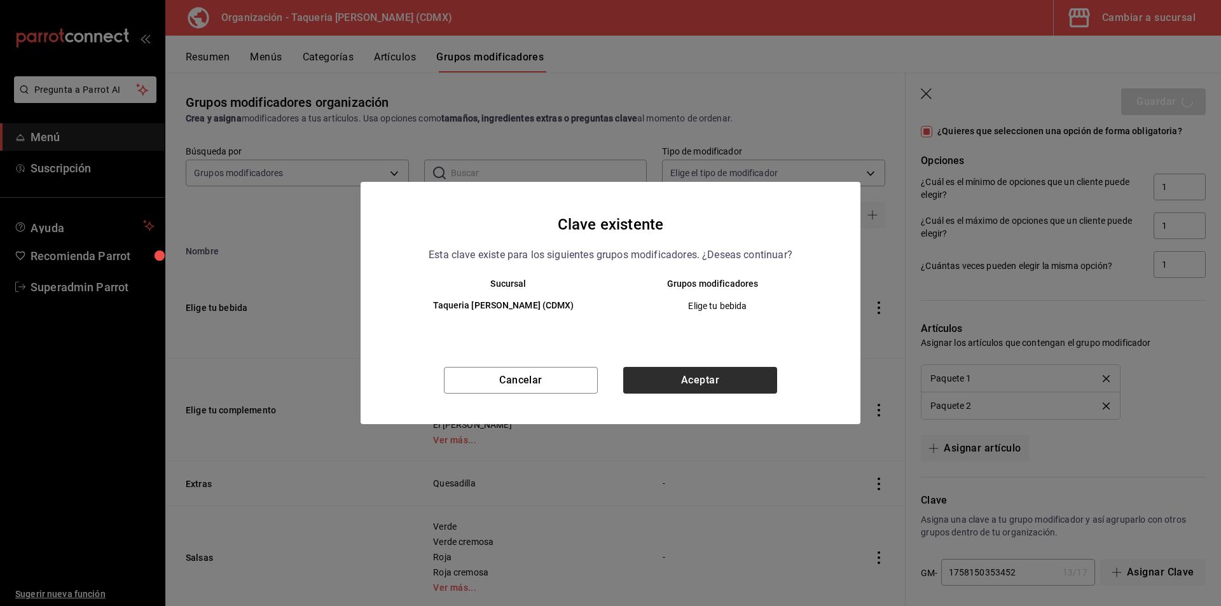
drag, startPoint x: 697, startPoint y: 398, endPoint x: 703, endPoint y: 389, distance: 10.6
click at [697, 398] on div "Cancelar Aceptar" at bounding box center [611, 395] width 500 height 57
click at [704, 380] on button "Aceptar" at bounding box center [700, 380] width 154 height 27
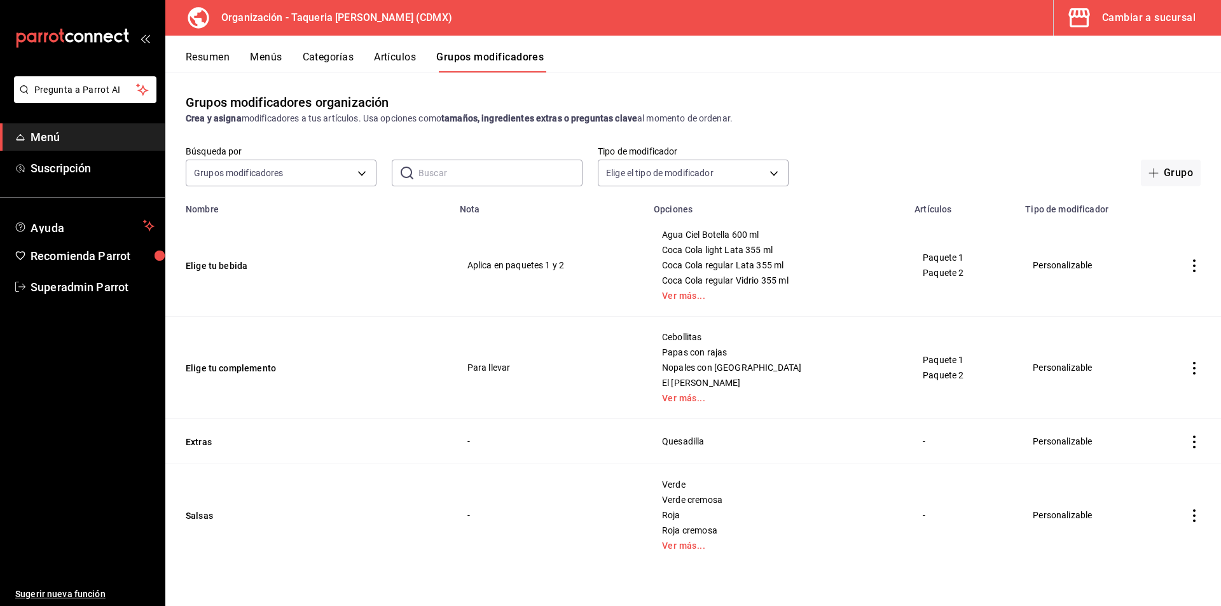
click at [271, 59] on button "Menús" at bounding box center [266, 62] width 32 height 22
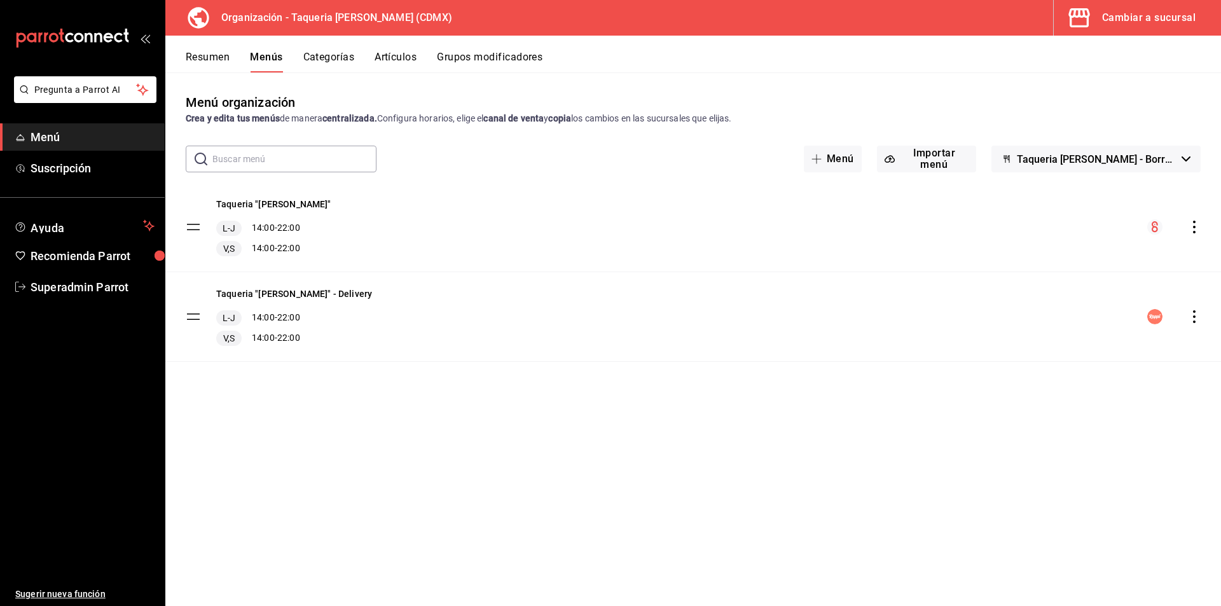
click at [502, 59] on button "Grupos modificadores" at bounding box center [490, 62] width 106 height 22
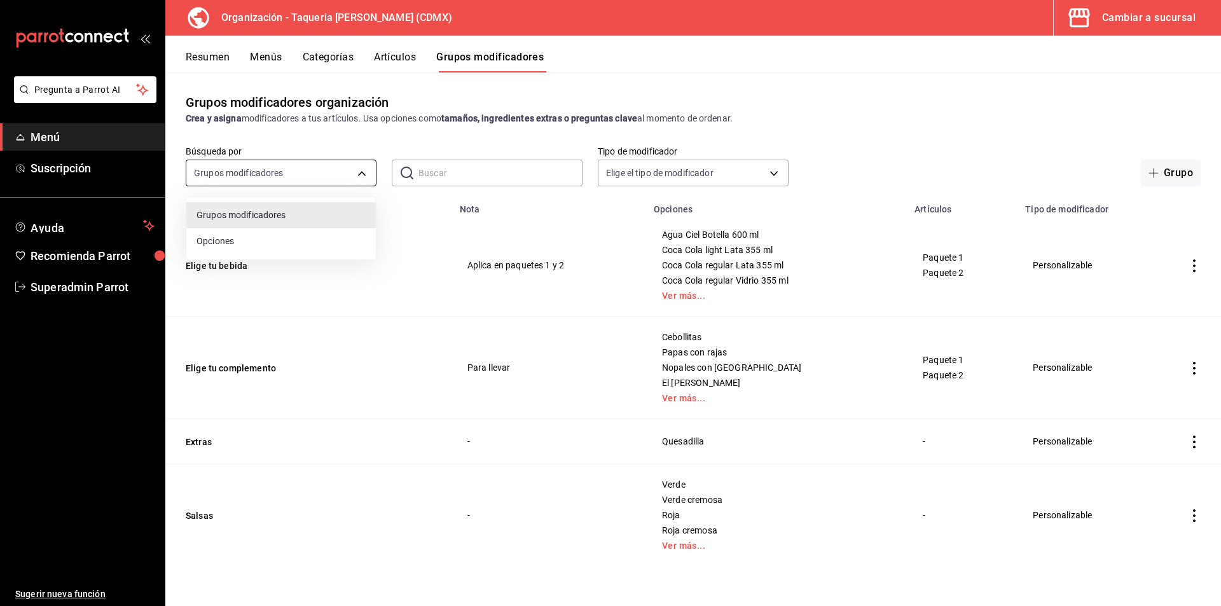
click at [247, 172] on body "Pregunta a Parrot AI Menú Suscripción Ayuda Recomienda Parrot Superadmin Parrot…" at bounding box center [610, 303] width 1221 height 606
click at [295, 172] on div at bounding box center [610, 303] width 1221 height 606
click at [468, 179] on input "text" at bounding box center [501, 172] width 164 height 25
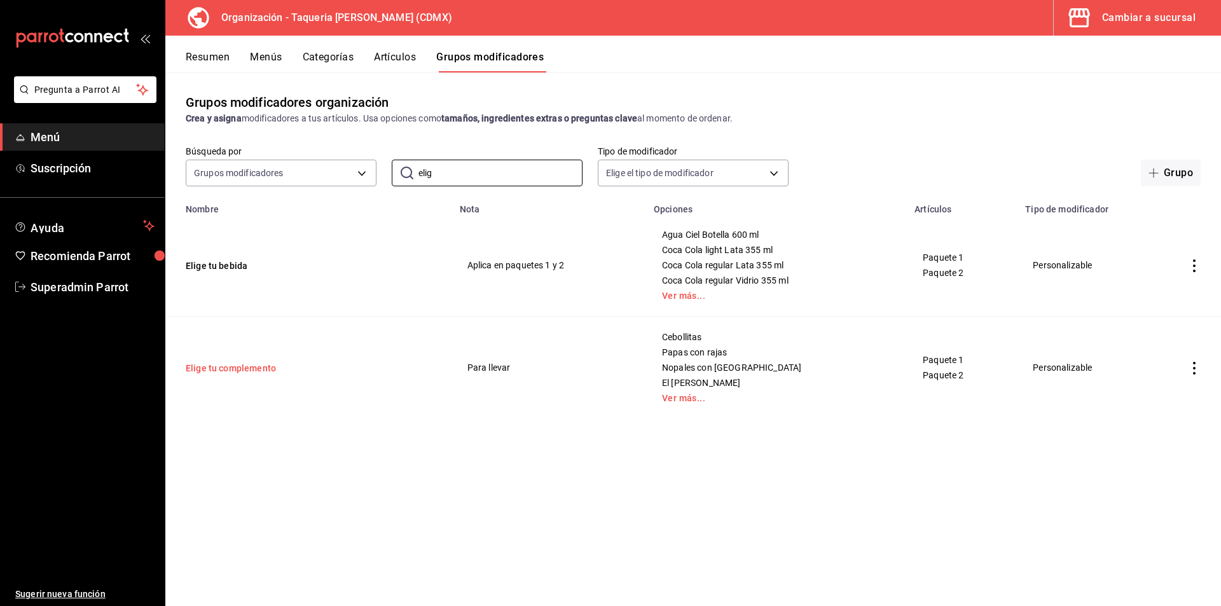
type input "elig"
click at [247, 368] on button "Elige tu complemento" at bounding box center [262, 368] width 153 height 13
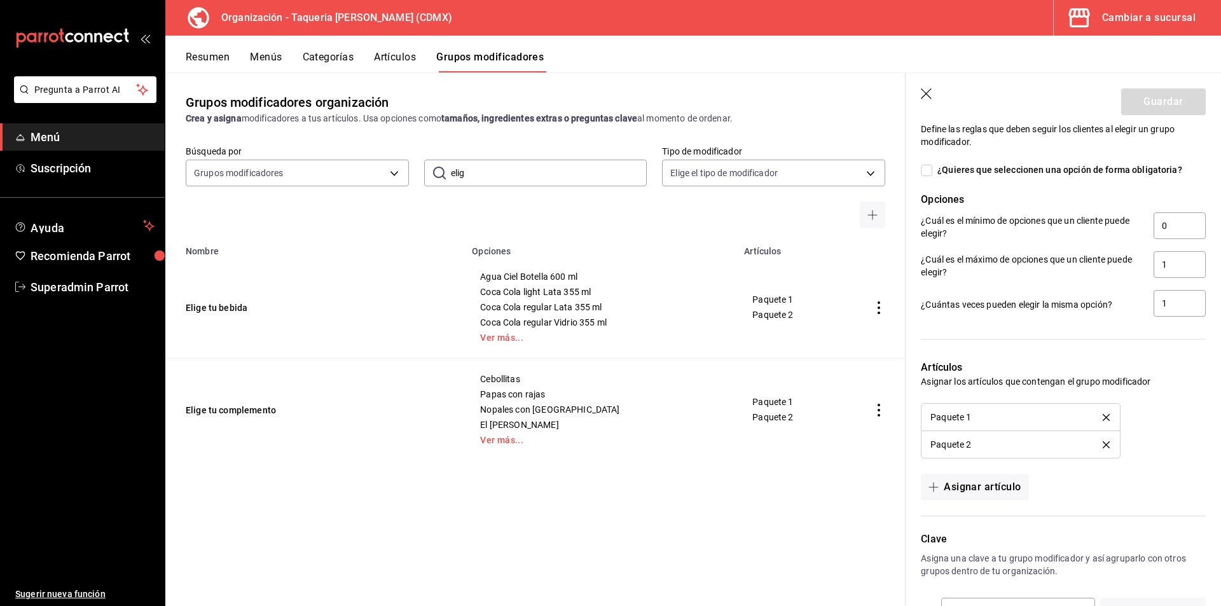
scroll to position [809, 0]
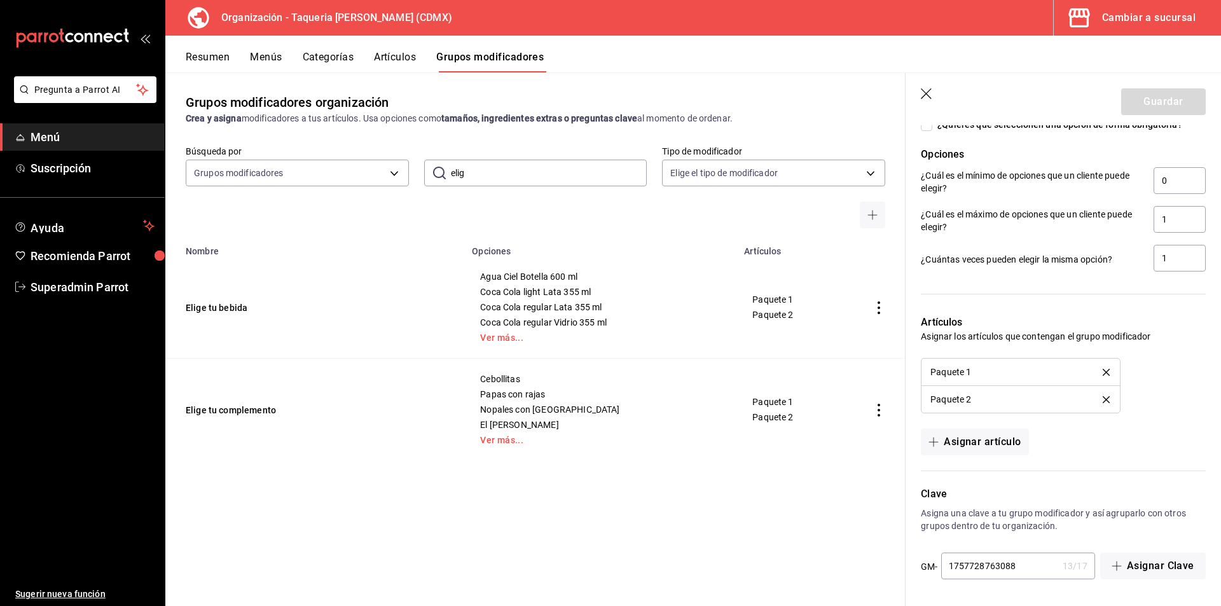
click at [260, 49] on div "Resumen Menús Categorías Artículos Grupos modificadores" at bounding box center [693, 54] width 1056 height 37
click at [265, 58] on button "Menús" at bounding box center [266, 62] width 32 height 22
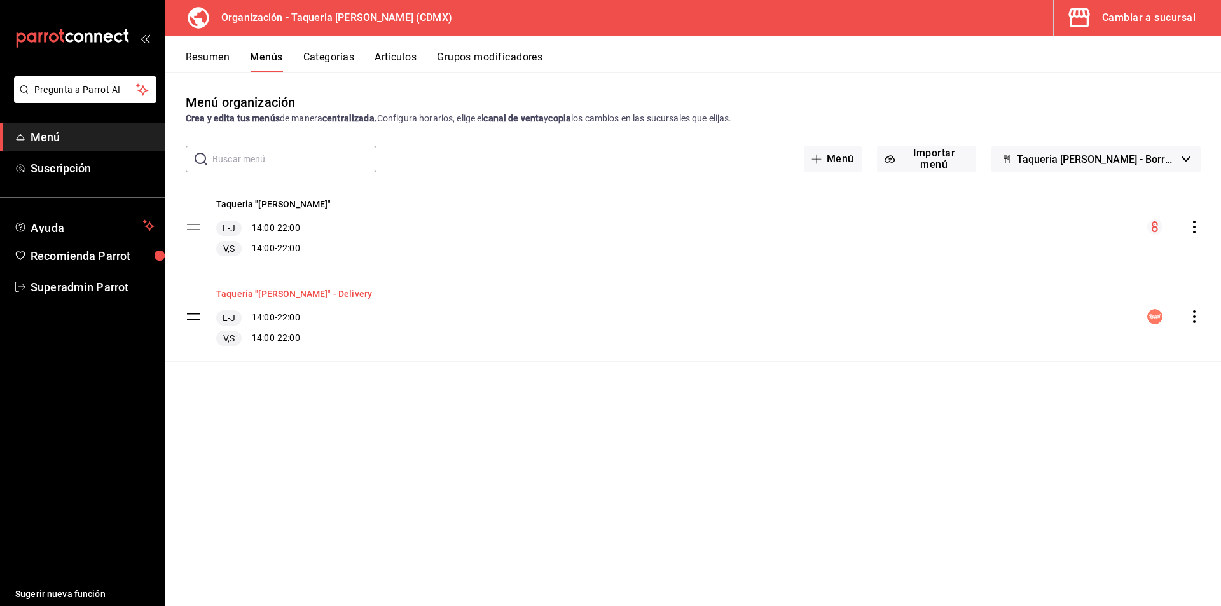
click at [305, 297] on button "Taqueria "[PERSON_NAME]" - Delivery" at bounding box center [294, 294] width 156 height 13
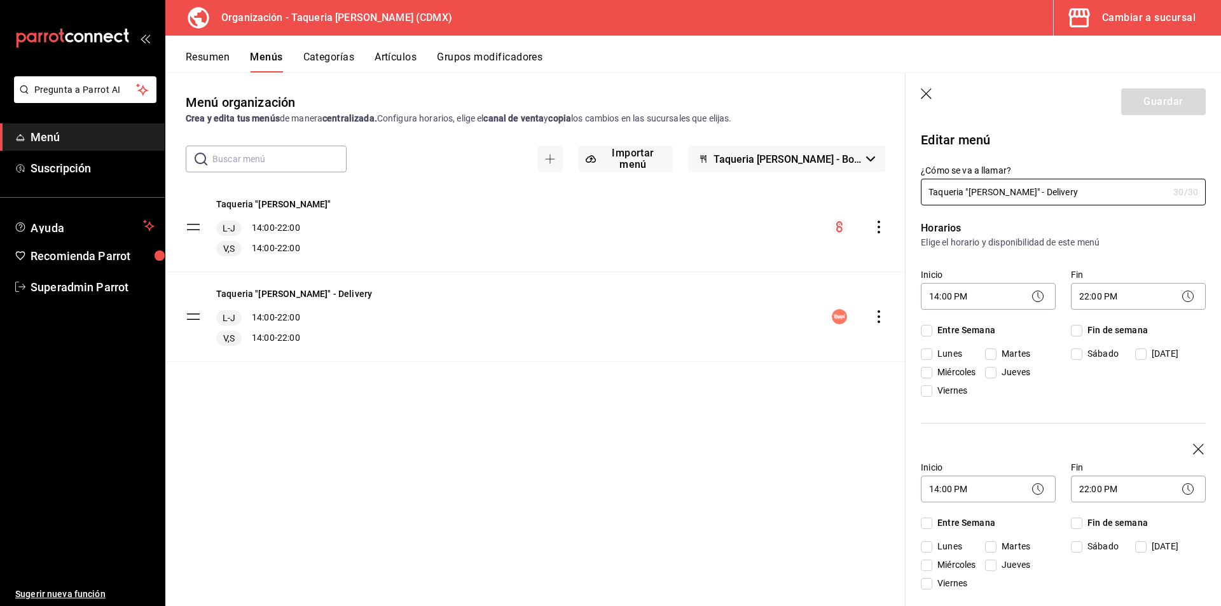
checkbox input "true"
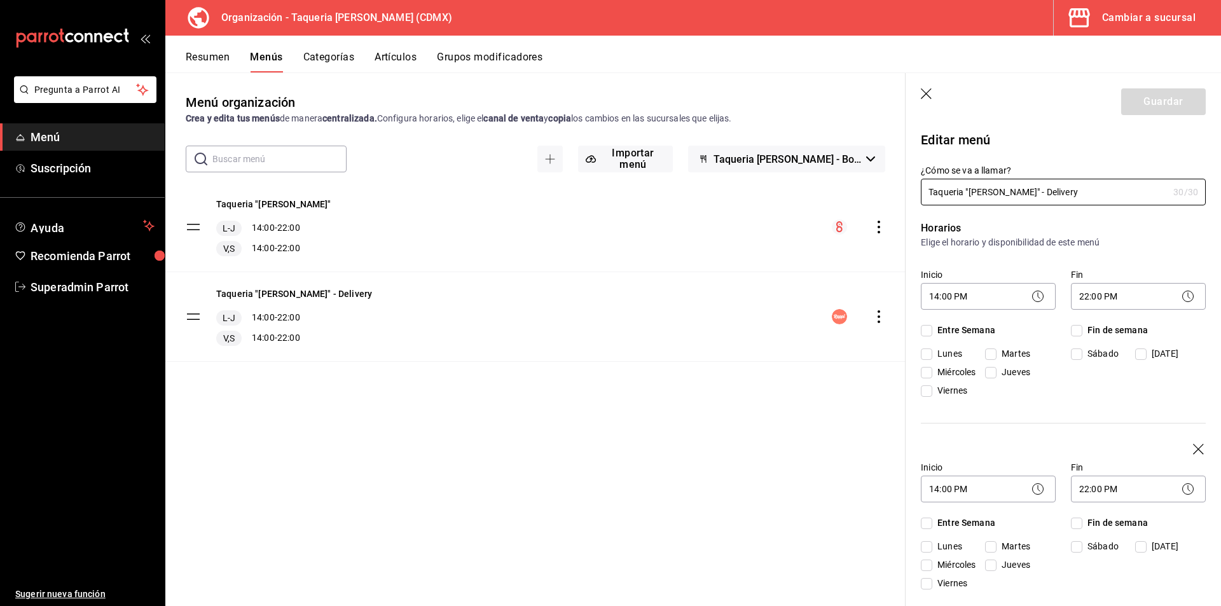
checkbox input "true"
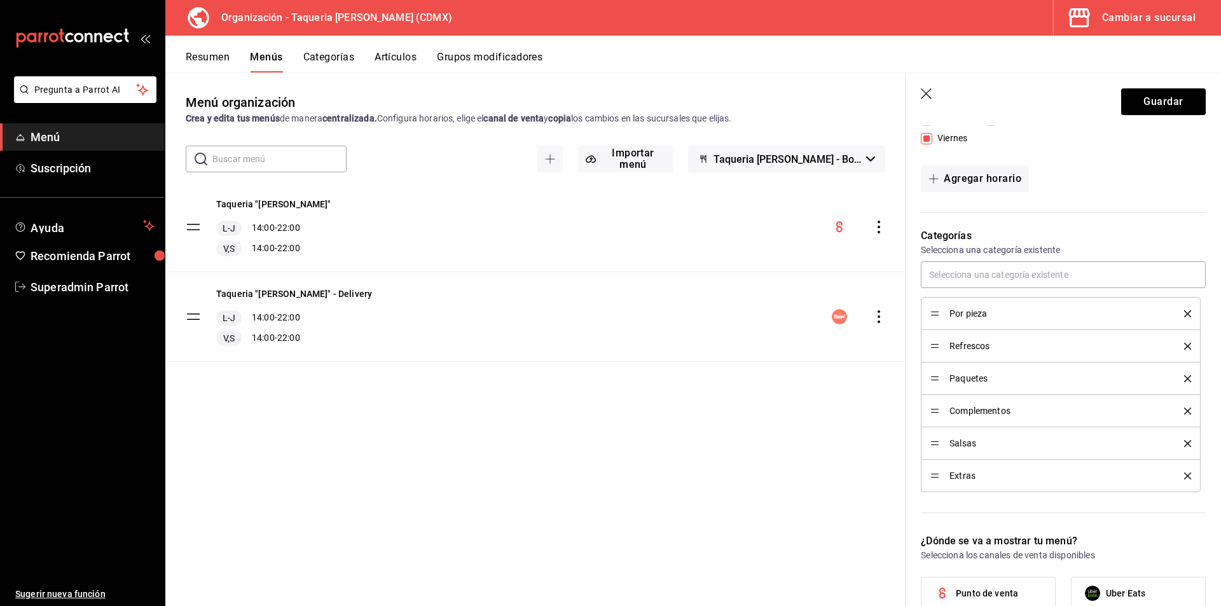
scroll to position [254, 0]
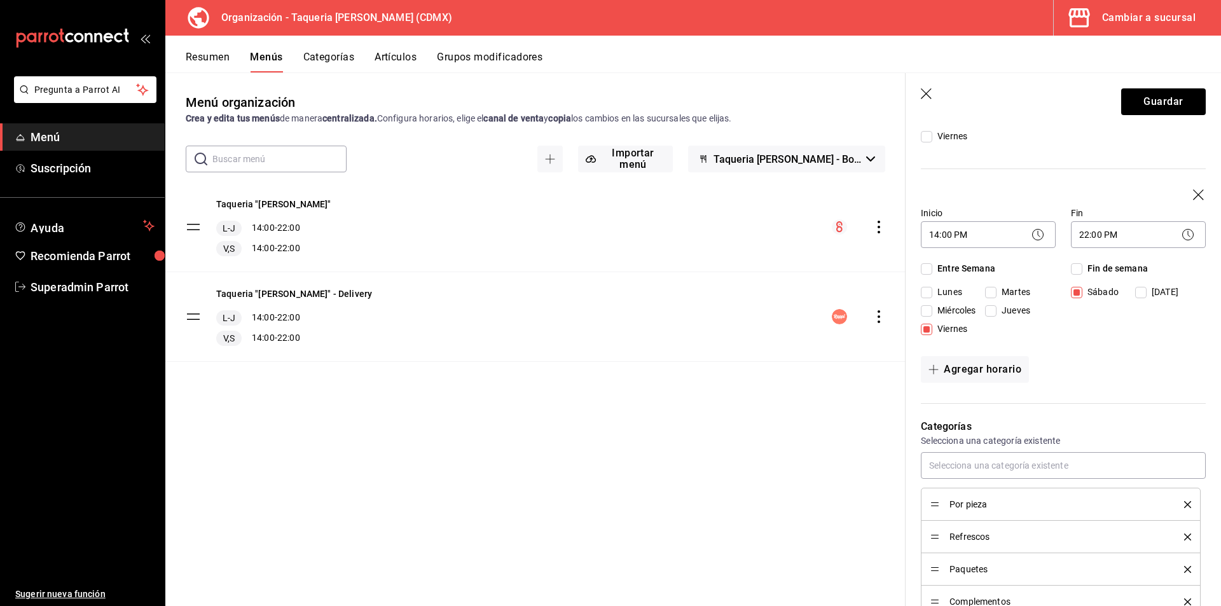
click at [459, 65] on button "Grupos modificadores" at bounding box center [490, 62] width 106 height 22
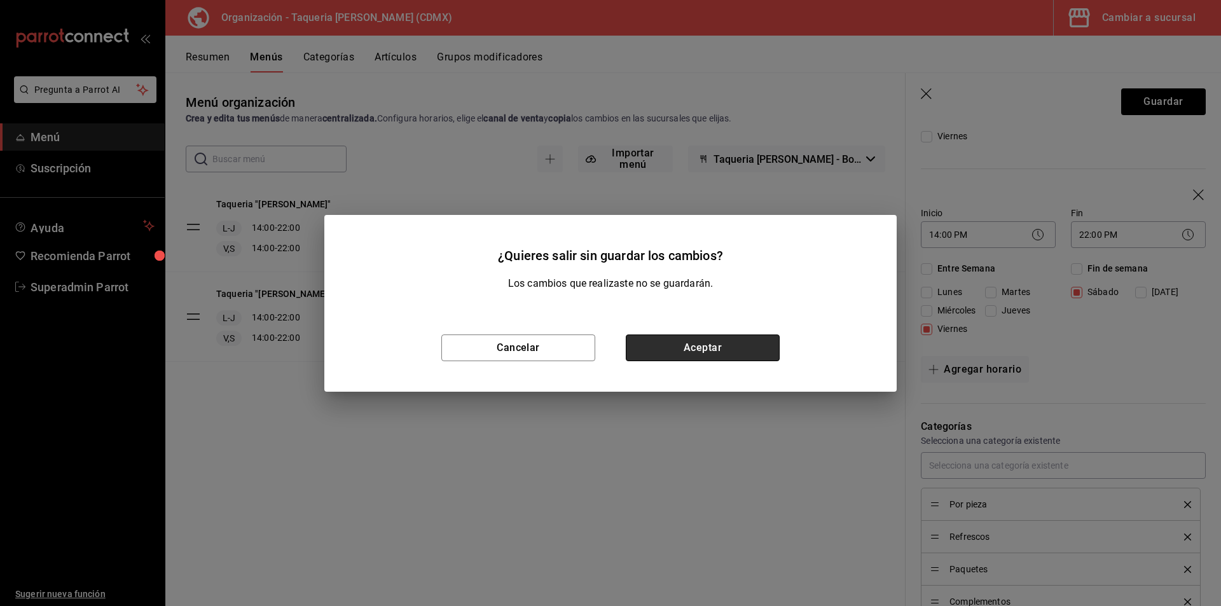
click at [700, 345] on button "Aceptar" at bounding box center [703, 348] width 154 height 27
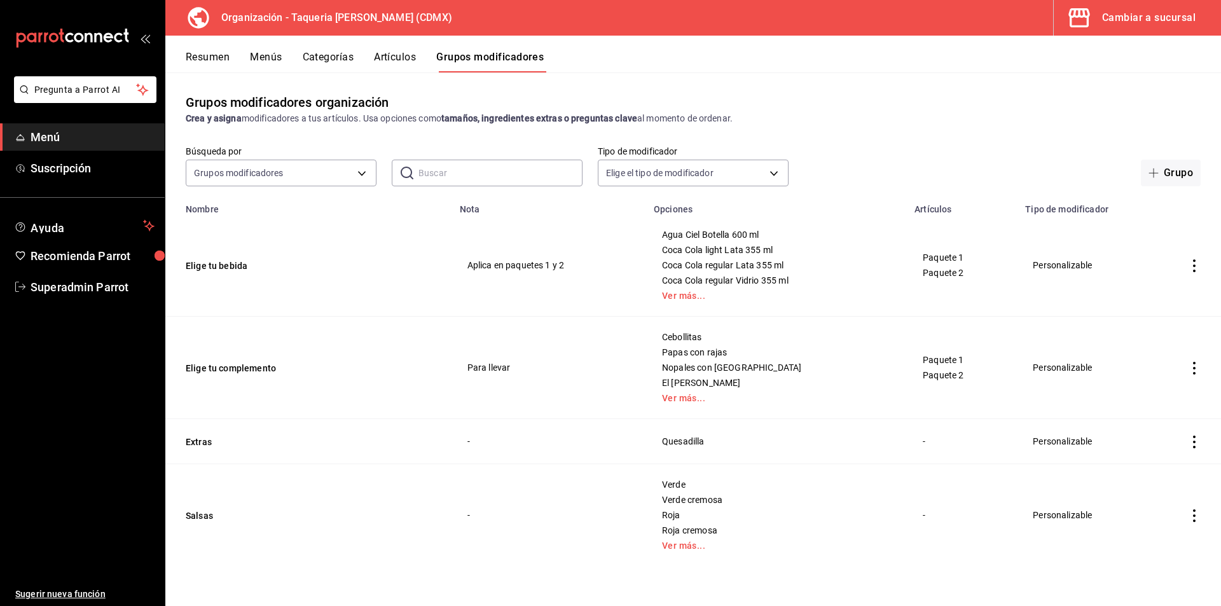
click at [401, 51] on button "Artículos" at bounding box center [395, 62] width 42 height 22
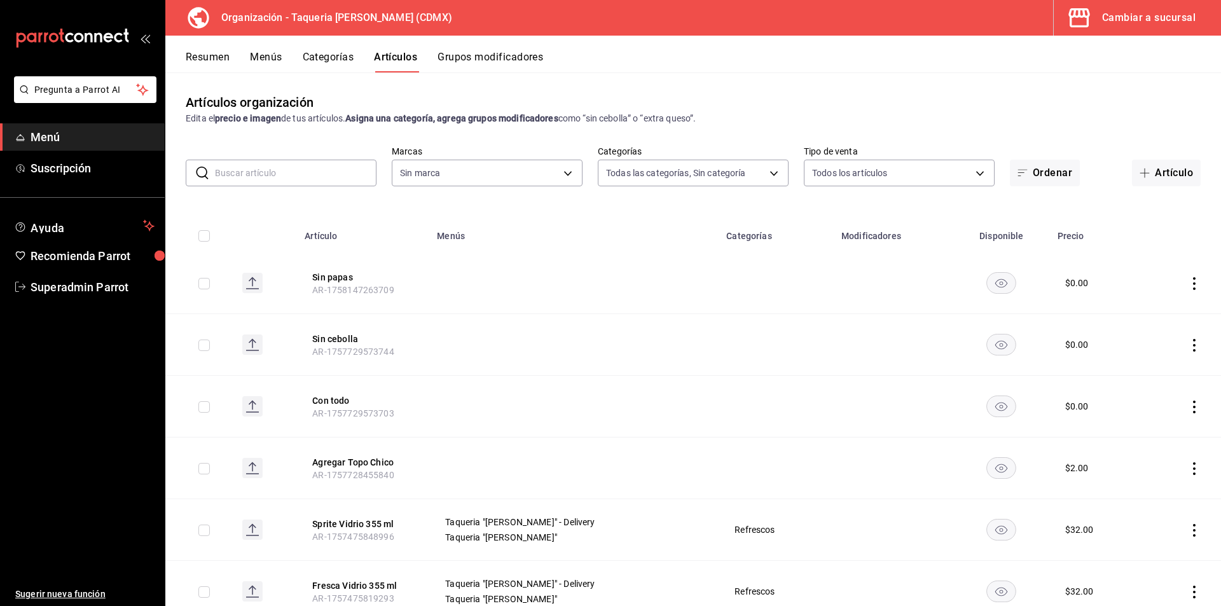
type input "525dfa34-559b-4d38-94f6-aaf585d6ada2,a85c83a3-24f4-47d7-91b1-cd088f40c17e,fc4c7…"
type input "ce101241-e291-4bf4-bb44-606d110127b7"
click at [317, 172] on input "text" at bounding box center [296, 172] width 162 height 25
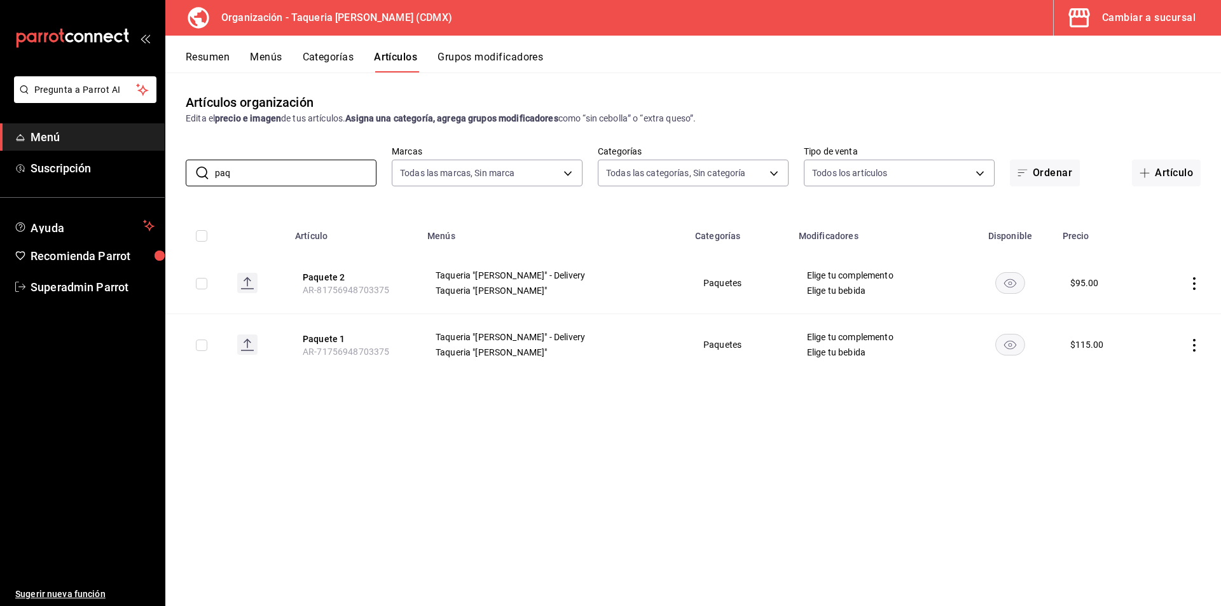
type input "paq"
click at [446, 568] on div "Artículos organización Edita el precio e imagen de tus artículos. Asigna una ca…" at bounding box center [693, 339] width 1056 height 533
click at [326, 66] on button "Categorías" at bounding box center [329, 62] width 52 height 22
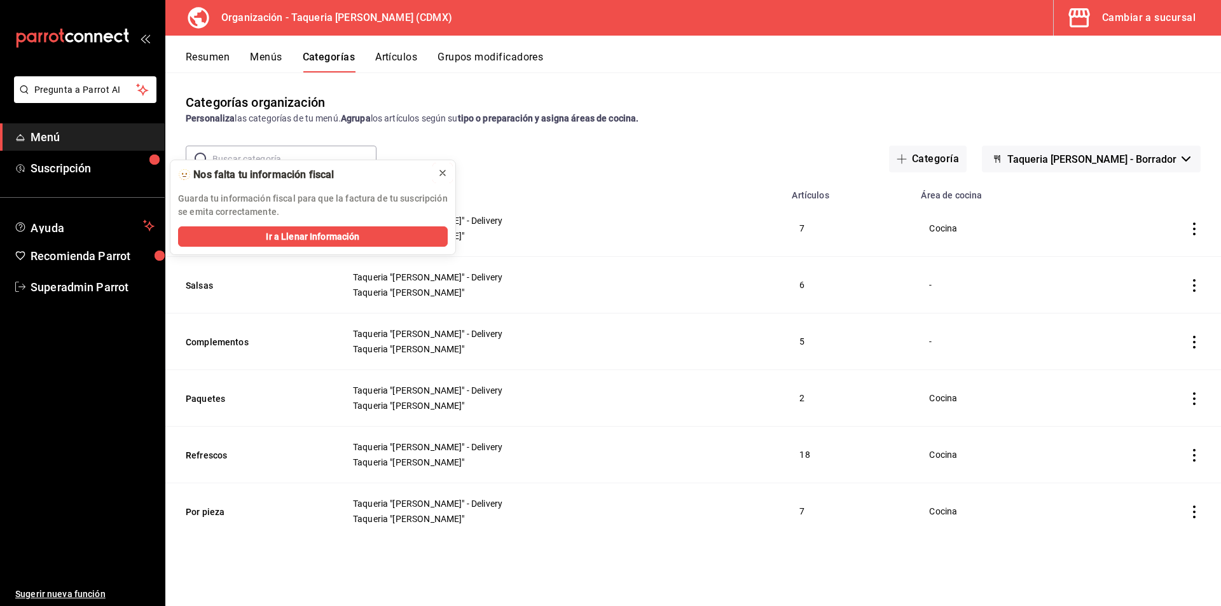
click at [445, 172] on icon at bounding box center [443, 173] width 10 height 10
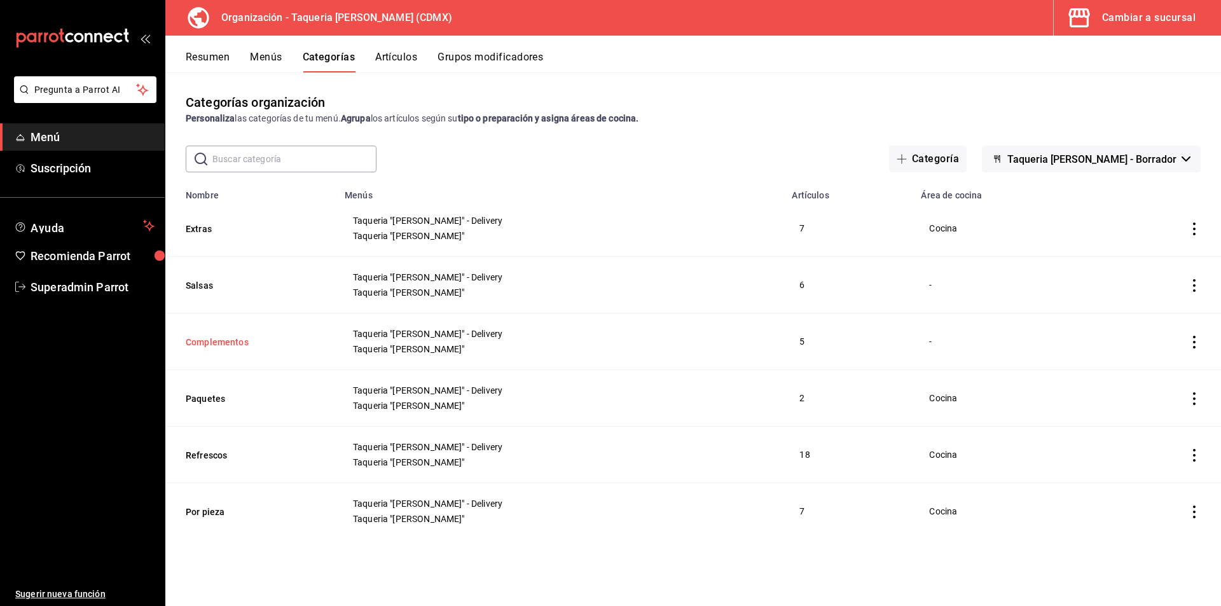
click at [222, 344] on button "Complementos" at bounding box center [249, 342] width 127 height 13
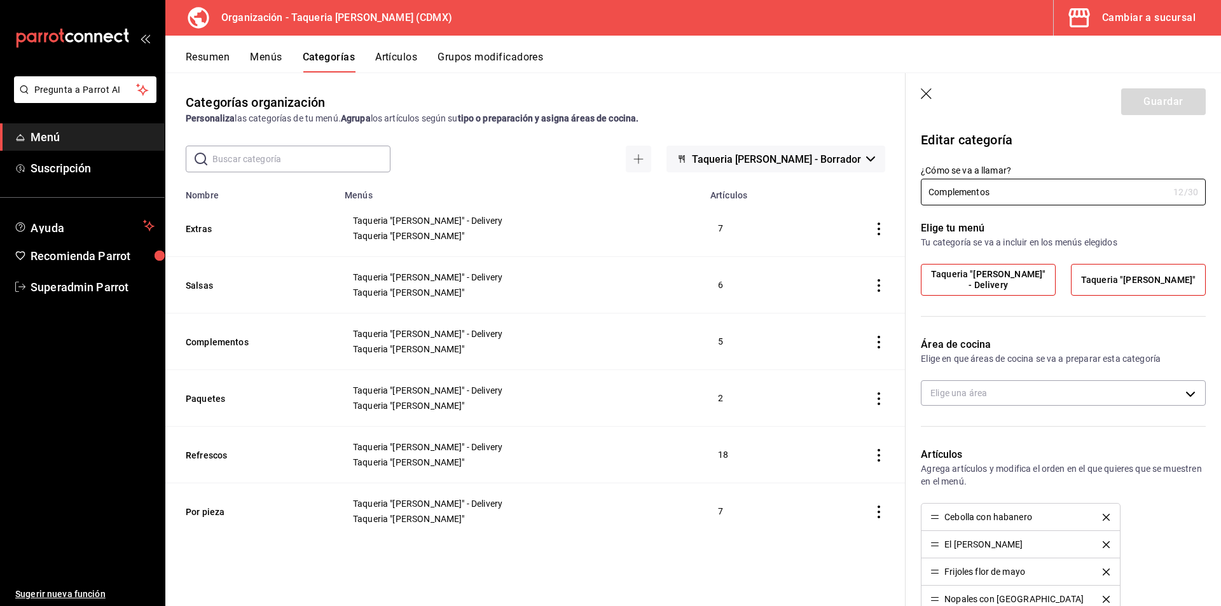
click at [928, 100] on icon "button" at bounding box center [927, 94] width 13 height 13
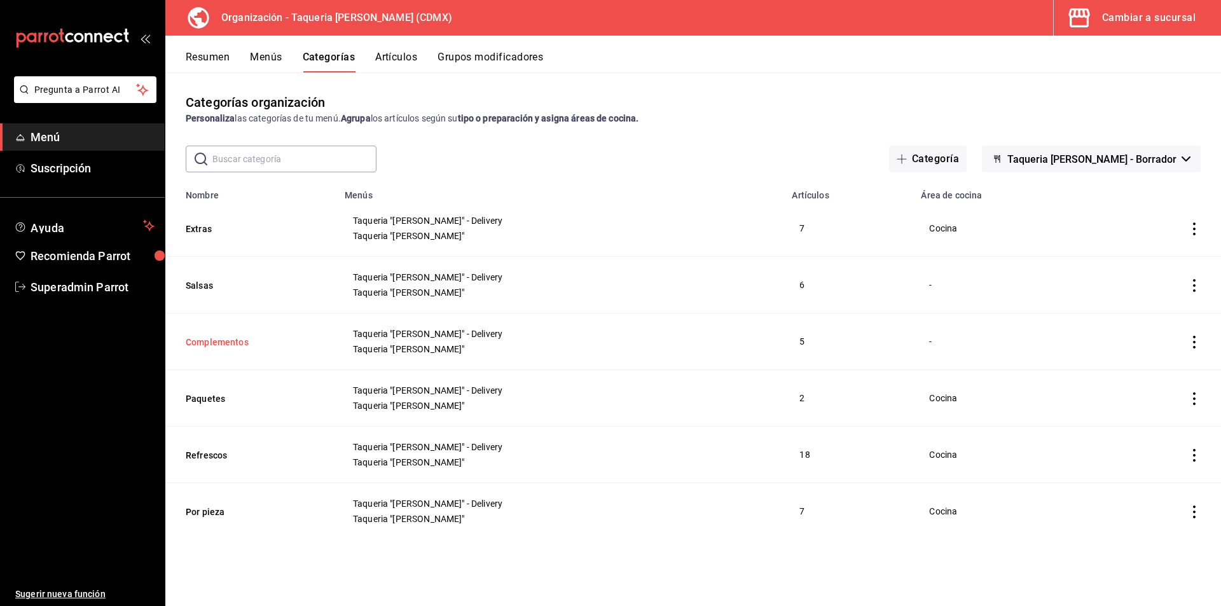
click at [236, 337] on button "Complementos" at bounding box center [249, 342] width 127 height 13
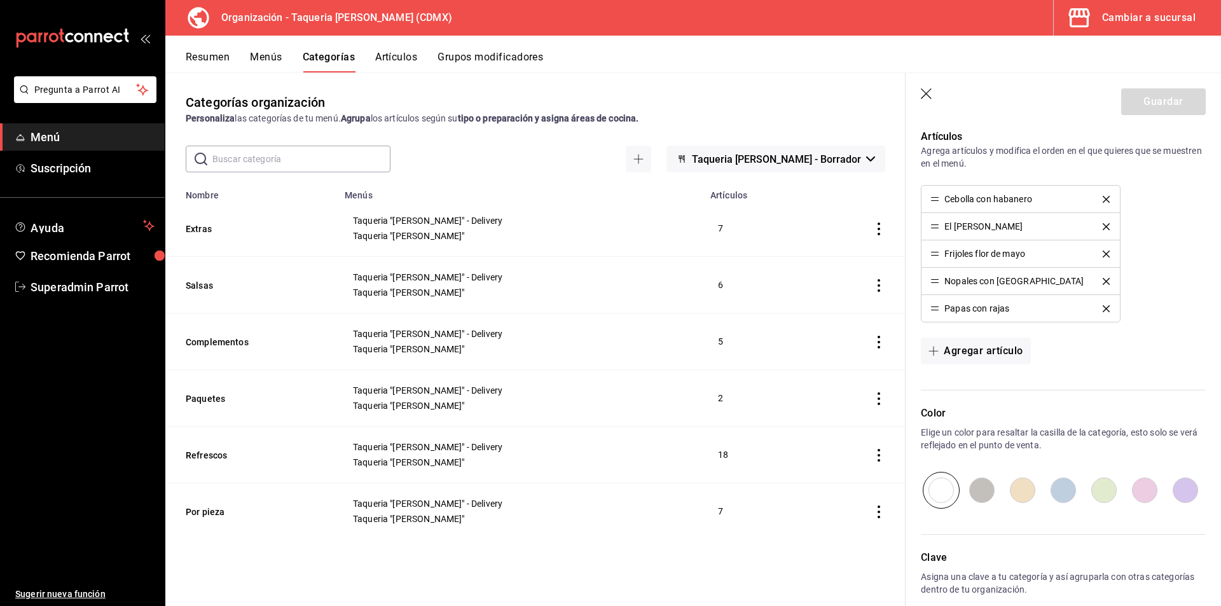
scroll to position [191, 0]
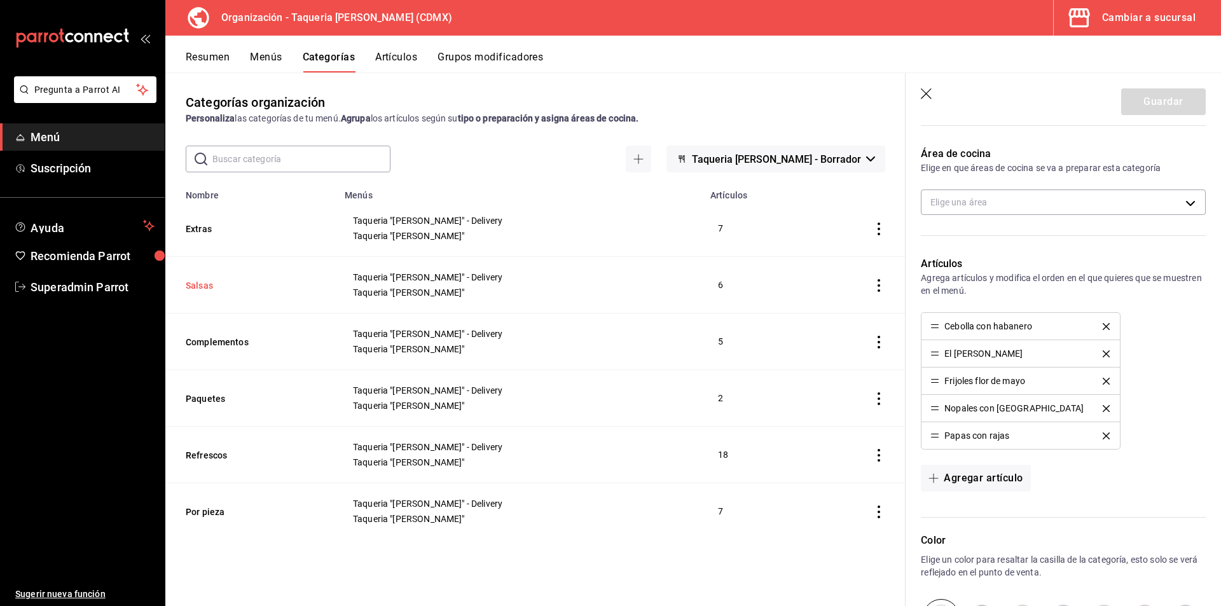
click at [202, 282] on button "Salsas" at bounding box center [249, 285] width 127 height 13
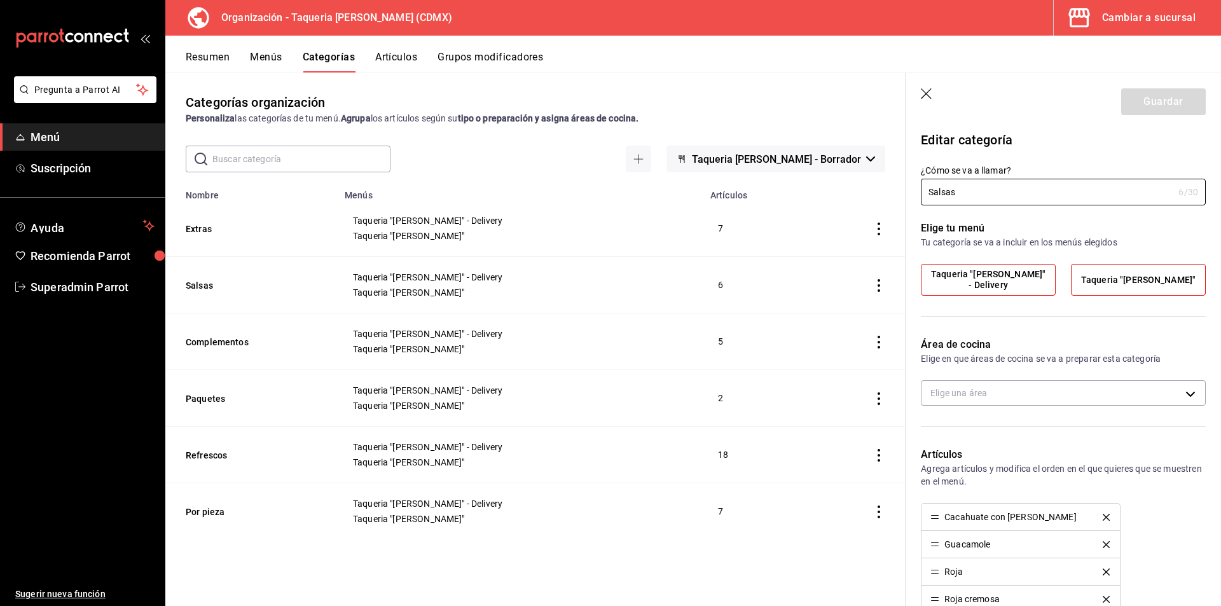
click at [406, 56] on button "Artículos" at bounding box center [396, 62] width 42 height 22
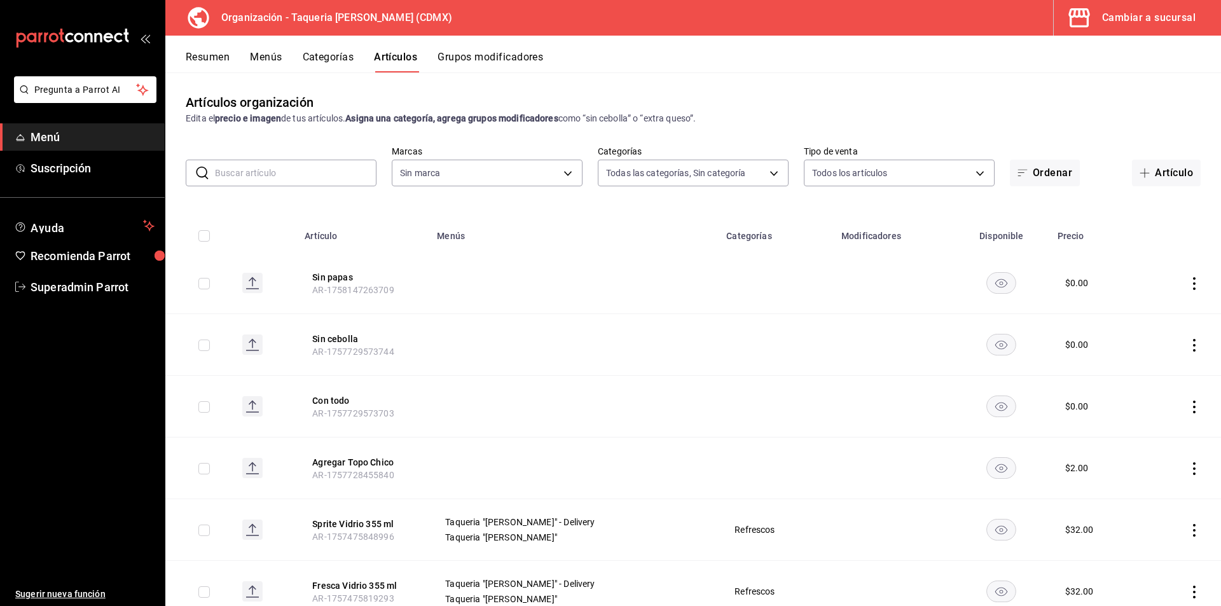
type input "525dfa34-559b-4d38-94f6-aaf585d6ada2,a85c83a3-24f4-47d7-91b1-cd088f40c17e,fc4c7…"
type input "ce101241-e291-4bf4-bb44-606d110127b7"
click at [520, 53] on button "Grupos modificadores" at bounding box center [491, 62] width 106 height 22
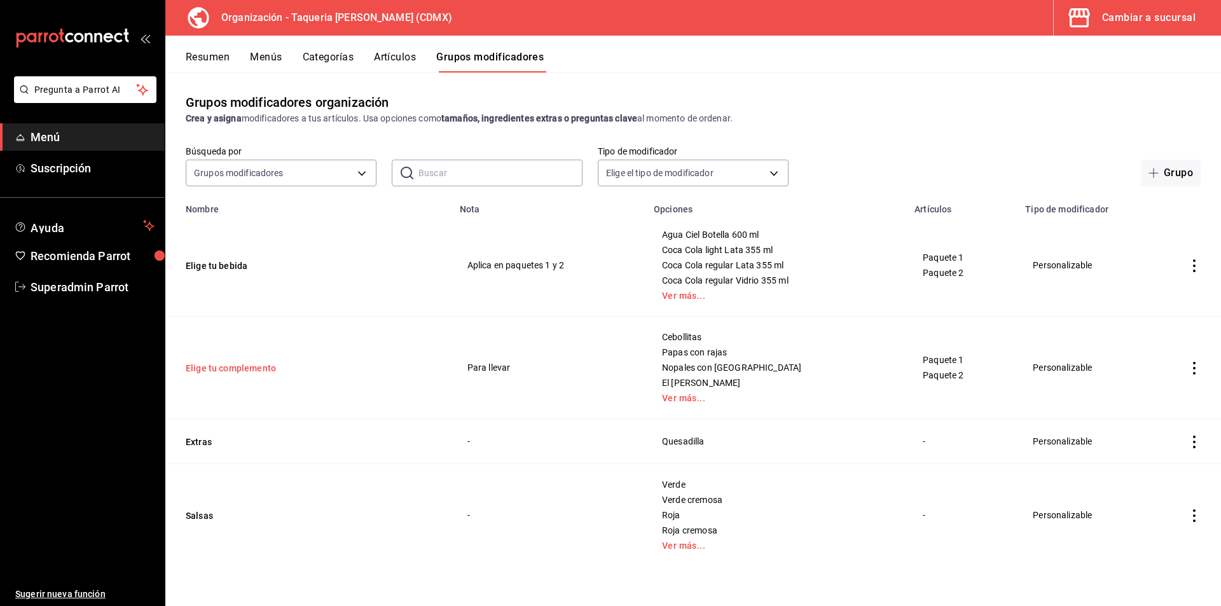
click at [211, 367] on button "Elige tu complemento" at bounding box center [262, 368] width 153 height 13
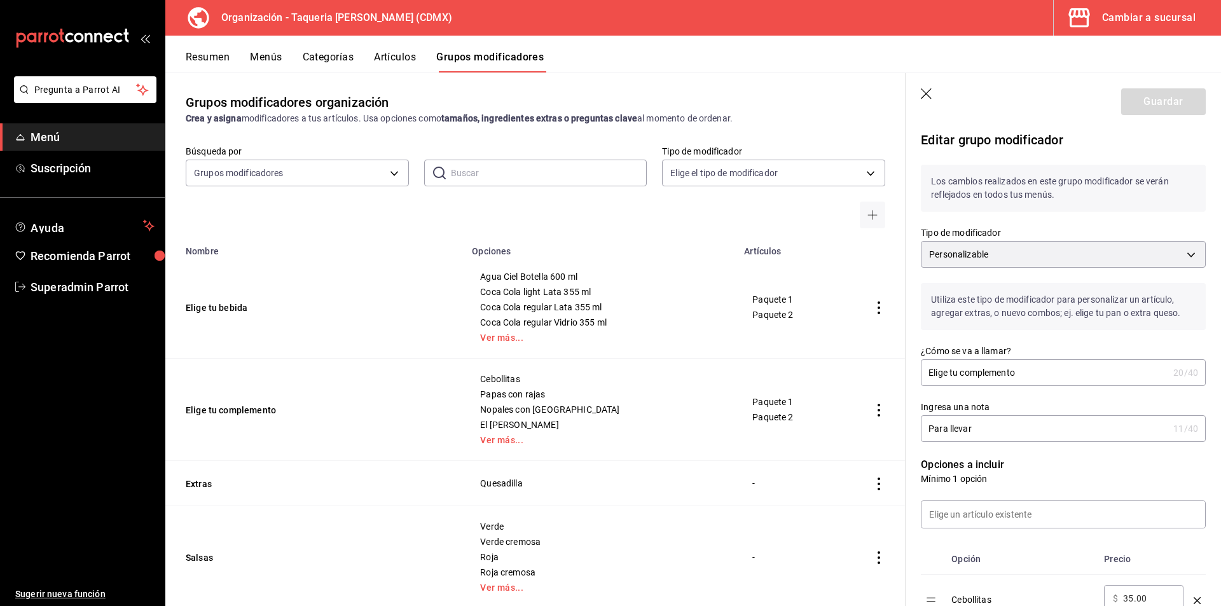
scroll to position [191, 0]
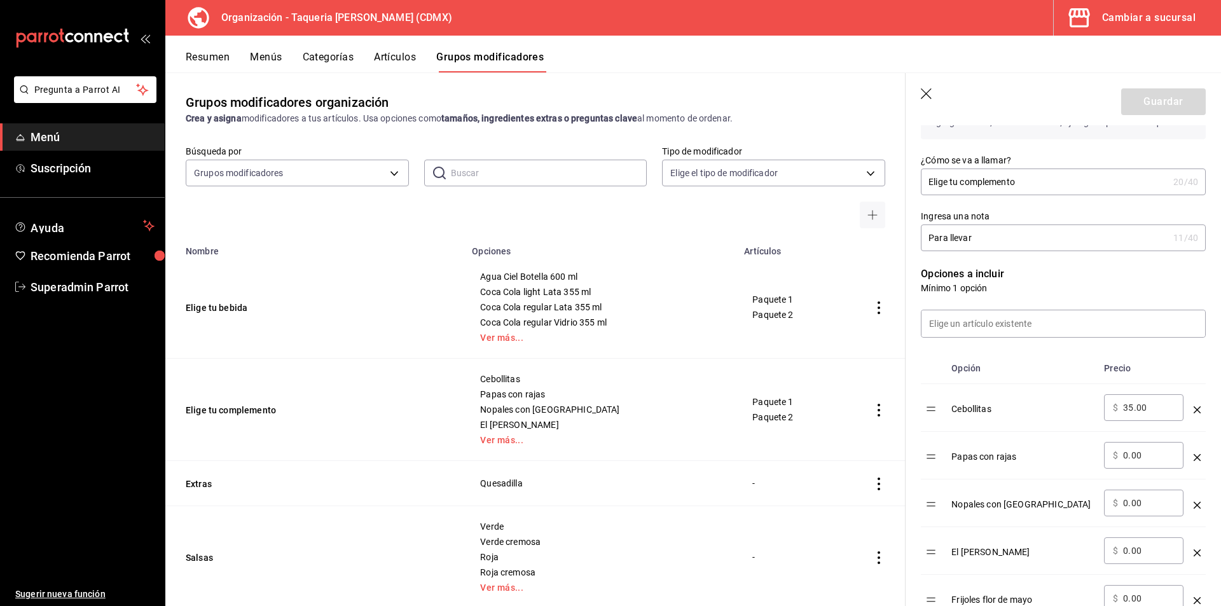
click at [394, 62] on button "Artículos" at bounding box center [395, 62] width 42 height 22
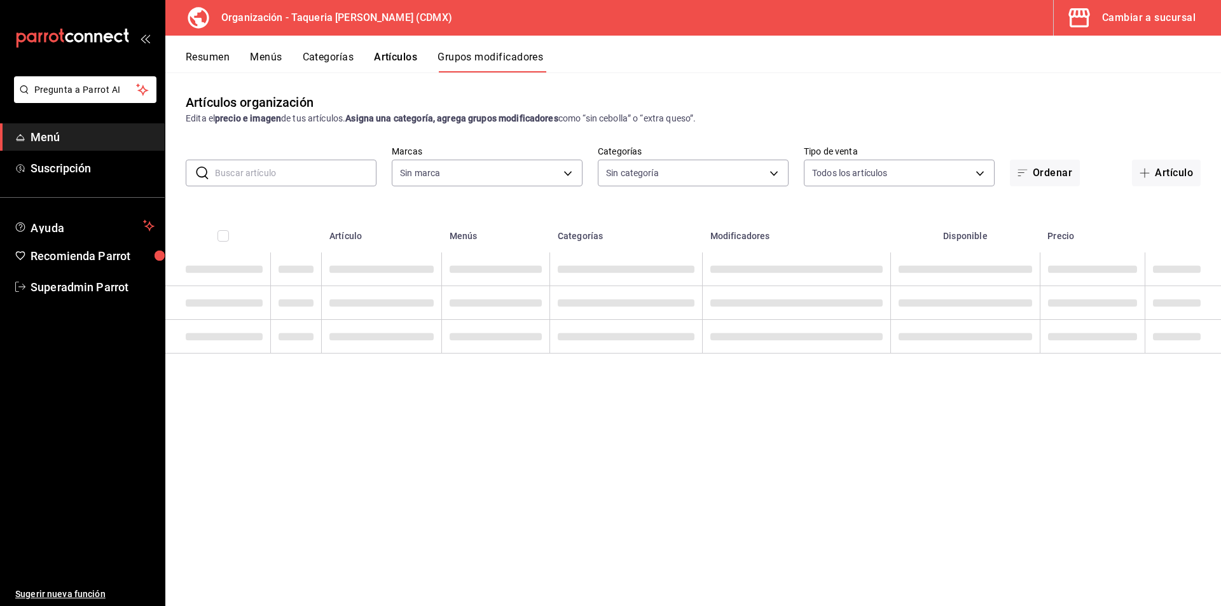
type input "ce101241-e291-4bf4-bb44-606d110127b7"
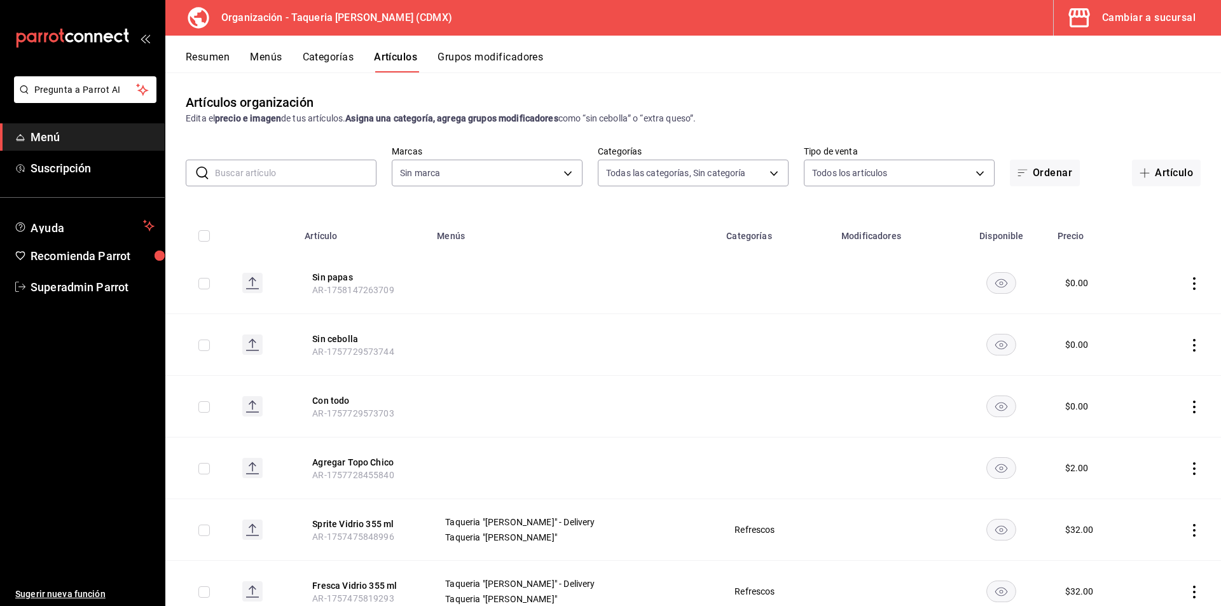
type input "525dfa34-559b-4d38-94f6-aaf585d6ada2,a85c83a3-24f4-47d7-91b1-cd088f40c17e,fc4c7…"
type input "ce101241-e291-4bf4-bb44-606d110127b7"
click at [260, 175] on input "text" at bounding box center [296, 172] width 162 height 25
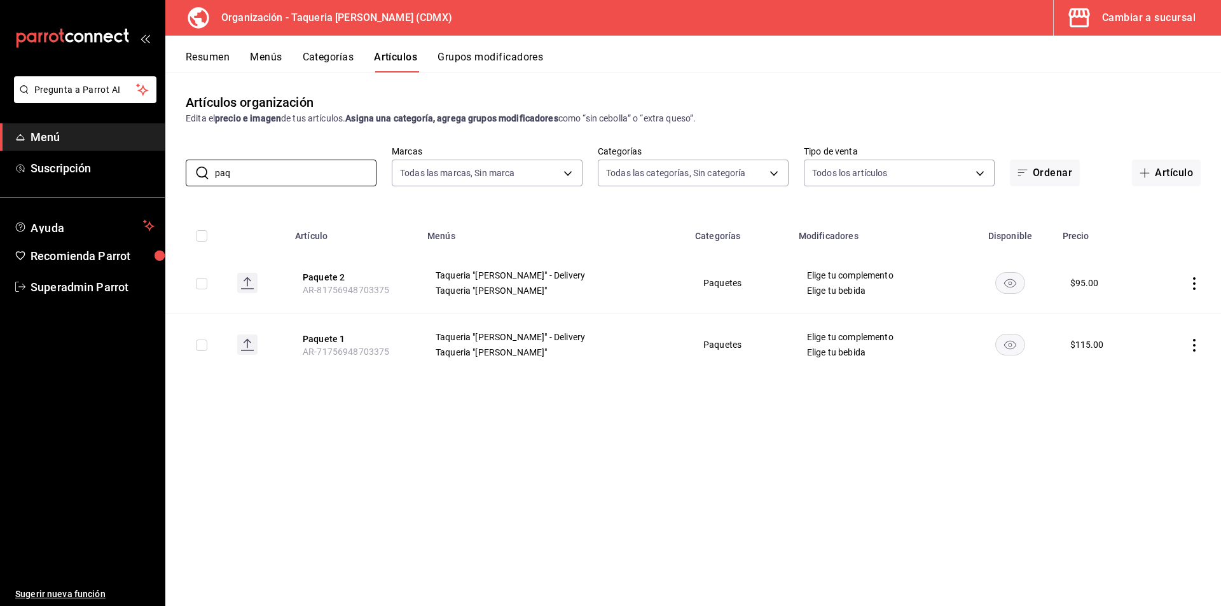
type input "paq"
click at [564, 546] on div "Artículos organización Edita el precio e imagen de tus artículos. Asigna una ca…" at bounding box center [693, 339] width 1056 height 533
click at [261, 58] on button "Menús" at bounding box center [266, 62] width 32 height 22
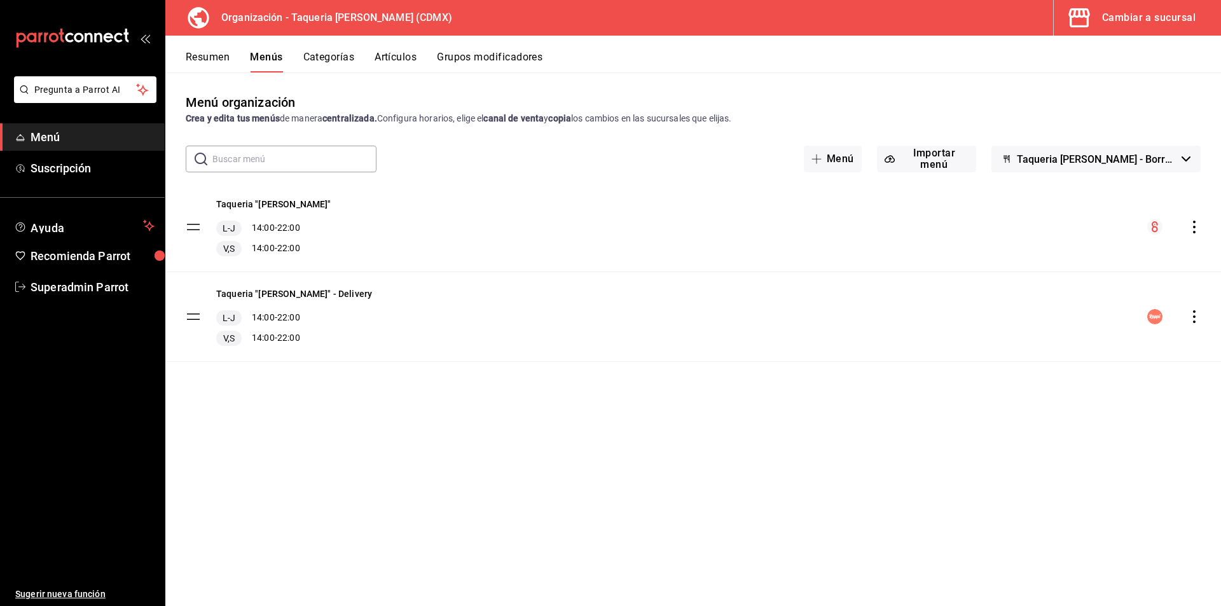
click at [1197, 319] on icon "actions" at bounding box center [1194, 316] width 13 height 13
click at [860, 485] on div at bounding box center [610, 303] width 1221 height 606
click at [1192, 317] on icon "actions" at bounding box center [1194, 316] width 13 height 13
click at [322, 59] on div at bounding box center [610, 303] width 1221 height 606
click at [323, 59] on button "Categorías" at bounding box center [329, 62] width 52 height 22
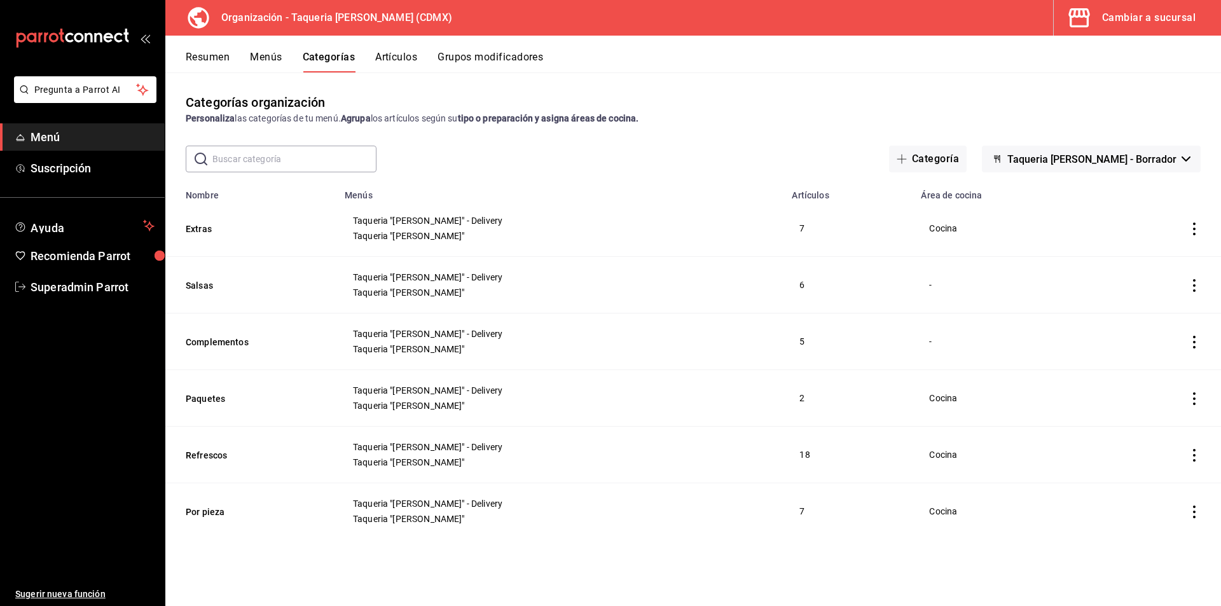
click at [403, 59] on button "Artículos" at bounding box center [396, 62] width 42 height 22
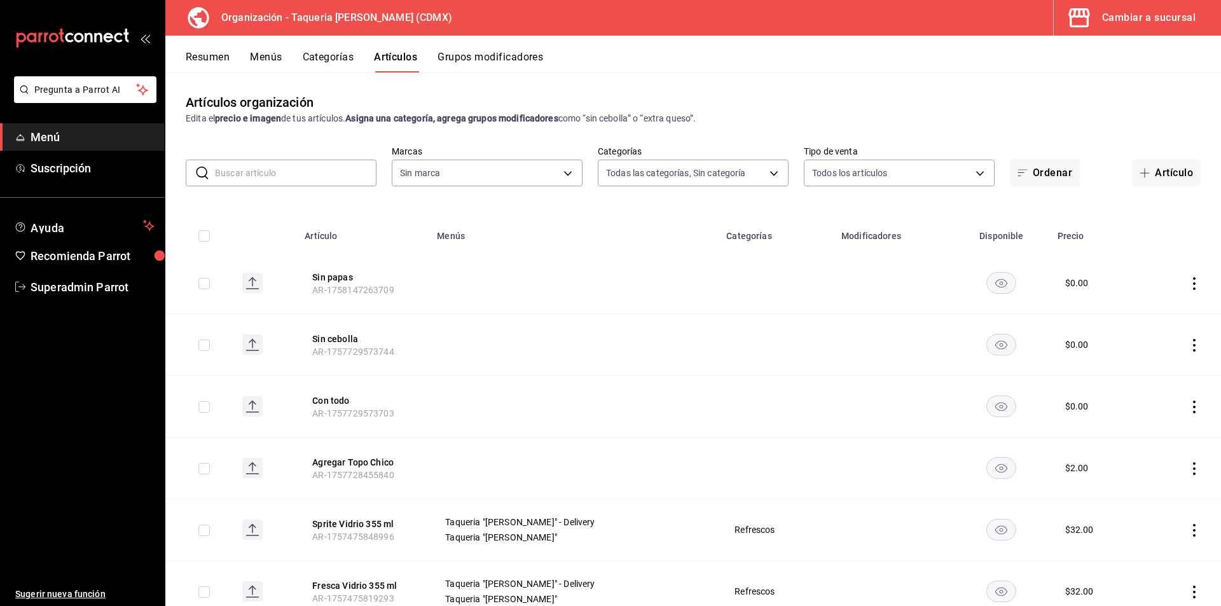
type input "525dfa34-559b-4d38-94f6-aaf585d6ada2,a85c83a3-24f4-47d7-91b1-cd088f40c17e,fc4c7…"
type input "ce101241-e291-4bf4-bb44-606d110127b7"
click at [338, 57] on button "Categorías" at bounding box center [329, 62] width 52 height 22
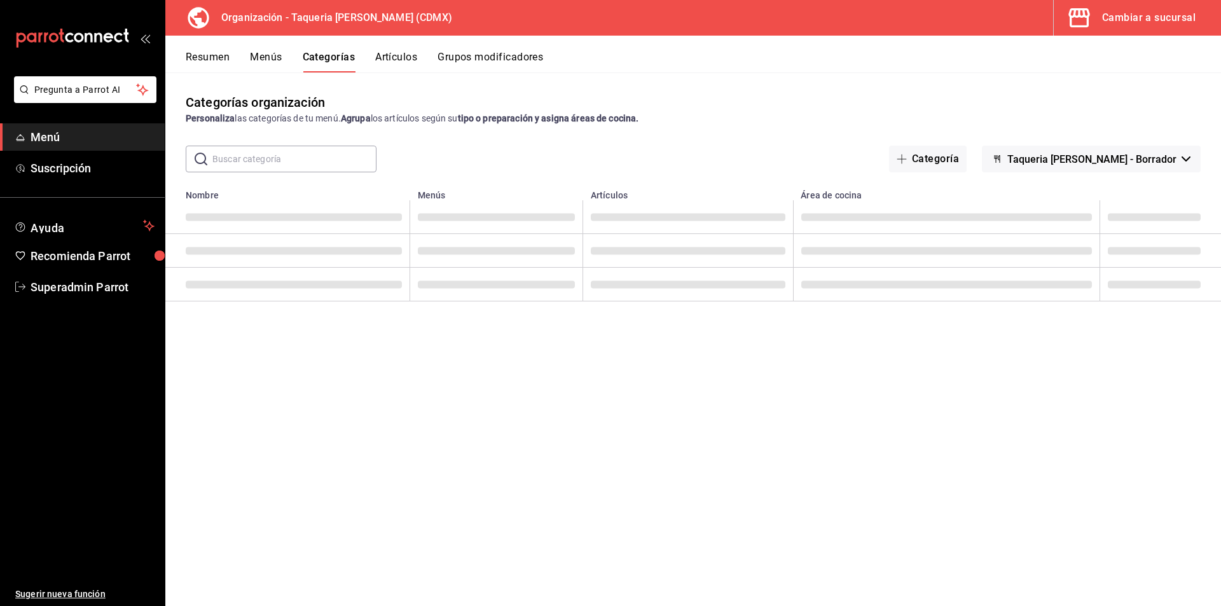
click at [391, 62] on button "Artículos" at bounding box center [396, 62] width 42 height 22
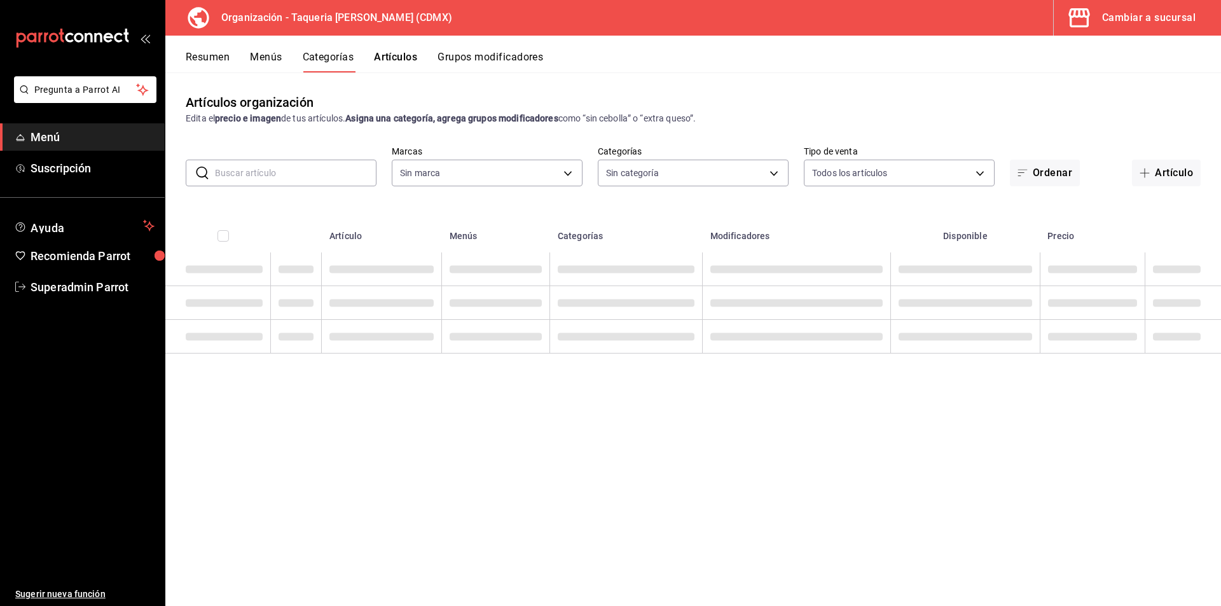
click at [317, 176] on input "text" at bounding box center [296, 172] width 162 height 25
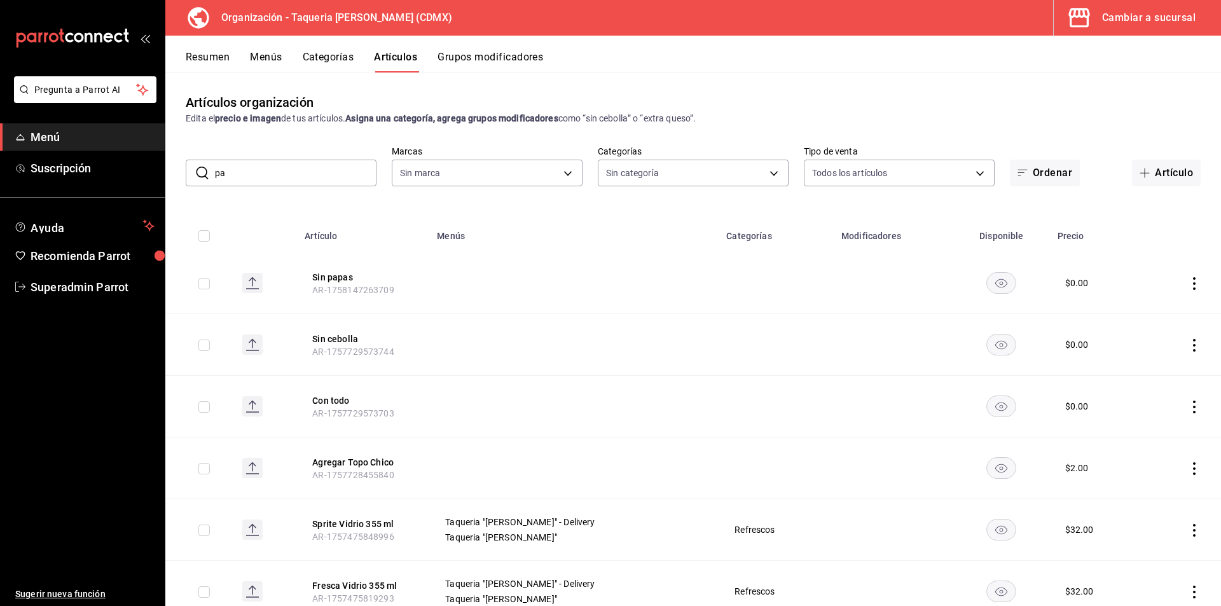
type input "paq"
type input "ce101241-e291-4bf4-bb44-606d110127b7"
type input "525dfa34-559b-4d38-94f6-aaf585d6ada2,a85c83a3-24f4-47d7-91b1-cd088f40c17e,fc4c7…"
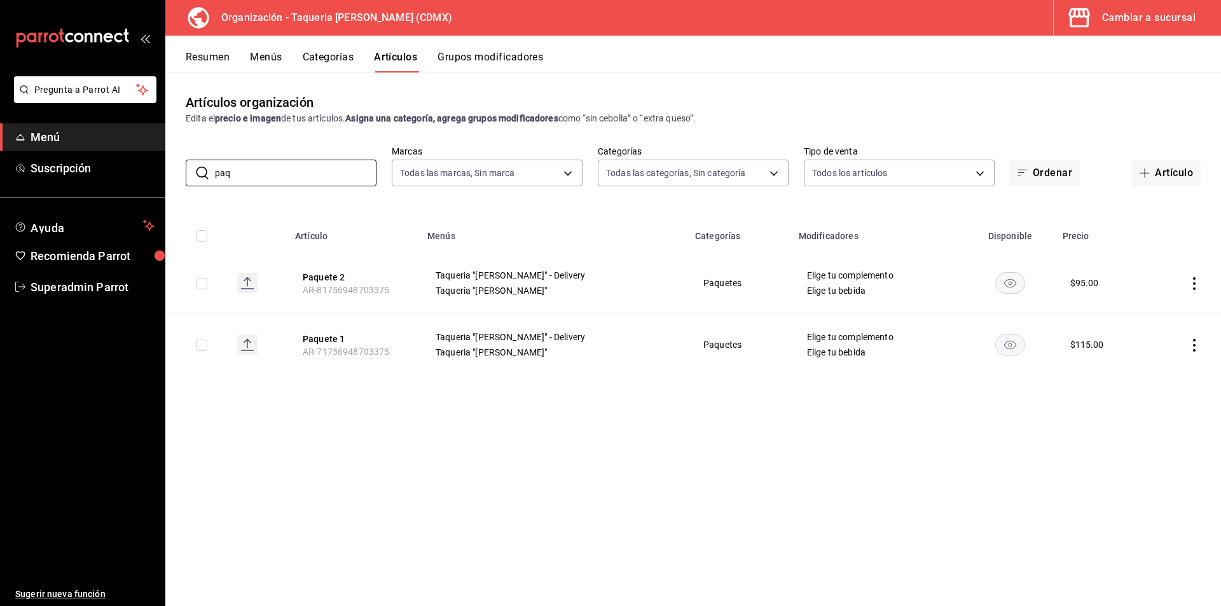
type input "paq"
click at [631, 426] on div "Artículos organización Edita el precio e imagen de tus artículos. Asigna una ca…" at bounding box center [693, 339] width 1056 height 533
click at [262, 38] on div "Organización - Taqueria [PERSON_NAME] (CDMX) Cambiar a sucursal Resumen Menús C…" at bounding box center [693, 303] width 1056 height 606
click at [263, 57] on button "Menús" at bounding box center [266, 62] width 32 height 22
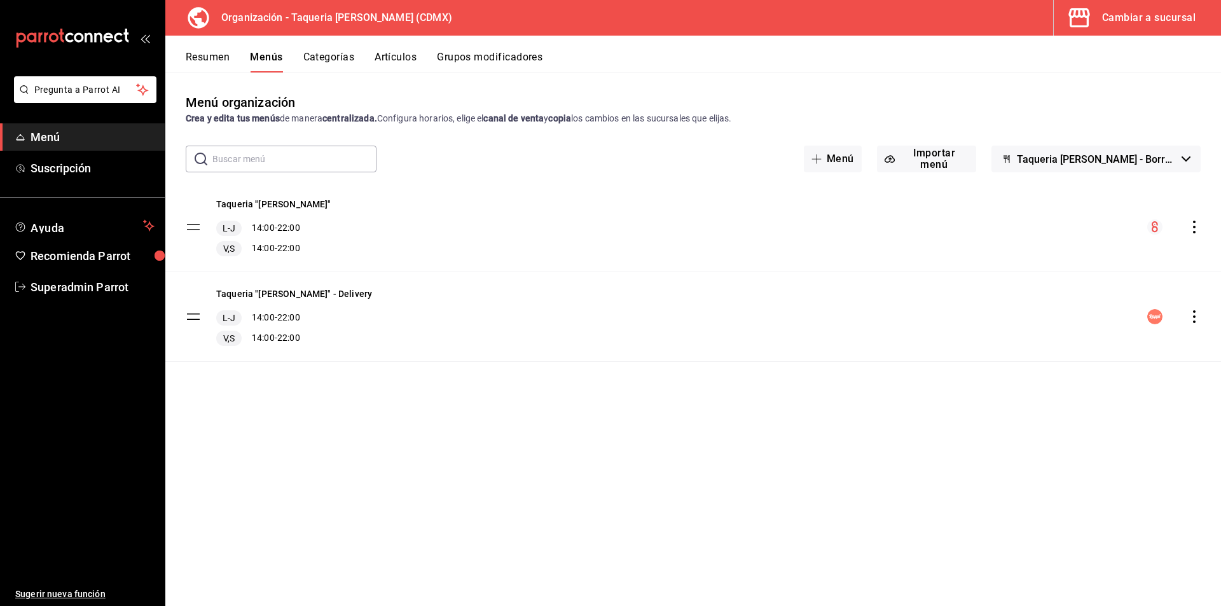
click at [1194, 316] on icon "actions" at bounding box center [1194, 316] width 3 height 13
click at [1056, 447] on span "Eliminar solo menú" at bounding box center [1055, 450] width 76 height 10
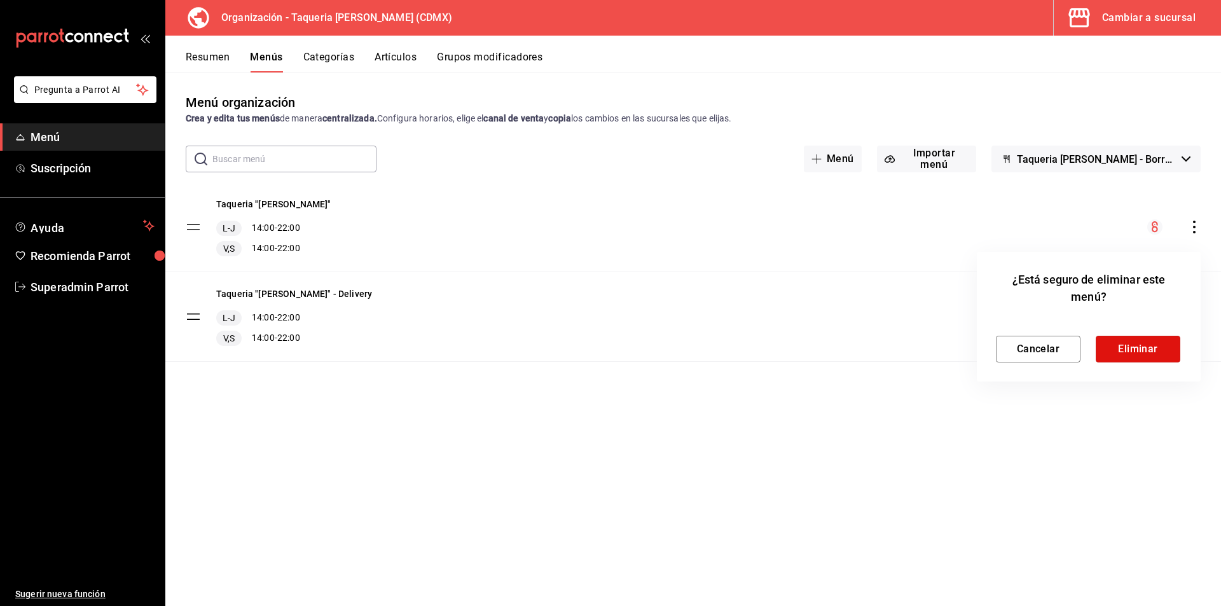
click at [1130, 352] on button "Eliminar" at bounding box center [1138, 349] width 85 height 27
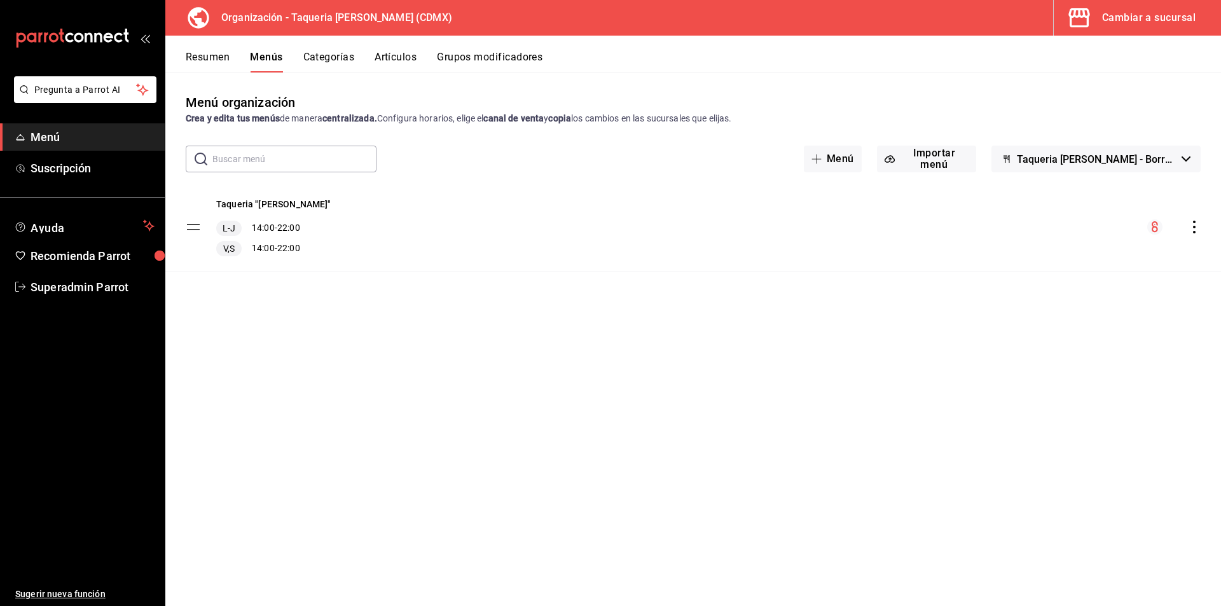
click at [523, 50] on div "Resumen Menús Categorías Artículos Grupos modificadores" at bounding box center [693, 54] width 1056 height 37
click at [508, 57] on button "Grupos modificadores" at bounding box center [490, 62] width 106 height 22
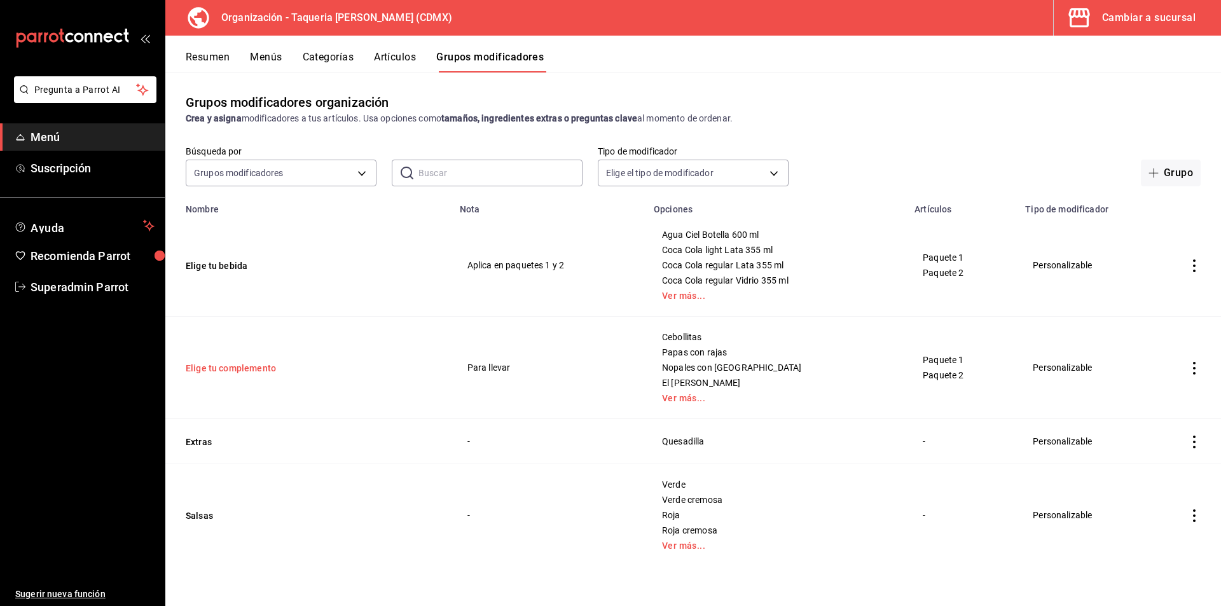
click at [262, 373] on button "Elige tu complemento" at bounding box center [262, 368] width 153 height 13
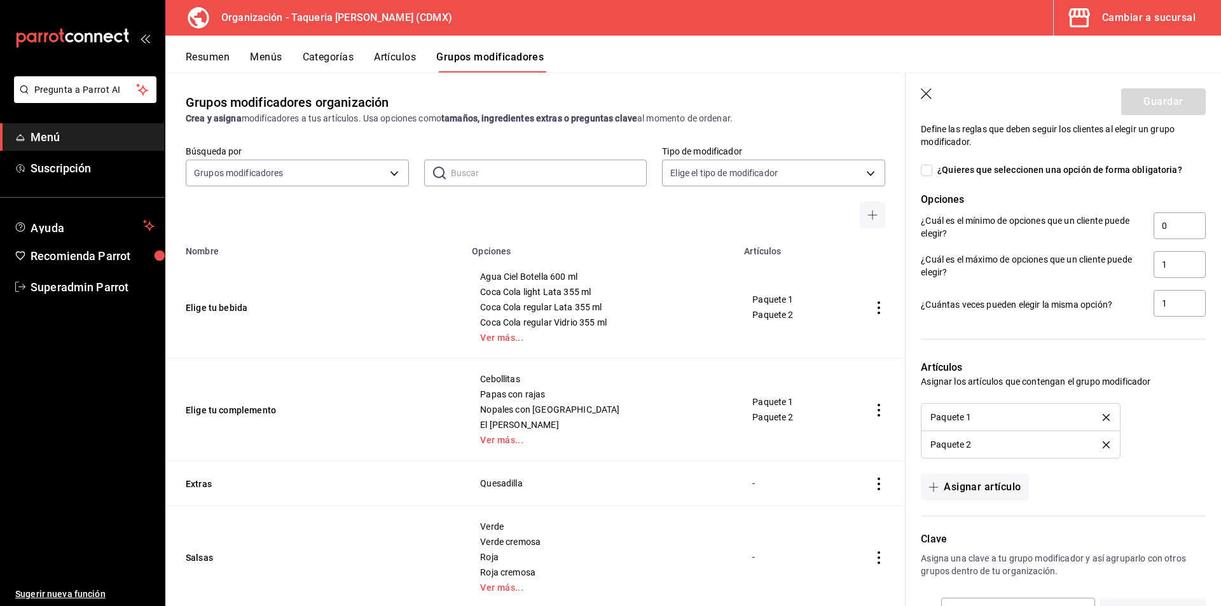
scroll to position [809, 0]
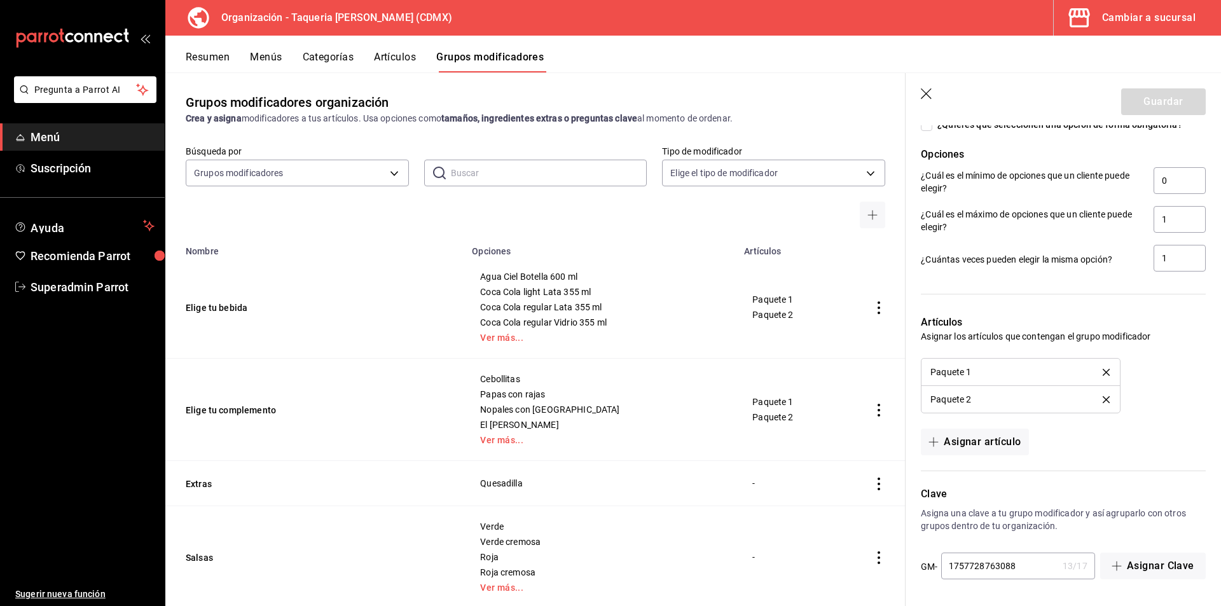
click at [1103, 372] on icon "delete" at bounding box center [1106, 372] width 7 height 7
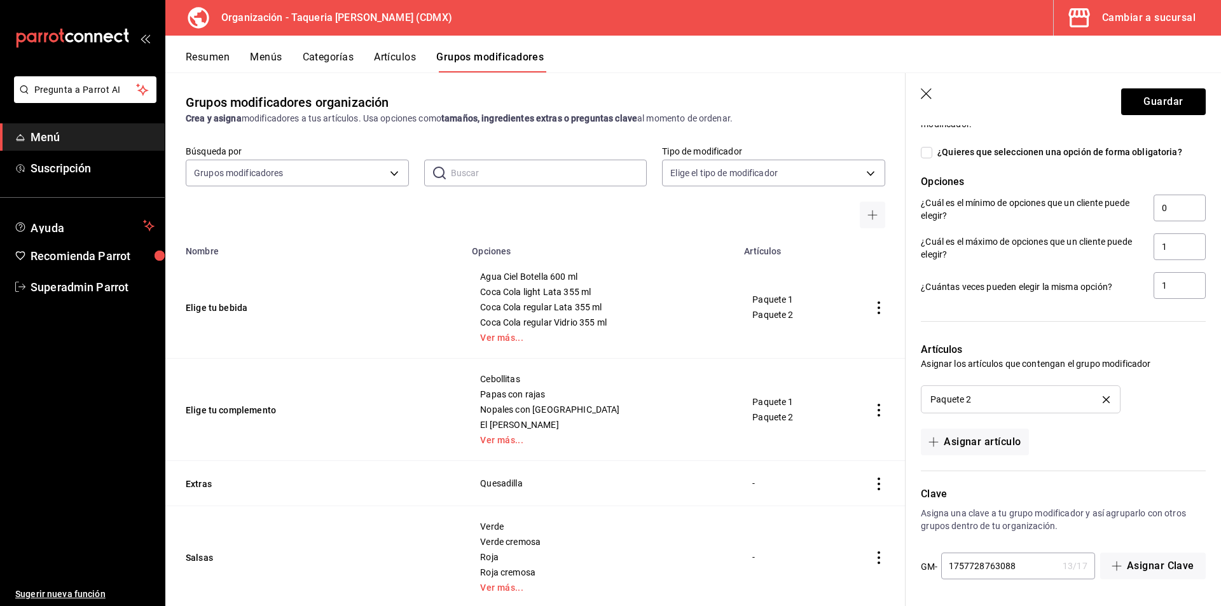
click at [1103, 403] on icon "delete" at bounding box center [1106, 399] width 7 height 7
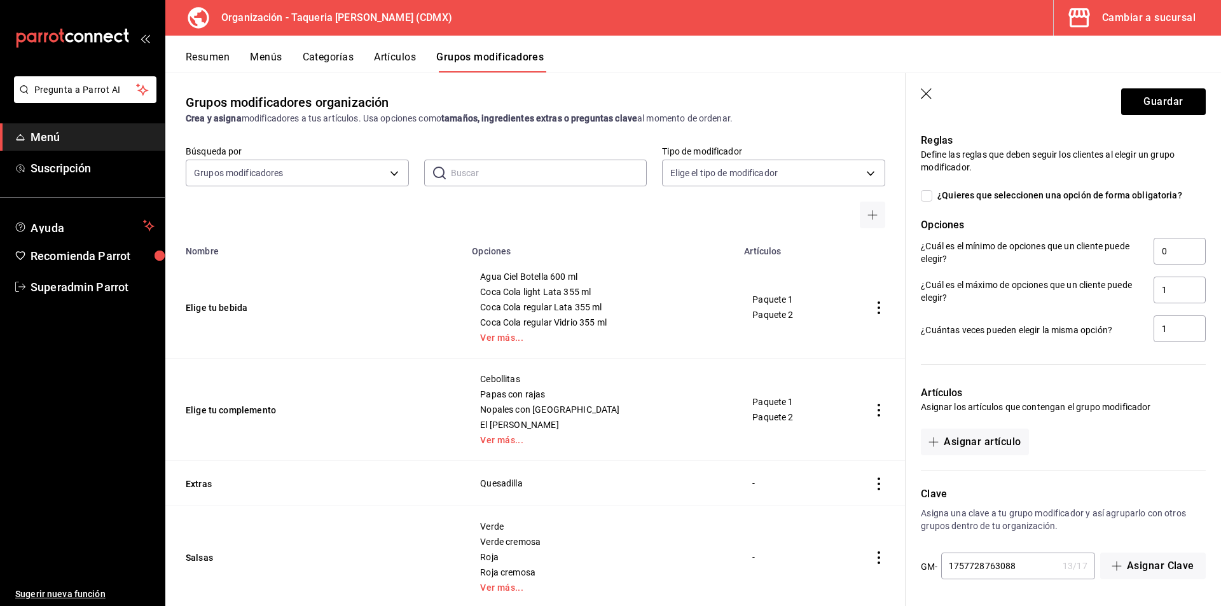
scroll to position [739, 0]
click at [1160, 97] on button "Guardar" at bounding box center [1164, 101] width 85 height 27
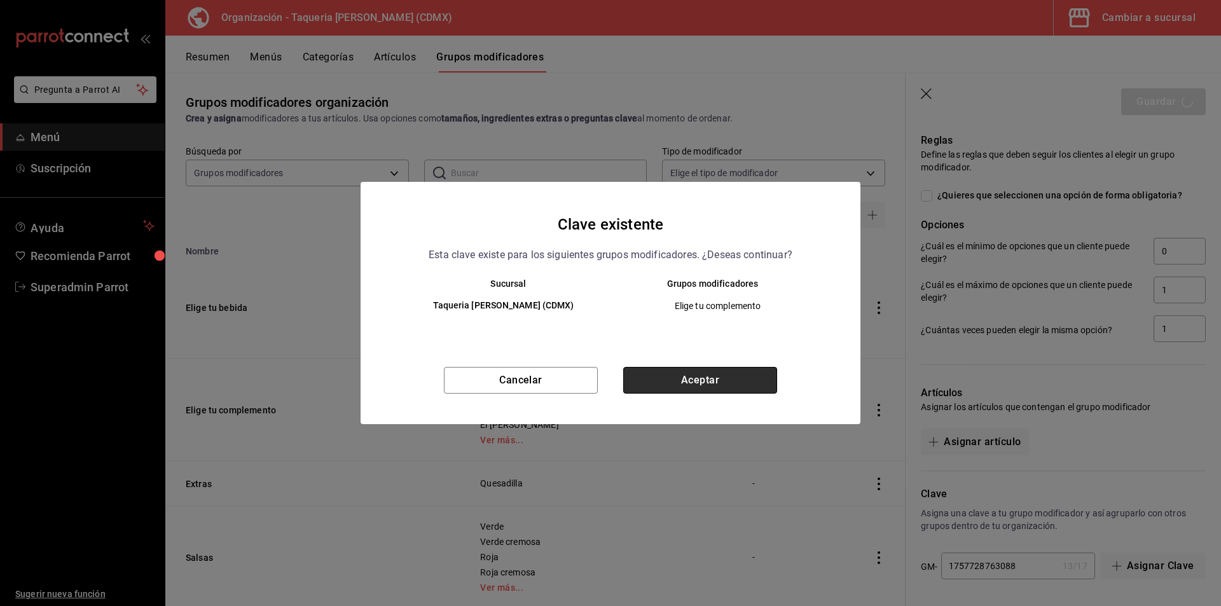
click at [741, 381] on button "Aceptar" at bounding box center [700, 380] width 154 height 27
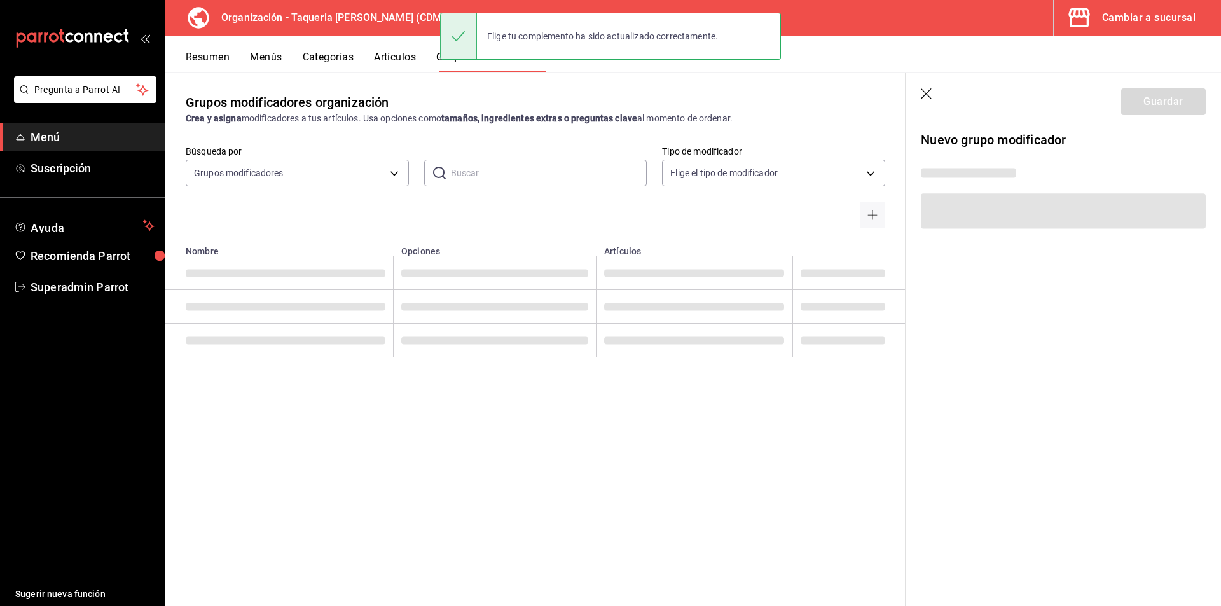
click at [266, 51] on button "Menús" at bounding box center [266, 62] width 32 height 22
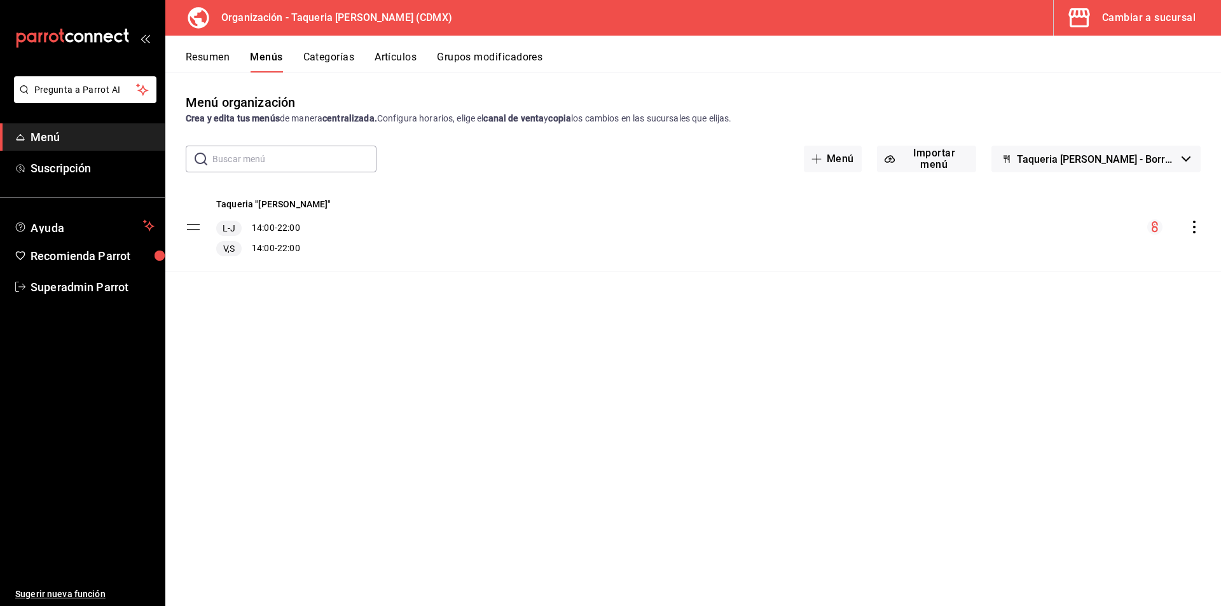
click at [341, 48] on div "Resumen Menús Categorías Artículos Grupos modificadores" at bounding box center [693, 54] width 1056 height 37
click at [338, 60] on button "Categorías" at bounding box center [329, 62] width 52 height 22
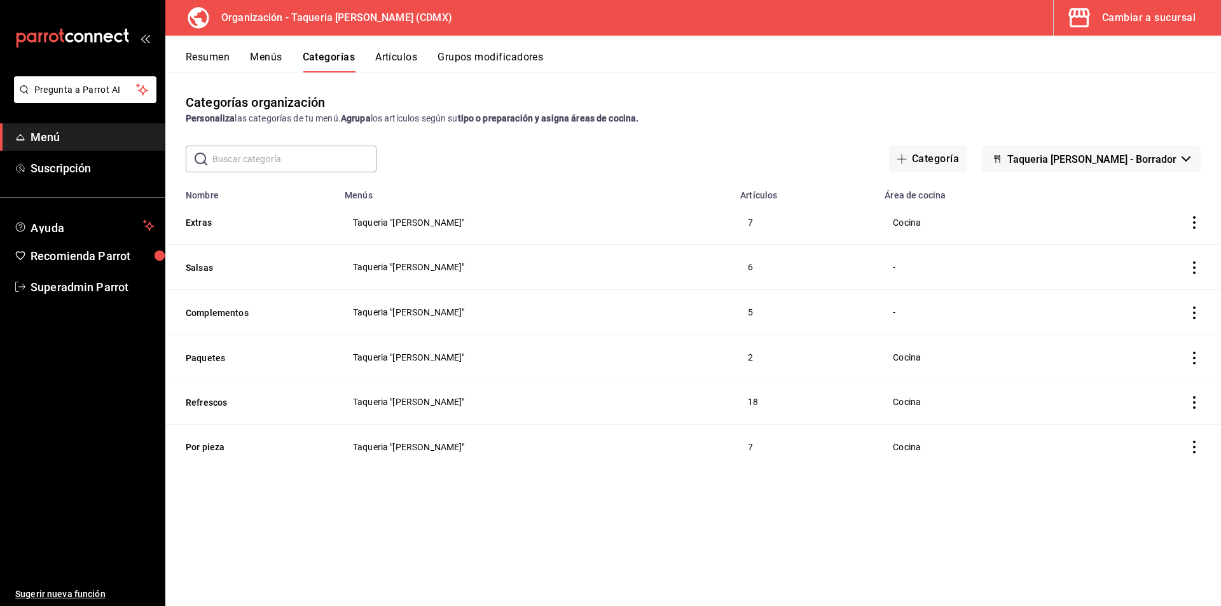
click at [469, 55] on button "Grupos modificadores" at bounding box center [491, 62] width 106 height 22
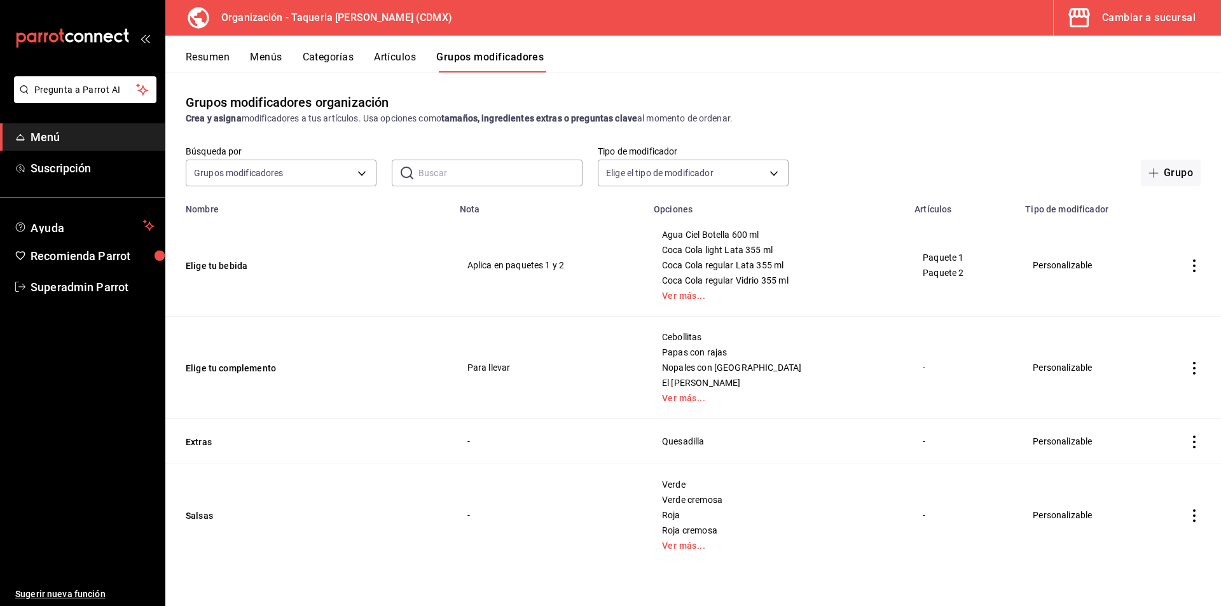
click at [271, 57] on button "Menús" at bounding box center [266, 62] width 32 height 22
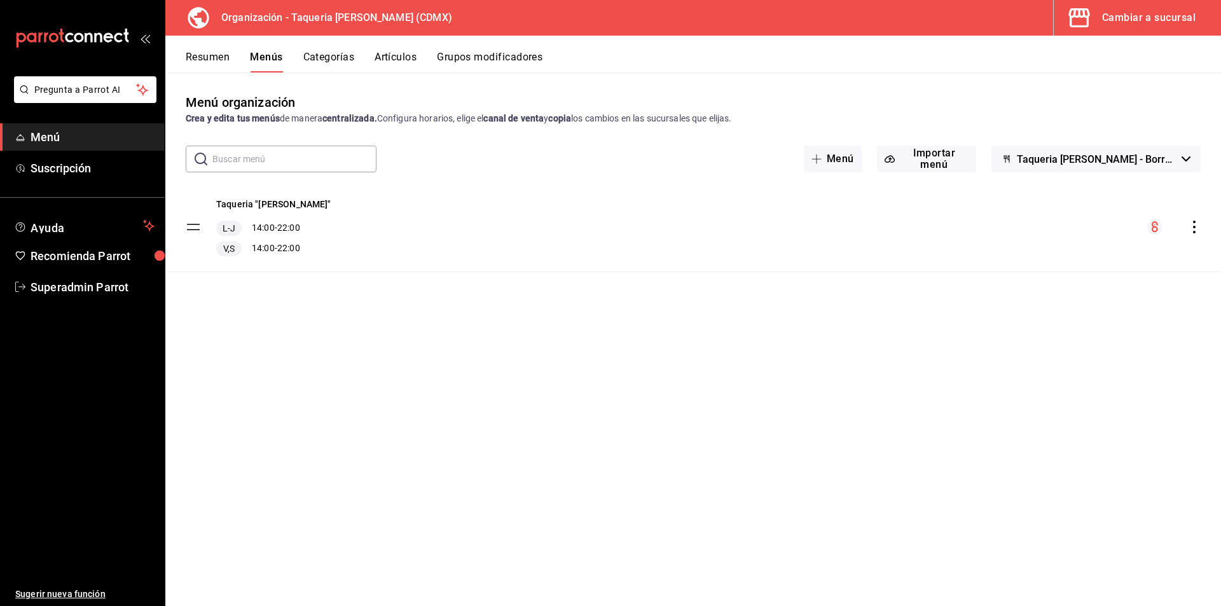
click at [1190, 17] on div "Cambiar a sucursal" at bounding box center [1149, 18] width 94 height 18
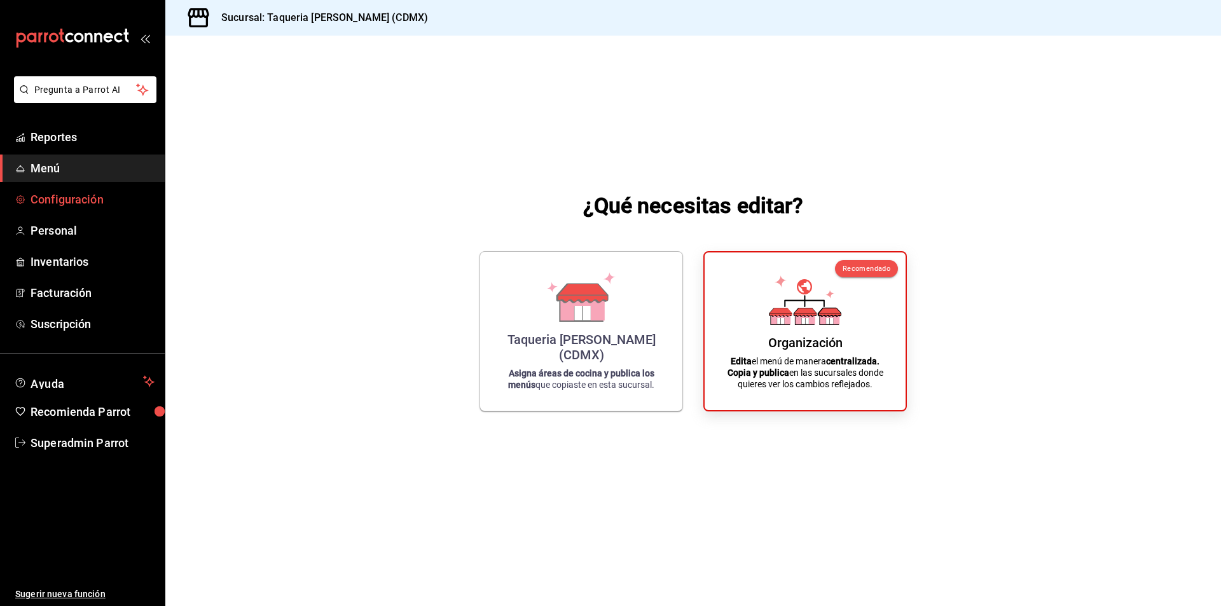
click at [59, 199] on span "Configuración" at bounding box center [93, 199] width 124 height 17
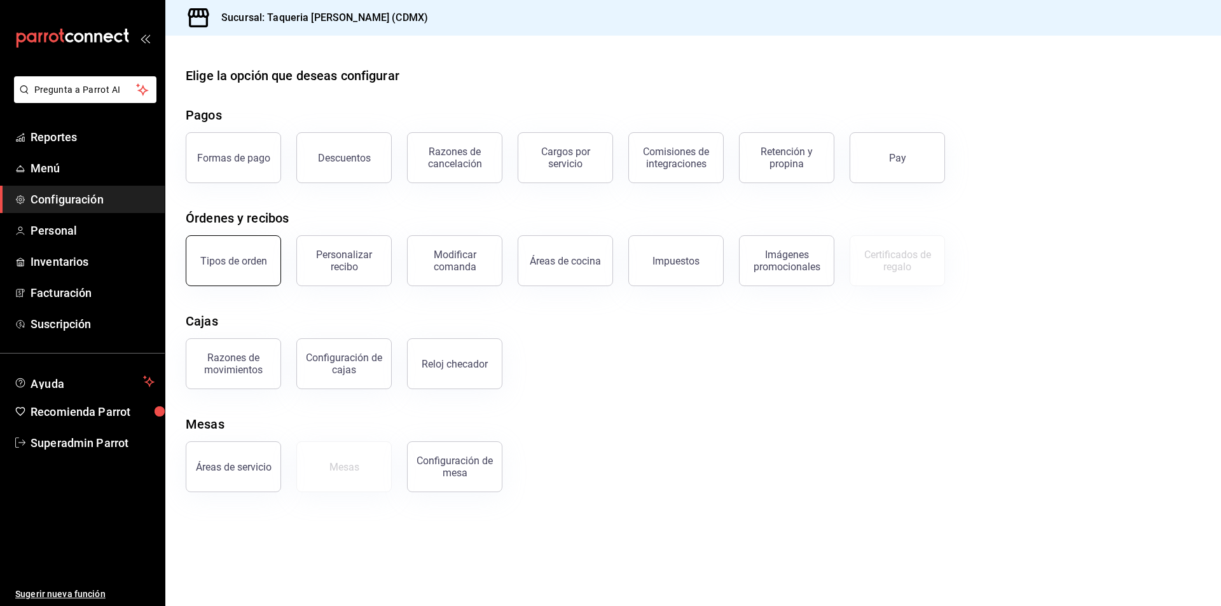
click at [273, 263] on button "Tipos de orden" at bounding box center [233, 260] width 95 height 51
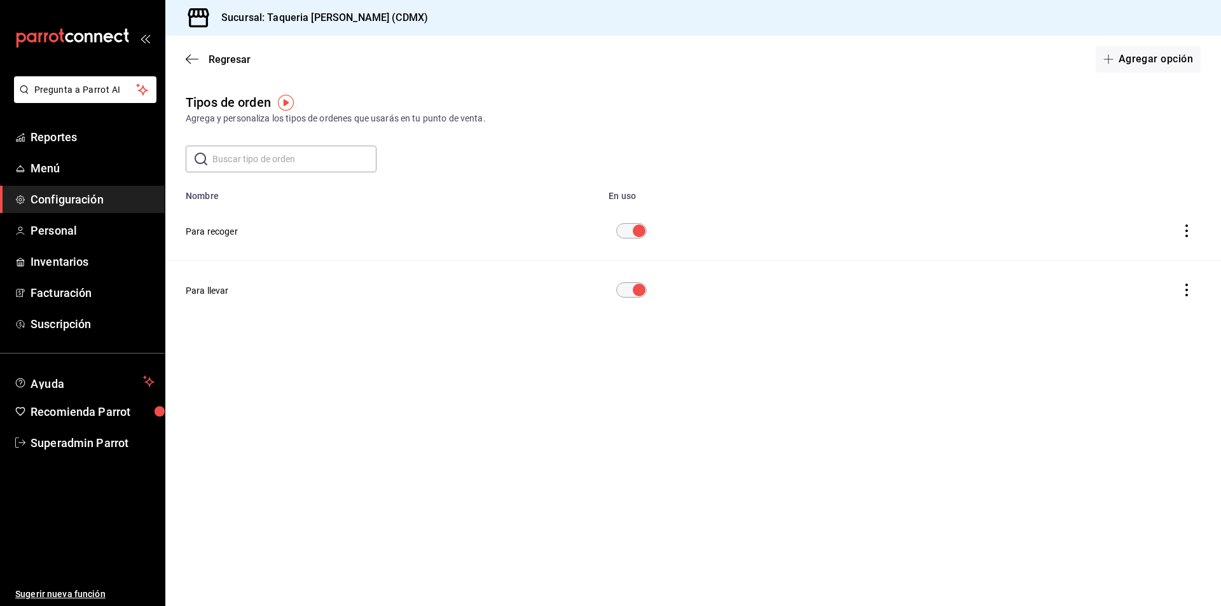
click at [93, 204] on span "Configuración" at bounding box center [93, 199] width 124 height 17
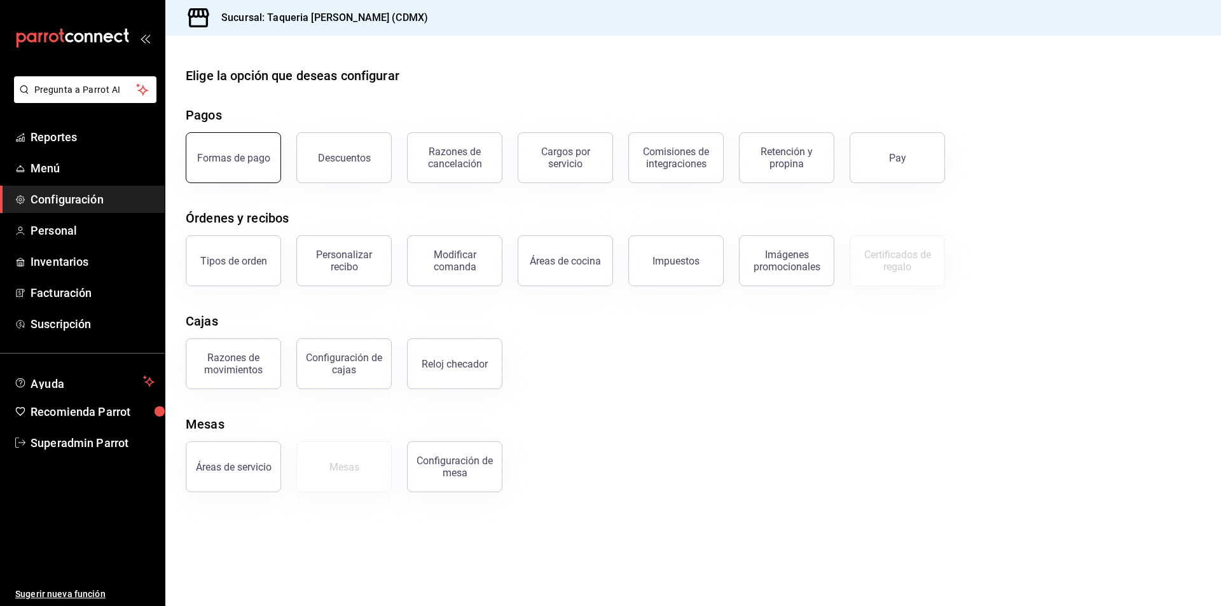
click at [230, 144] on button "Formas de pago" at bounding box center [233, 157] width 95 height 51
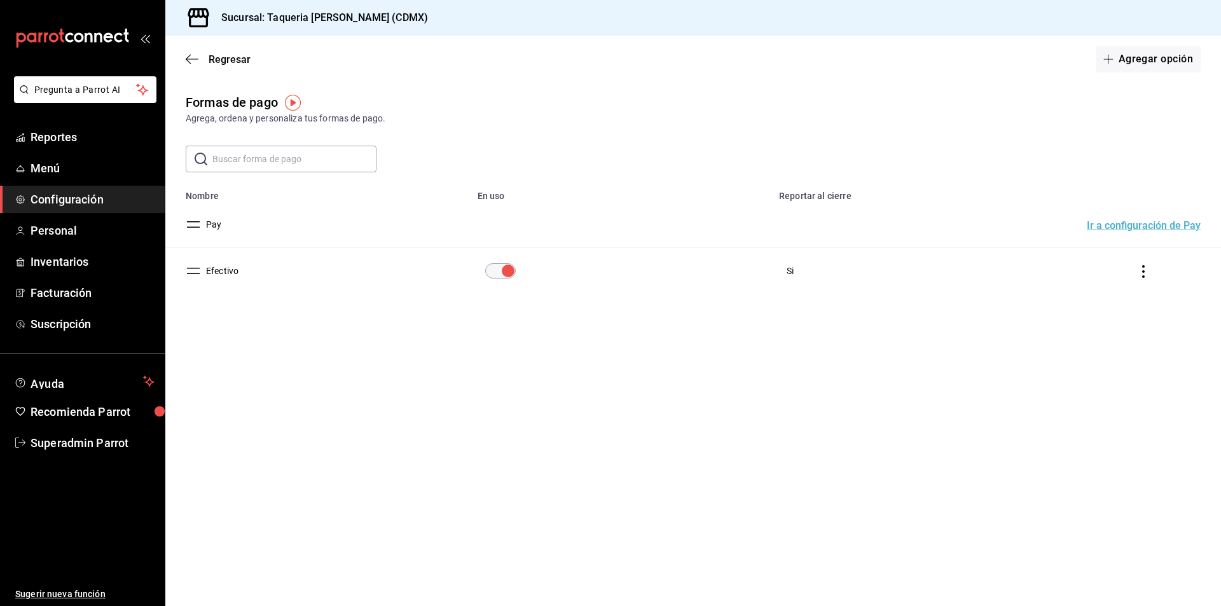
click at [82, 200] on span "Configuración" at bounding box center [93, 199] width 124 height 17
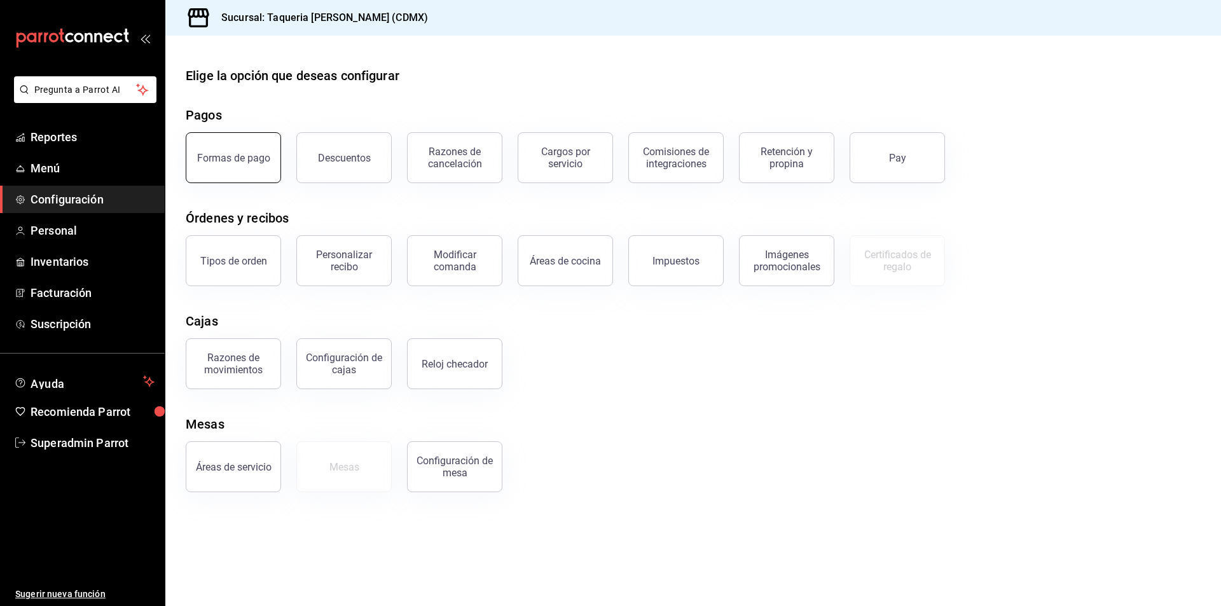
click at [219, 145] on button "Formas de pago" at bounding box center [233, 157] width 95 height 51
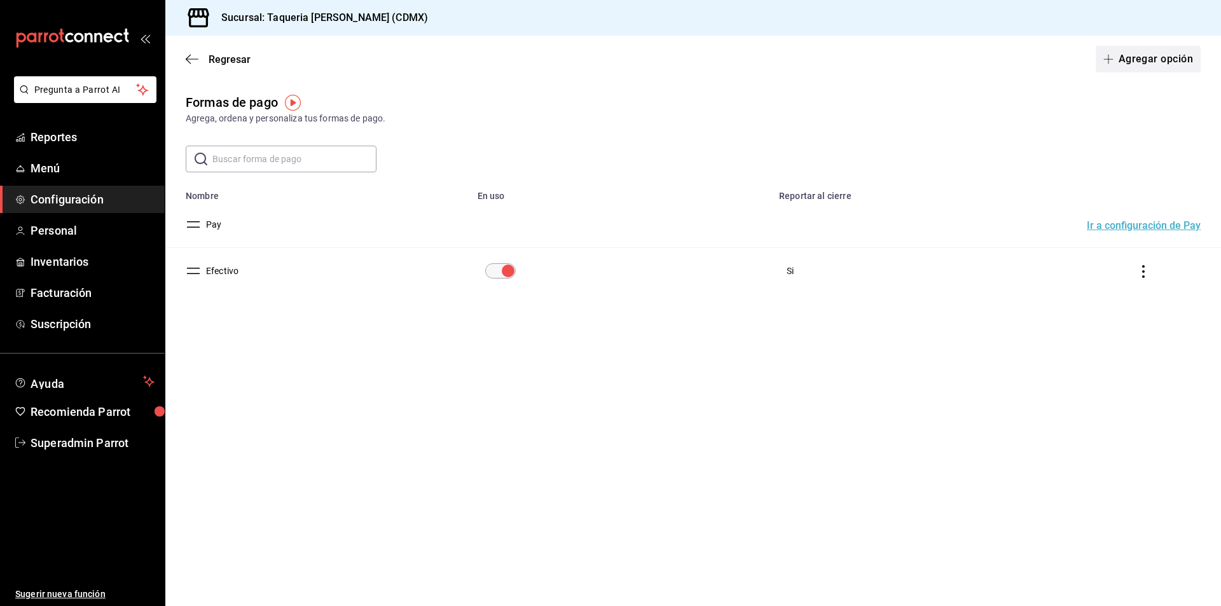
click at [1165, 57] on button "Agregar opción" at bounding box center [1148, 59] width 105 height 27
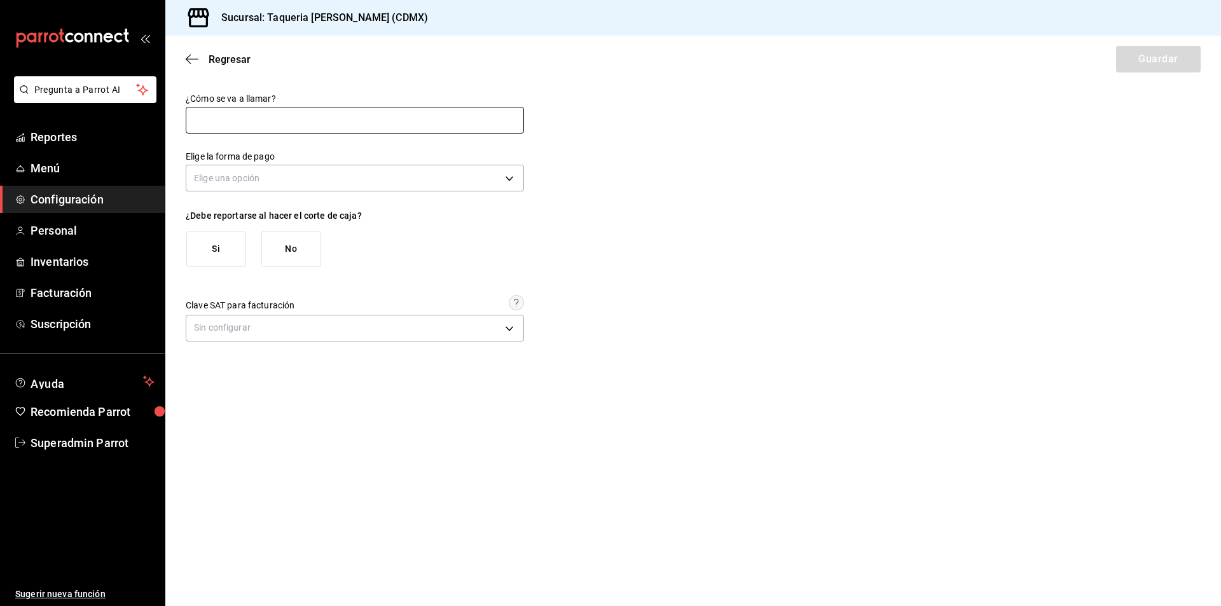
click at [274, 118] on input "text" at bounding box center [355, 120] width 338 height 27
click at [488, 184] on body "Pregunta a Parrot AI Reportes Menú Configuración Personal Inventarios Facturaci…" at bounding box center [610, 303] width 1221 height 606
click at [268, 112] on div at bounding box center [610, 303] width 1221 height 606
click at [242, 123] on input "text" at bounding box center [355, 120] width 338 height 27
type input "Transferencia"
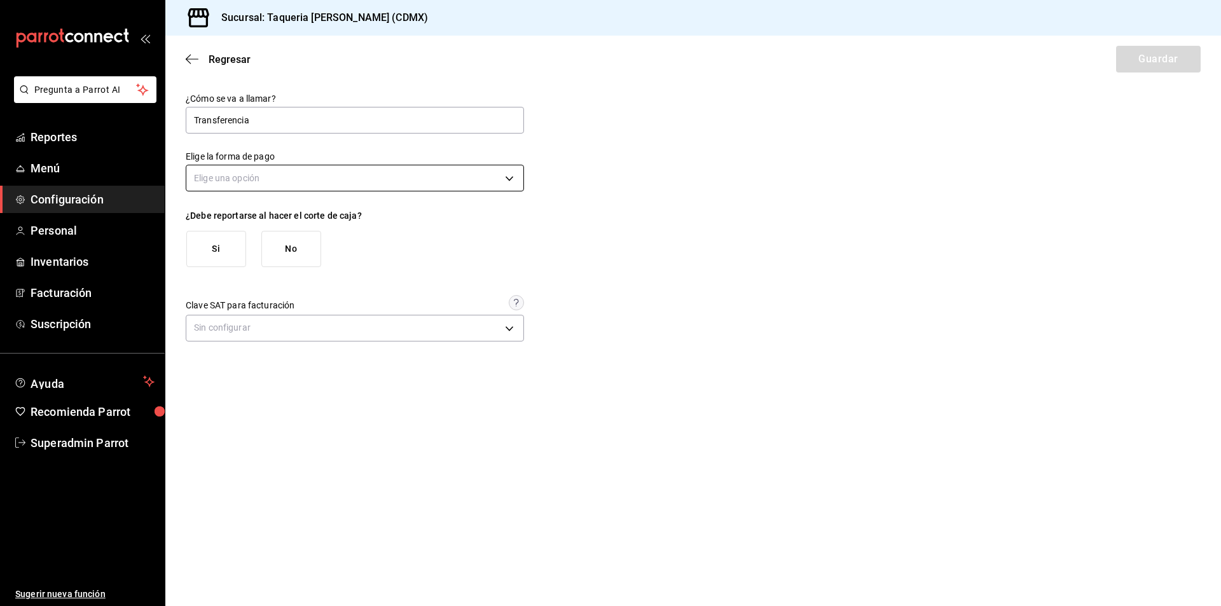
click at [288, 177] on body "Pregunta a Parrot AI Reportes Menú Configuración Personal Inventarios Facturaci…" at bounding box center [610, 303] width 1221 height 606
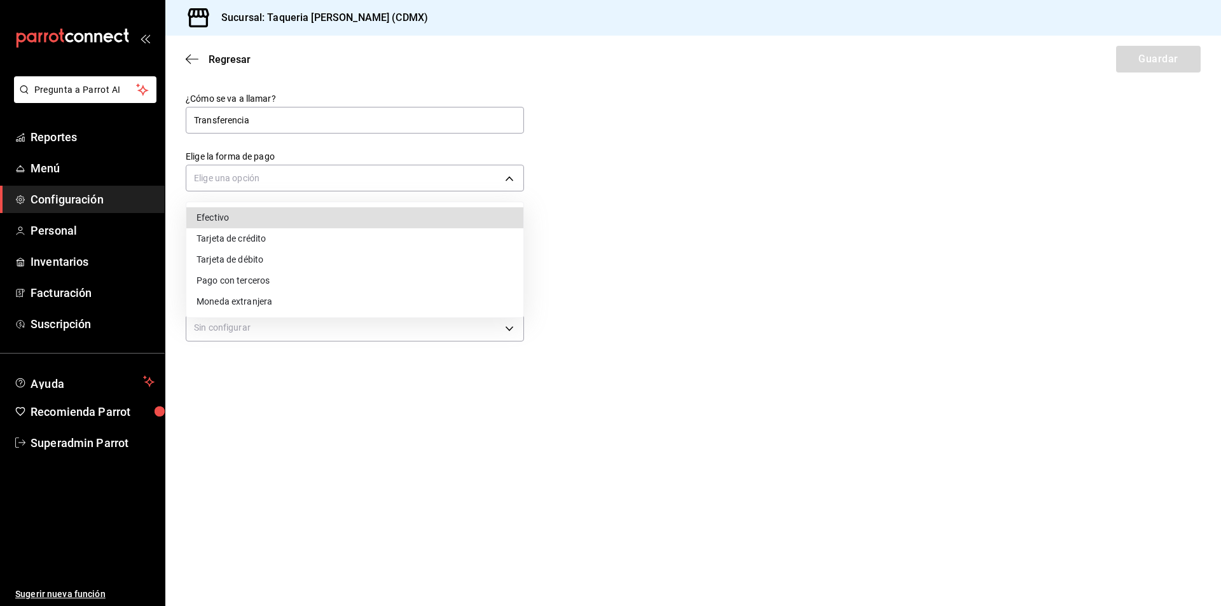
click at [256, 284] on li "Pago con terceros" at bounding box center [354, 280] width 337 height 21
type input "THIRD_PARTY"
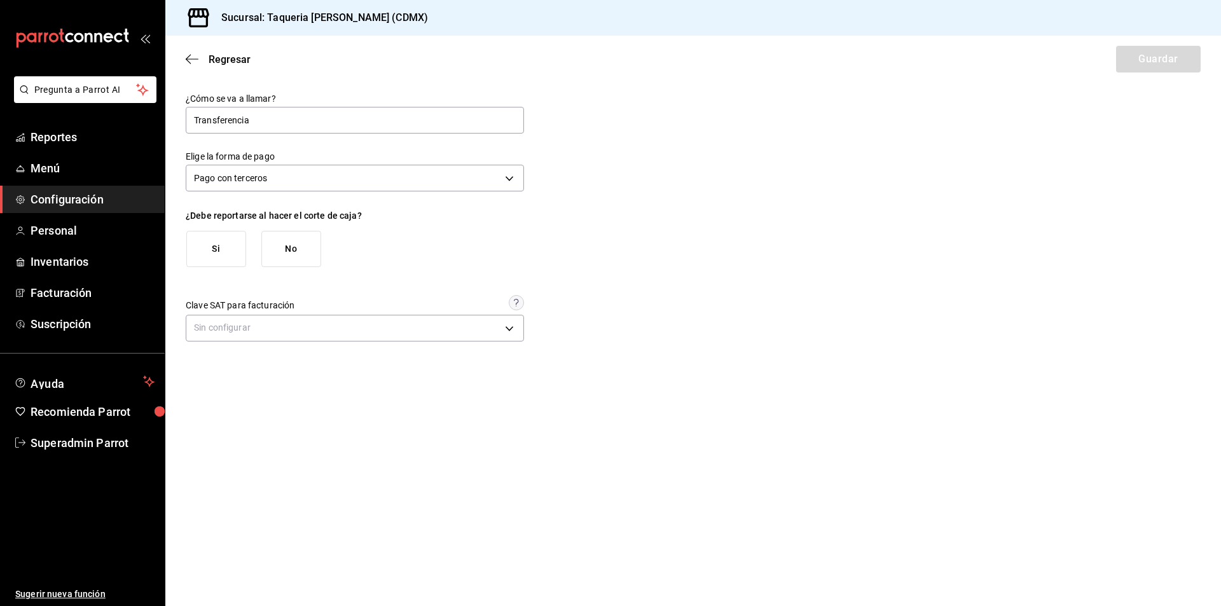
click at [223, 253] on button "Si" at bounding box center [216, 249] width 60 height 36
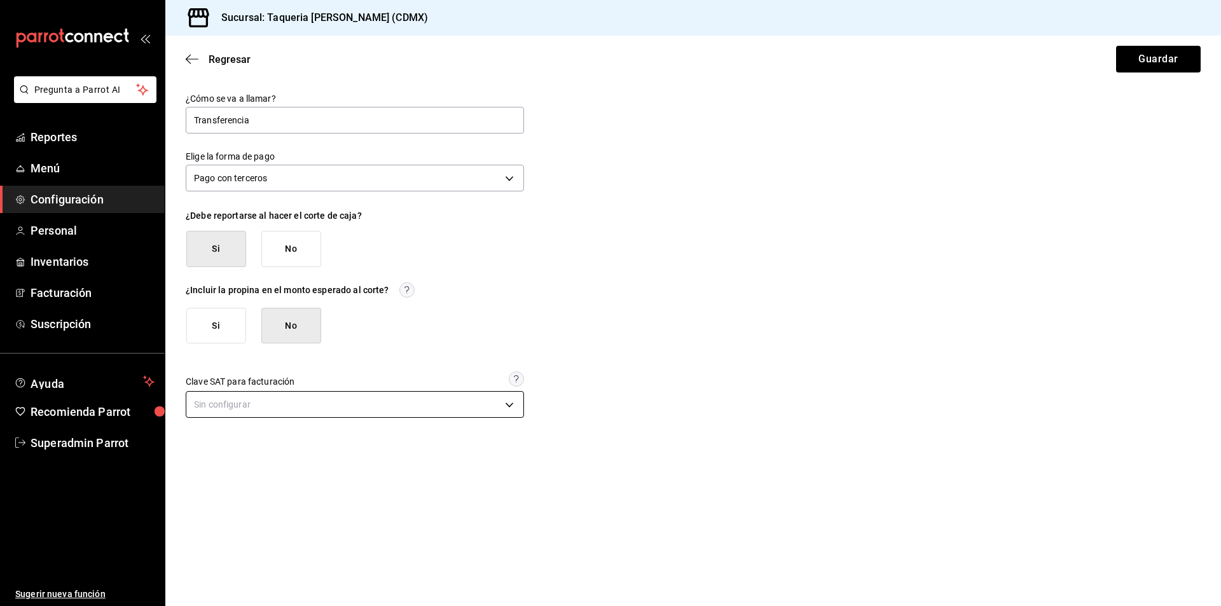
click at [252, 407] on body "Pregunta a Parrot AI Reportes Menú Configuración Personal Inventarios Facturaci…" at bounding box center [610, 303] width 1221 height 606
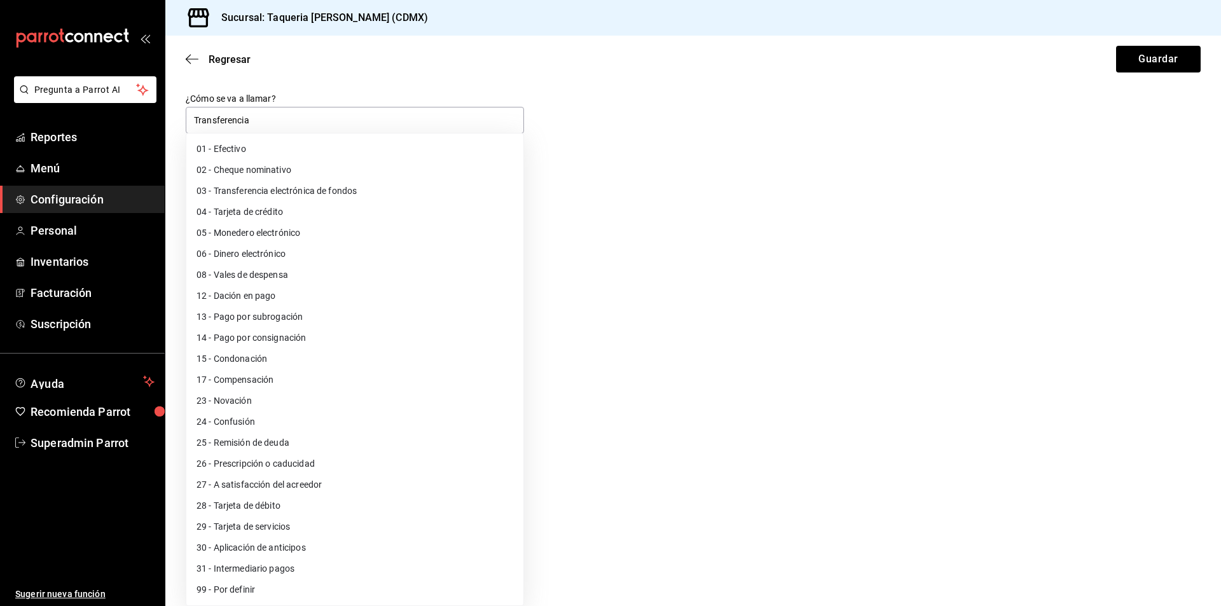
click at [312, 194] on li "03 - Transferencia electrónica de fondos" at bounding box center [354, 191] width 337 height 21
type input "03"
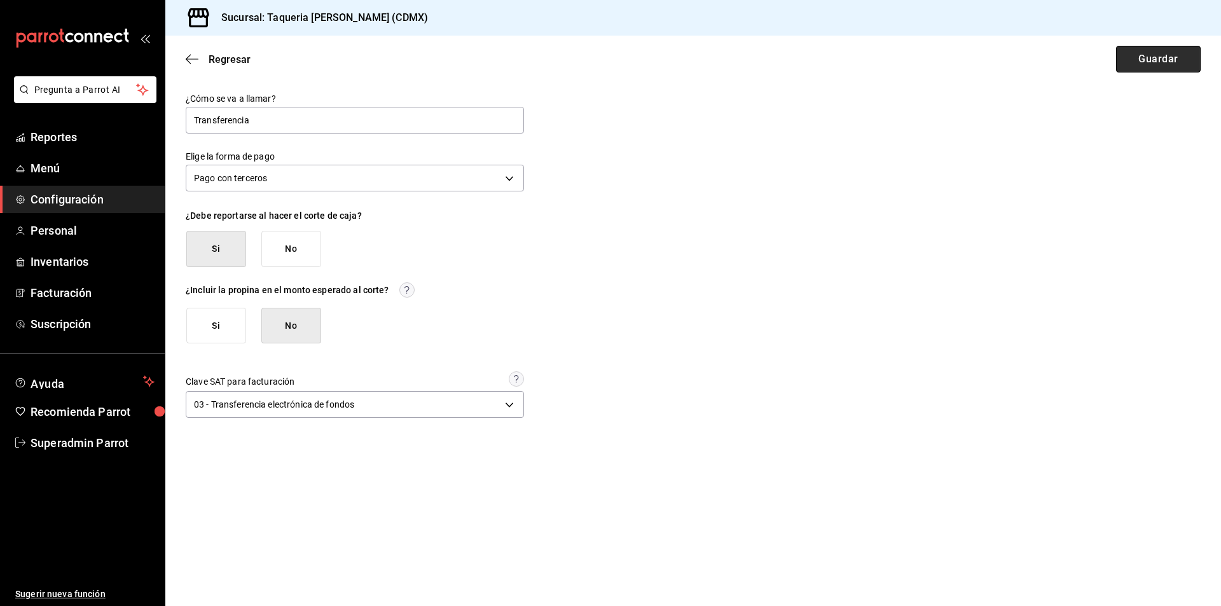
click at [1126, 57] on button "Guardar" at bounding box center [1158, 59] width 85 height 27
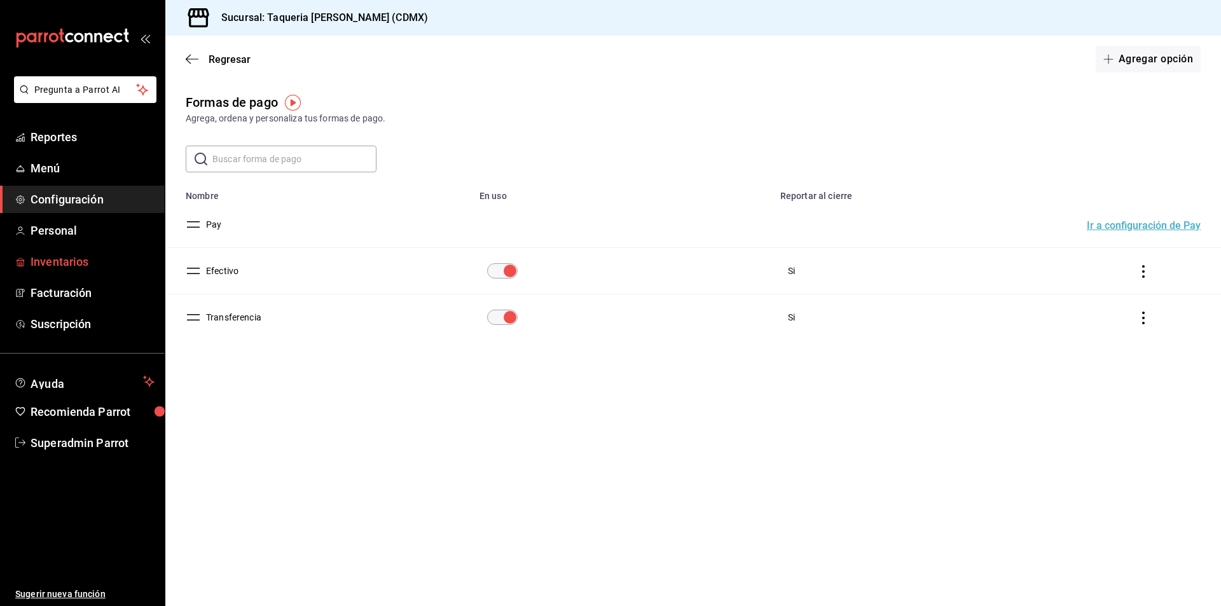
click at [72, 262] on span "Inventarios" at bounding box center [93, 261] width 124 height 17
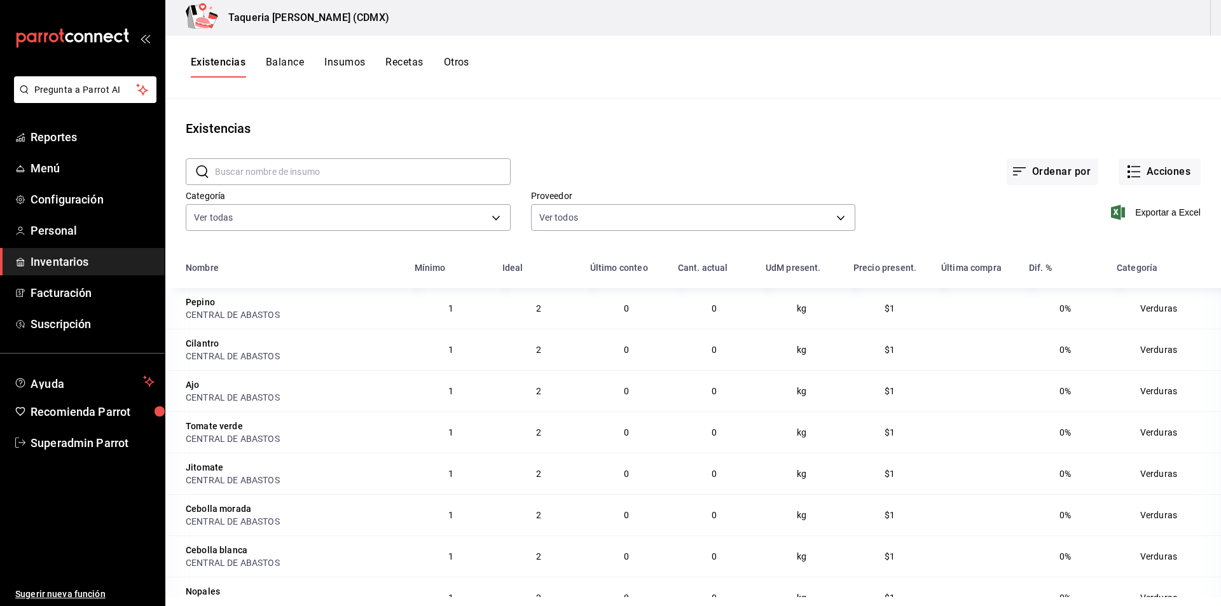
click at [283, 65] on button "Balance" at bounding box center [285, 67] width 38 height 22
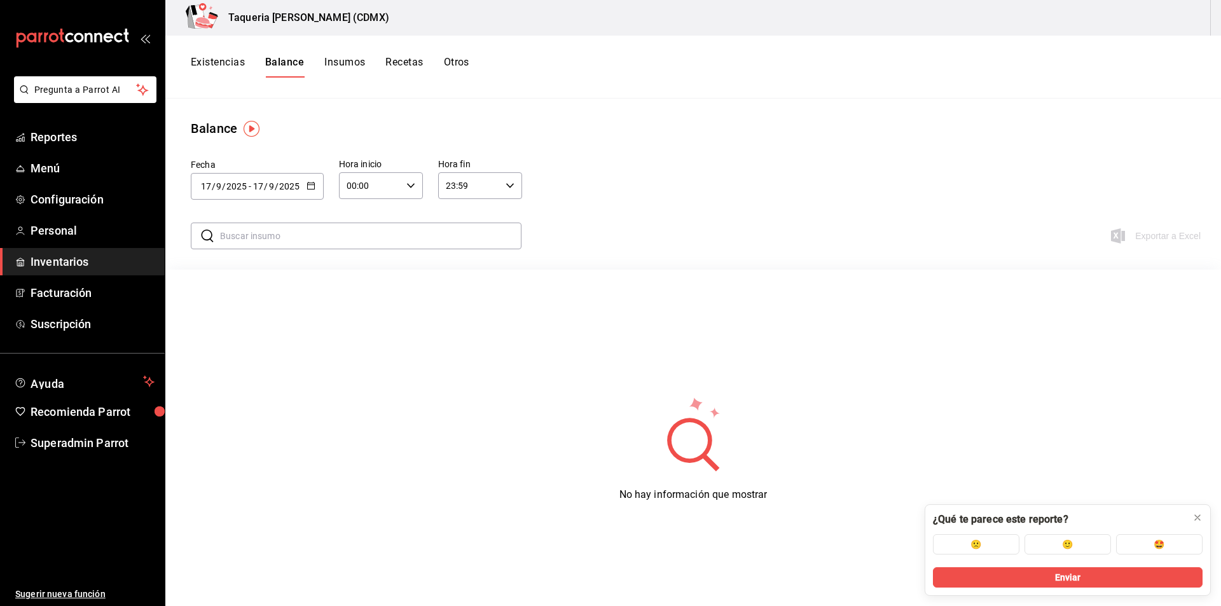
click at [350, 64] on button "Insumos" at bounding box center [344, 67] width 41 height 22
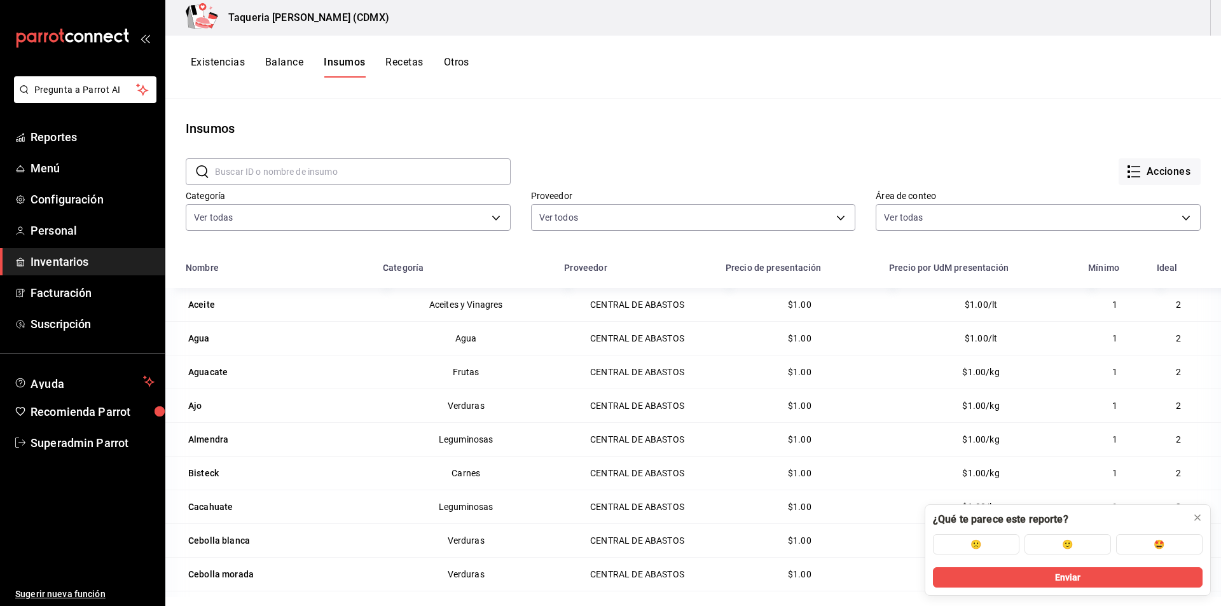
click at [207, 63] on button "Existencias" at bounding box center [218, 67] width 54 height 22
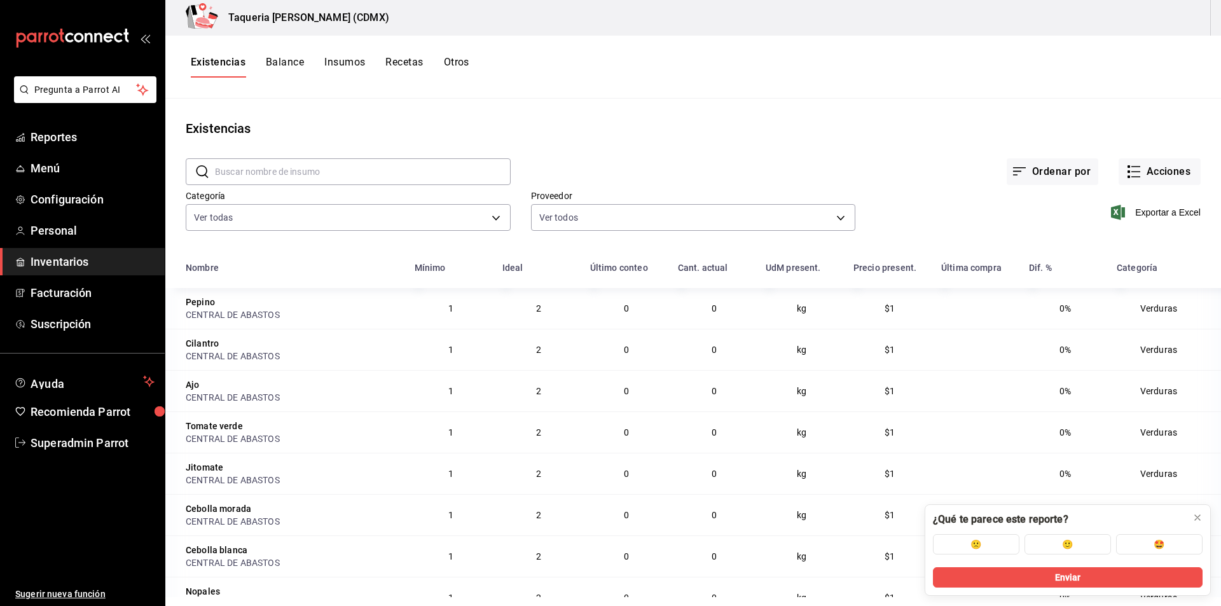
click at [52, 256] on span "Inventarios" at bounding box center [93, 261] width 124 height 17
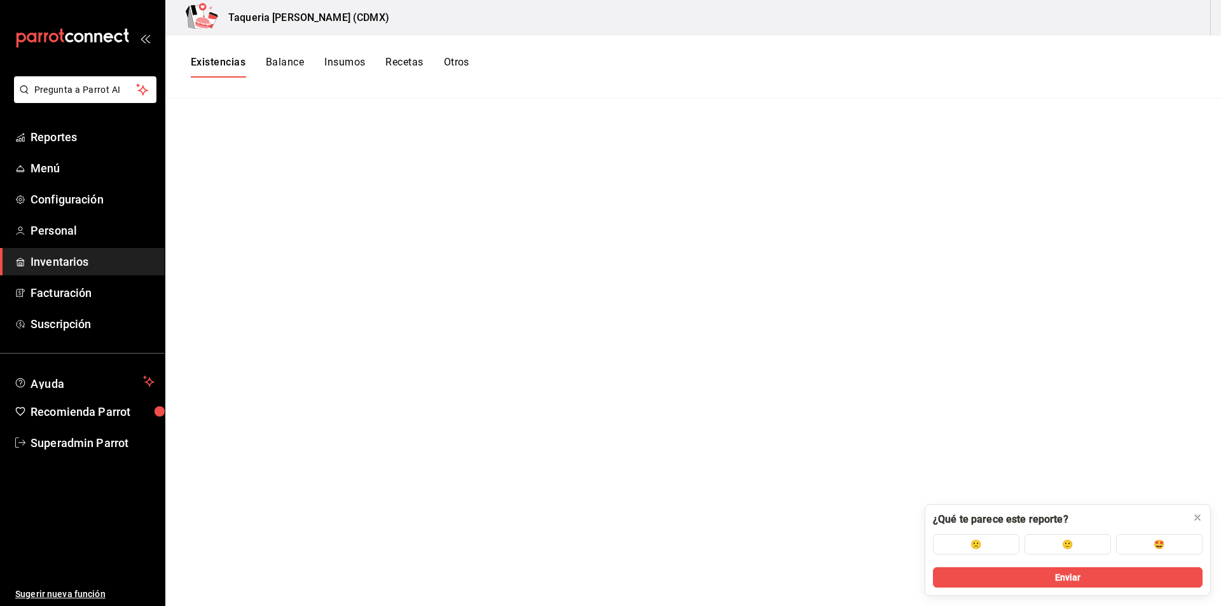
click at [63, 258] on span "Inventarios" at bounding box center [93, 261] width 124 height 17
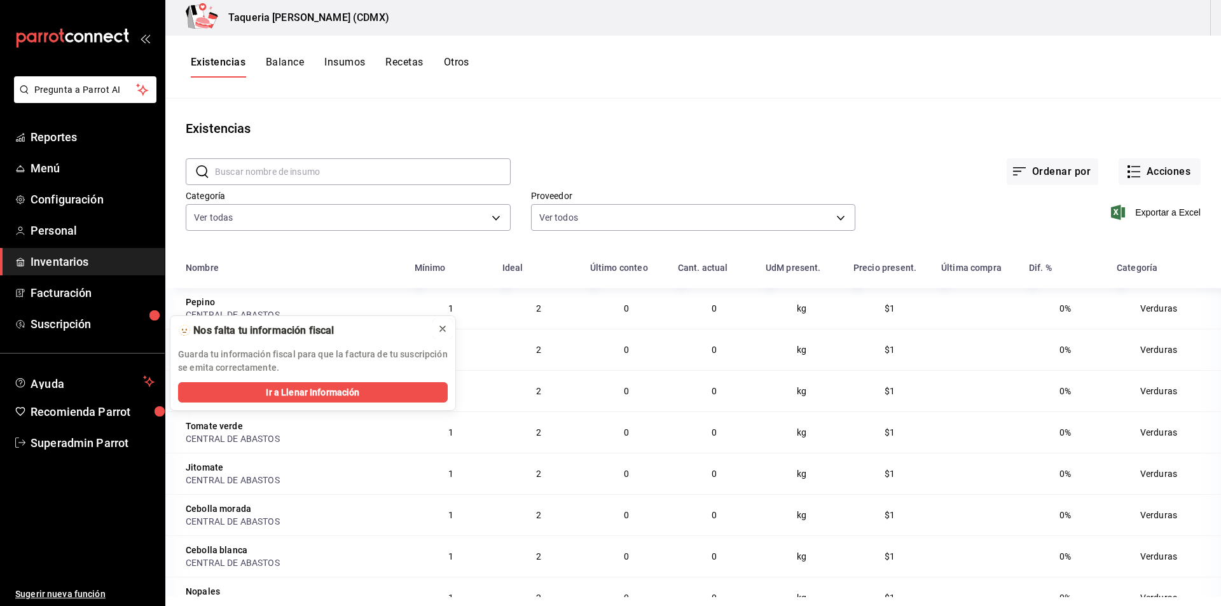
click at [447, 330] on icon at bounding box center [443, 329] width 10 height 10
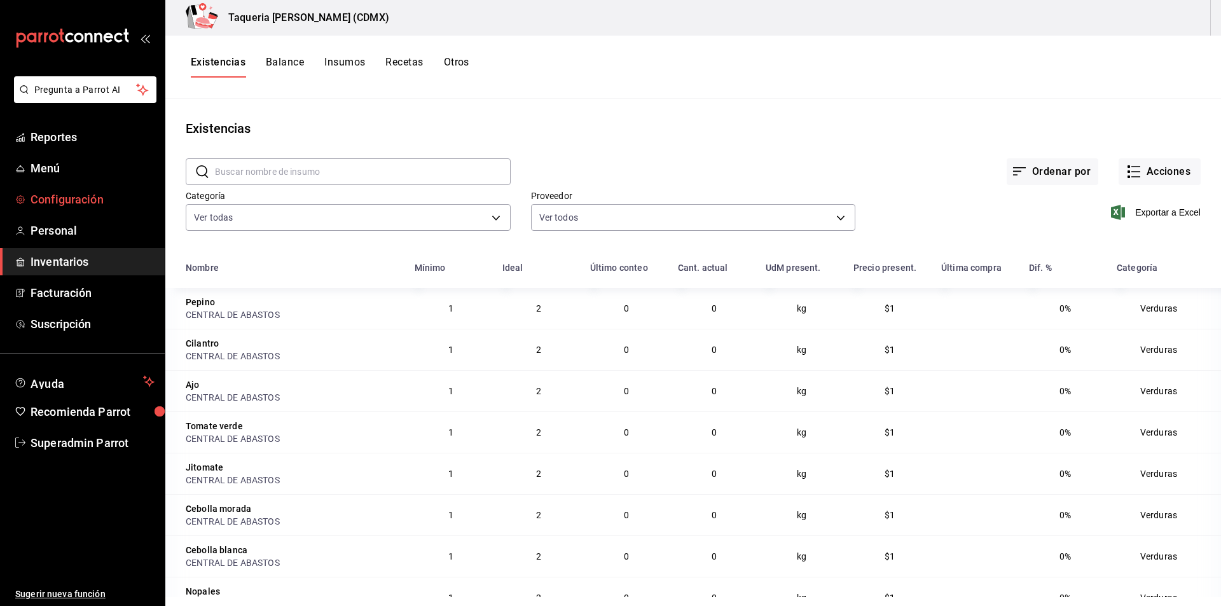
click at [74, 202] on span "Configuración" at bounding box center [93, 199] width 124 height 17
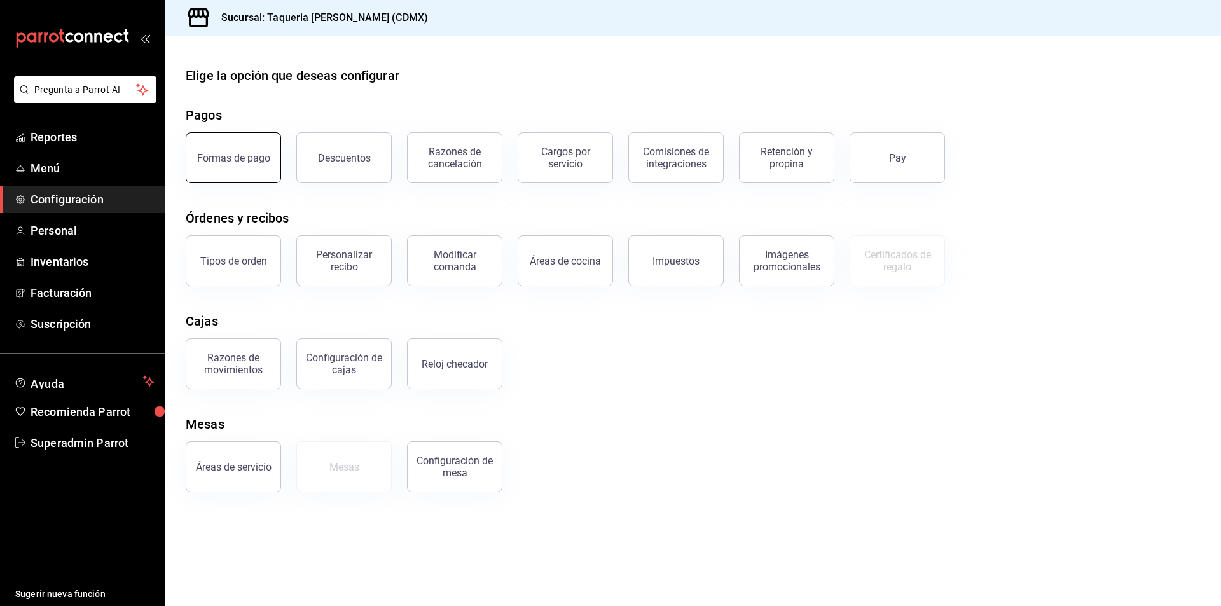
click at [246, 153] on div "Formas de pago" at bounding box center [233, 158] width 73 height 12
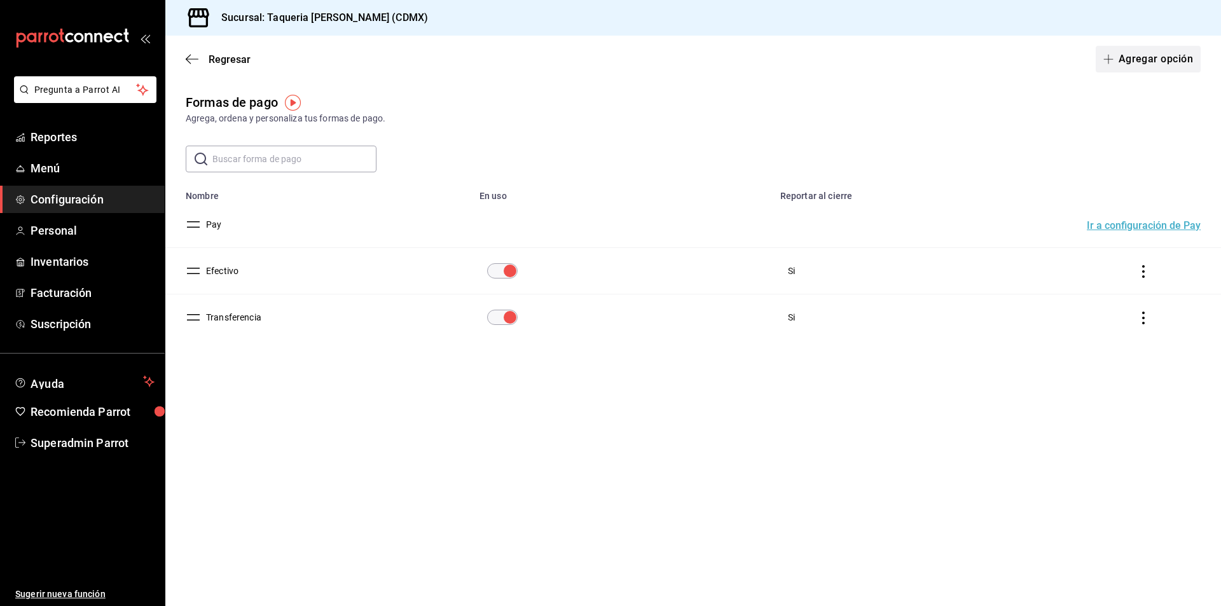
click at [1169, 67] on button "Agregar opción" at bounding box center [1148, 59] width 105 height 27
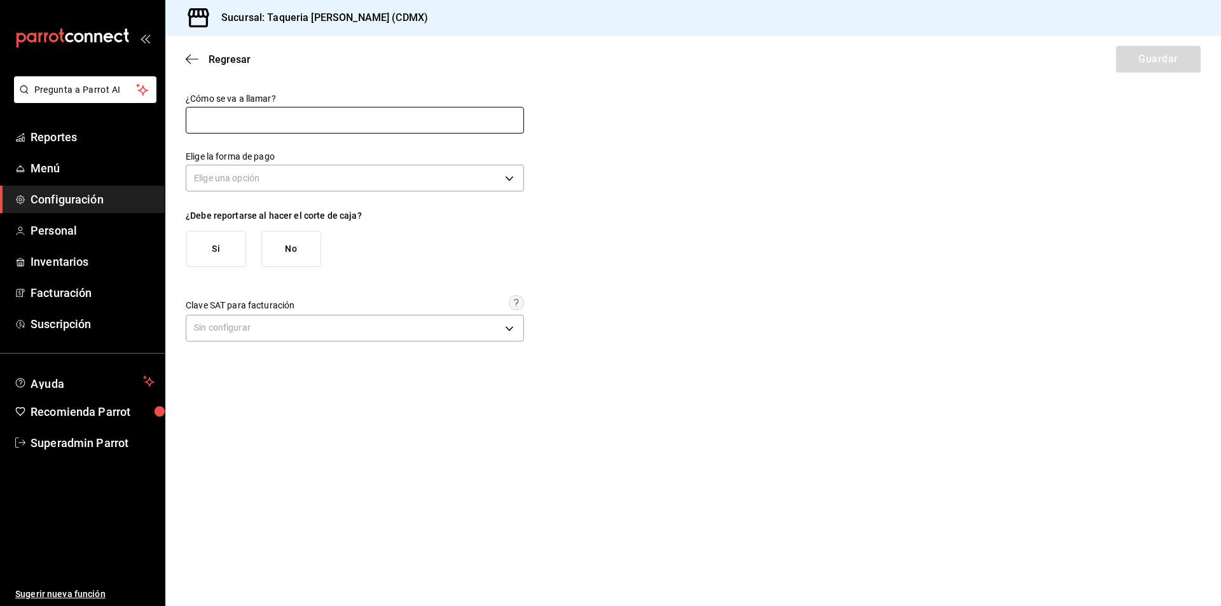
click at [403, 122] on input "text" at bounding box center [355, 120] width 338 height 27
type input "Clip Credito"
click at [281, 172] on body "Pregunta a Parrot AI Reportes Menú Configuración Personal Inventarios Facturaci…" at bounding box center [610, 303] width 1221 height 606
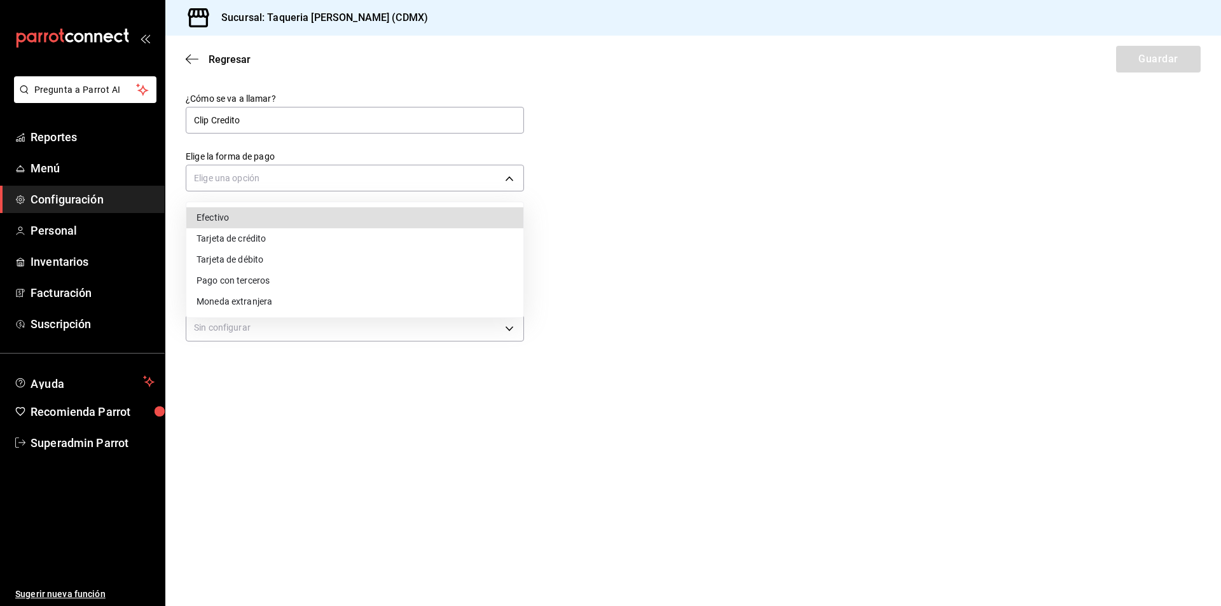
click at [236, 242] on li "Tarjeta de crédito" at bounding box center [354, 238] width 337 height 21
type input "CREDIT_CARD"
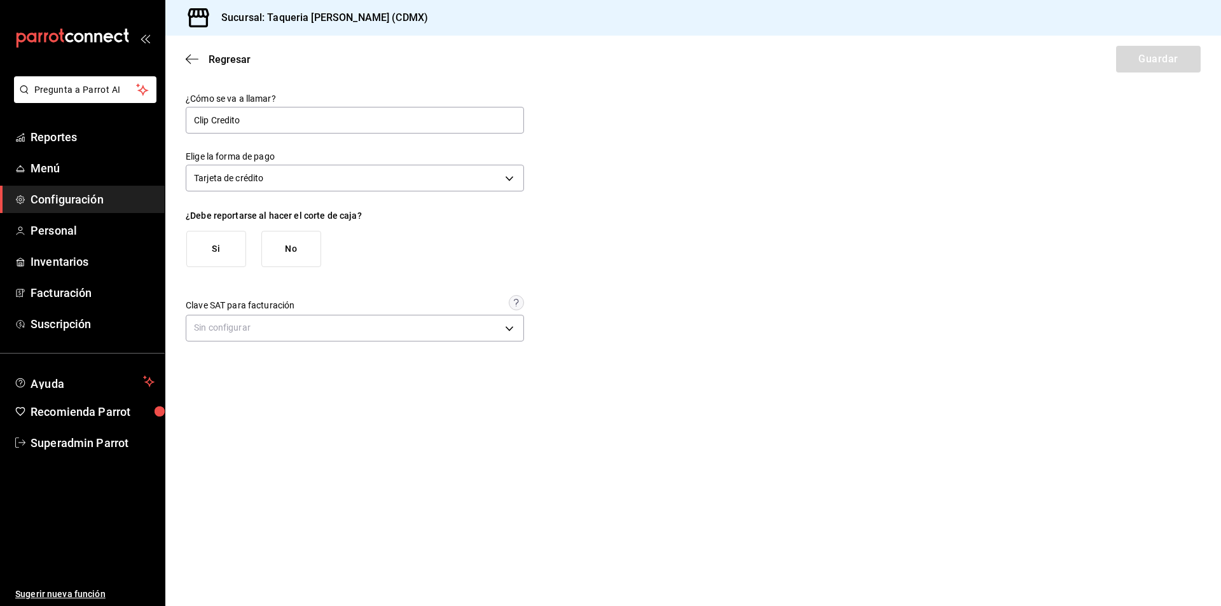
click at [230, 239] on button "Si" at bounding box center [216, 249] width 60 height 36
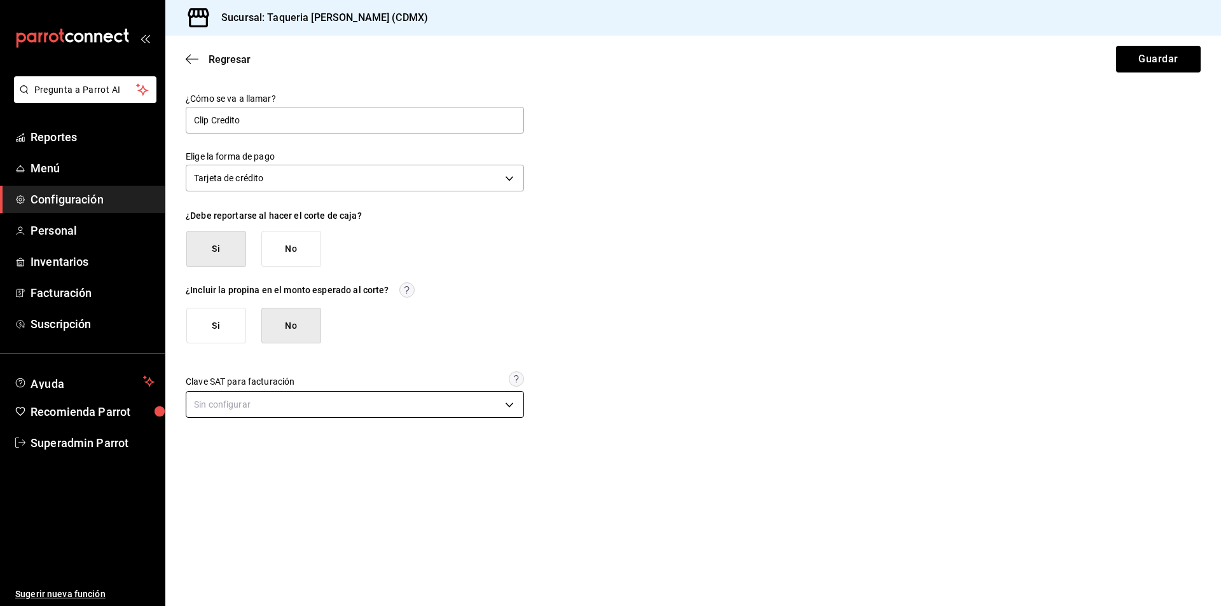
click at [243, 399] on body "Pregunta a Parrot AI Reportes Menú Configuración Personal Inventarios Facturaci…" at bounding box center [610, 303] width 1221 height 606
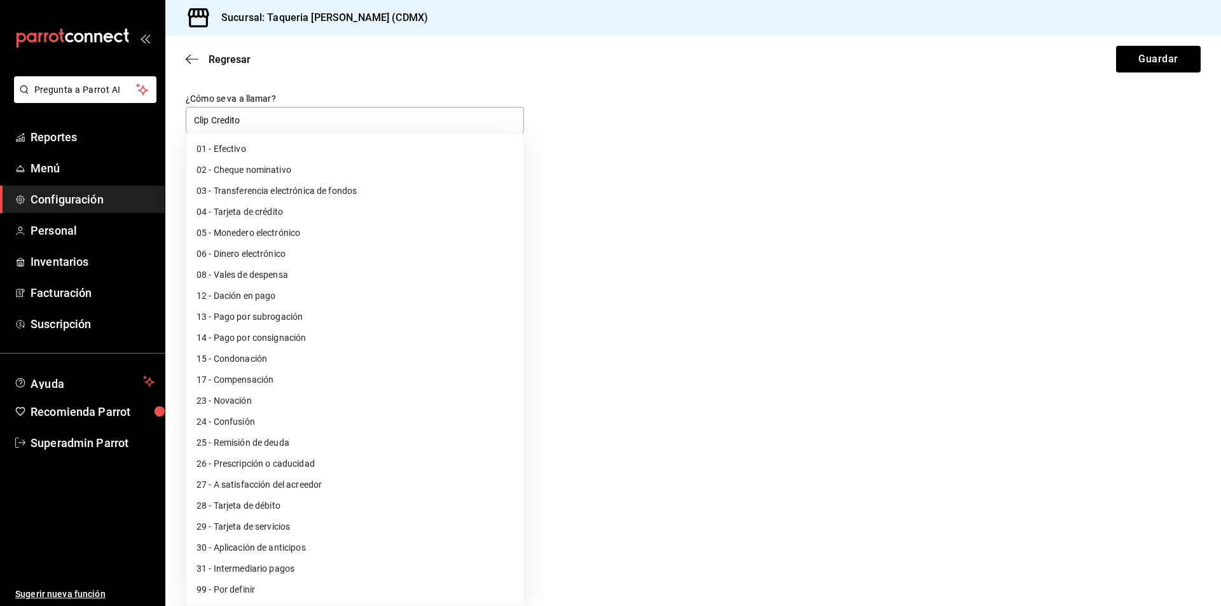
click at [276, 214] on li "04 - Tarjeta de crédito" at bounding box center [354, 212] width 337 height 21
type input "04"
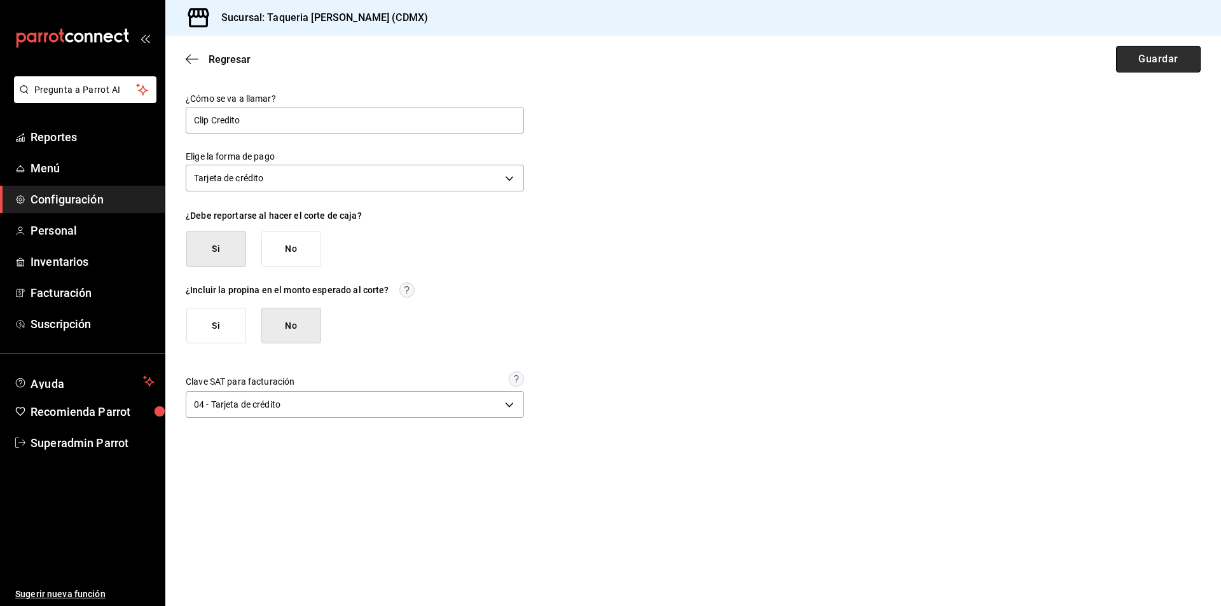
click at [1157, 57] on button "Guardar" at bounding box center [1158, 59] width 85 height 27
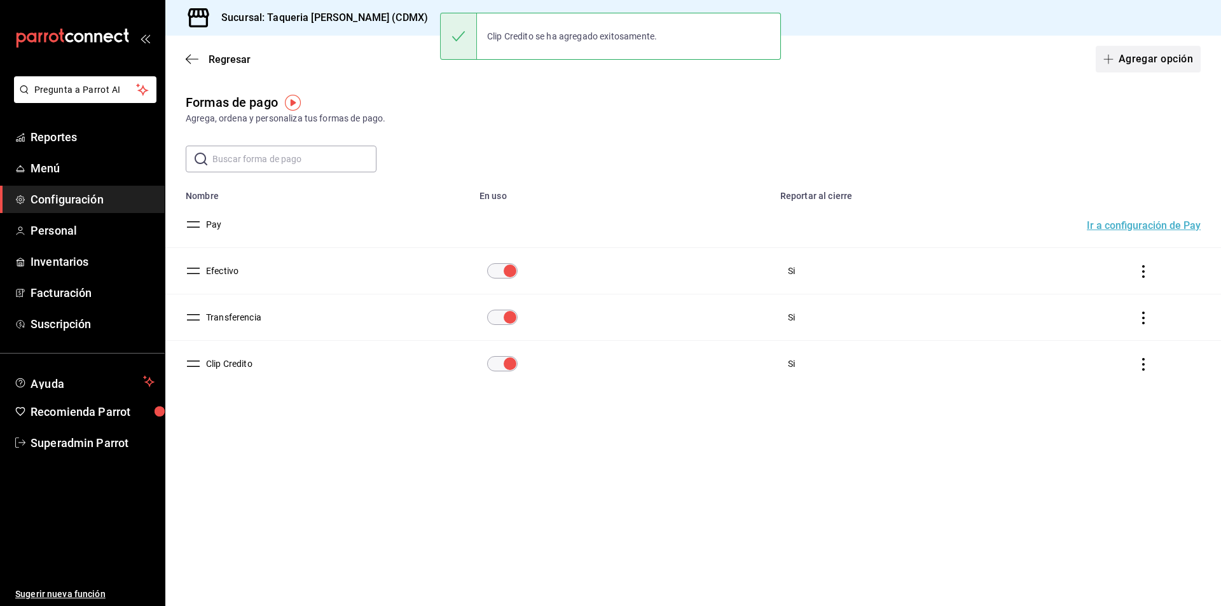
click at [1145, 64] on button "Agregar opción" at bounding box center [1148, 59] width 105 height 27
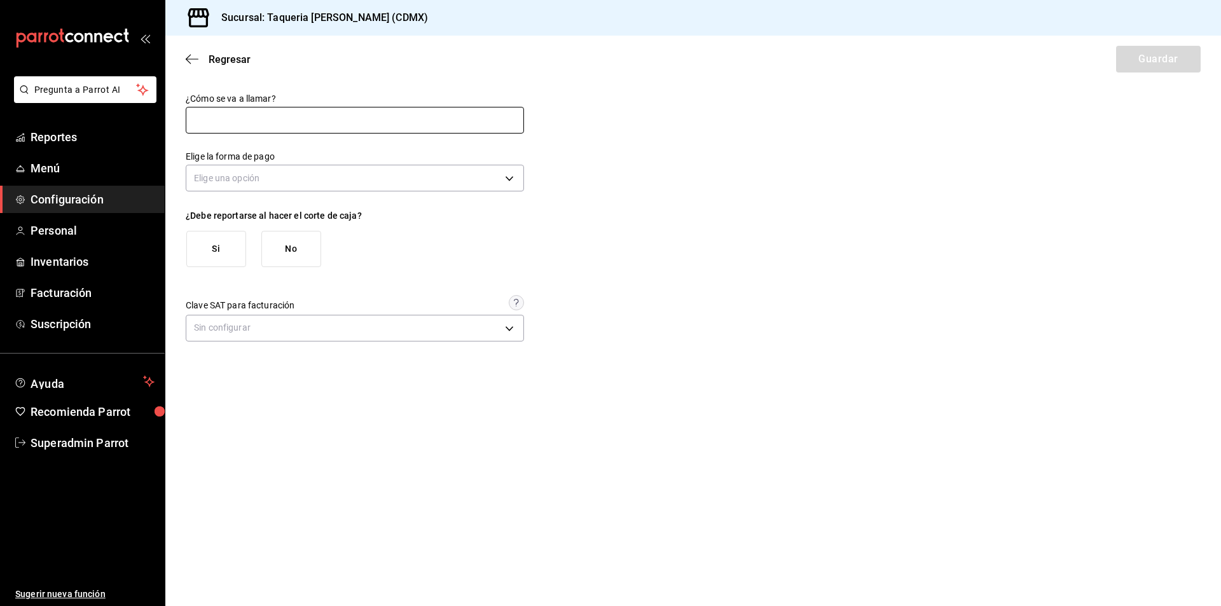
click at [343, 113] on input "text" at bounding box center [355, 120] width 338 height 27
type input "Clip Debito"
click at [311, 174] on body "Pregunta a Parrot AI Reportes Menú Configuración Personal Inventarios Facturaci…" at bounding box center [610, 303] width 1221 height 606
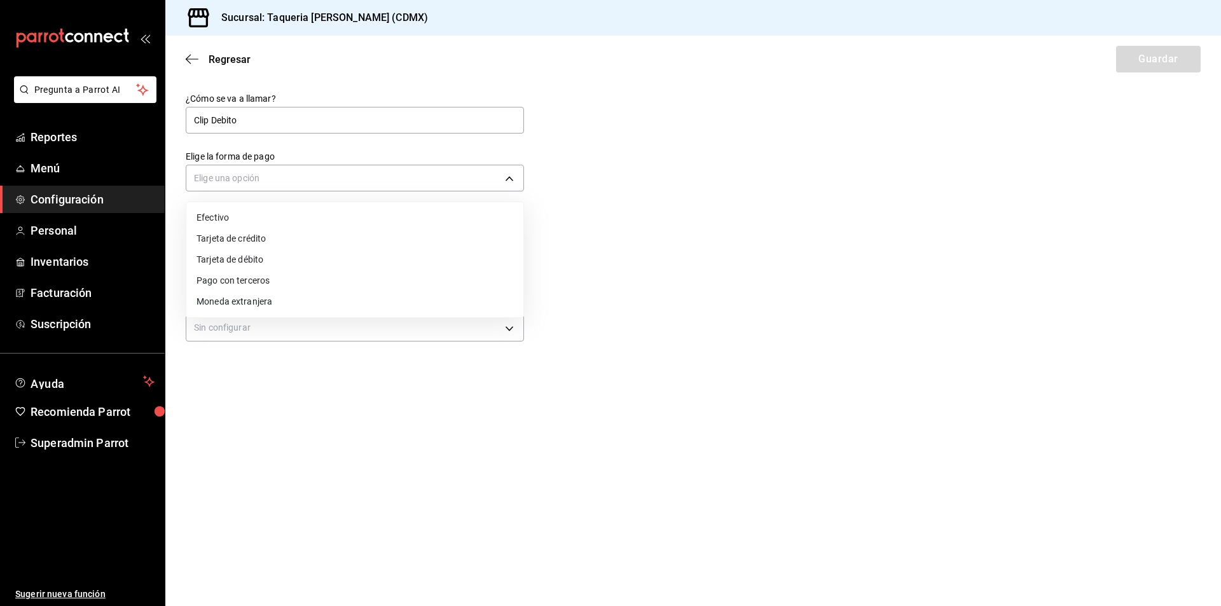
click at [235, 258] on li "Tarjeta de débito" at bounding box center [354, 259] width 337 height 21
type input "DEBIT_CARD"
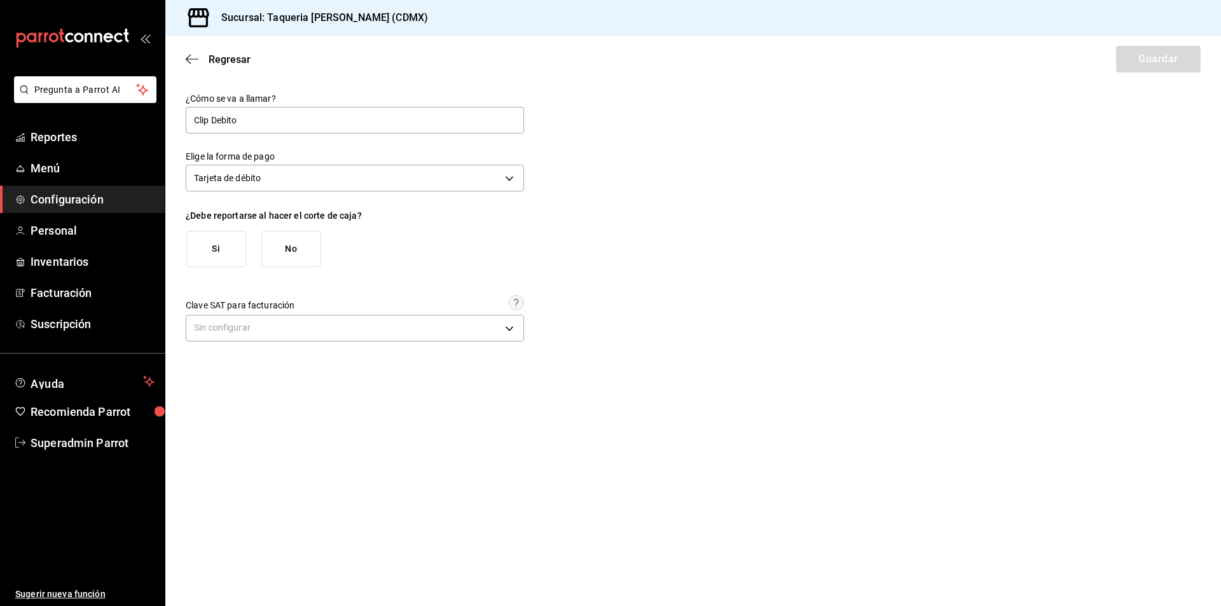
click at [209, 263] on button "Si" at bounding box center [216, 249] width 60 height 36
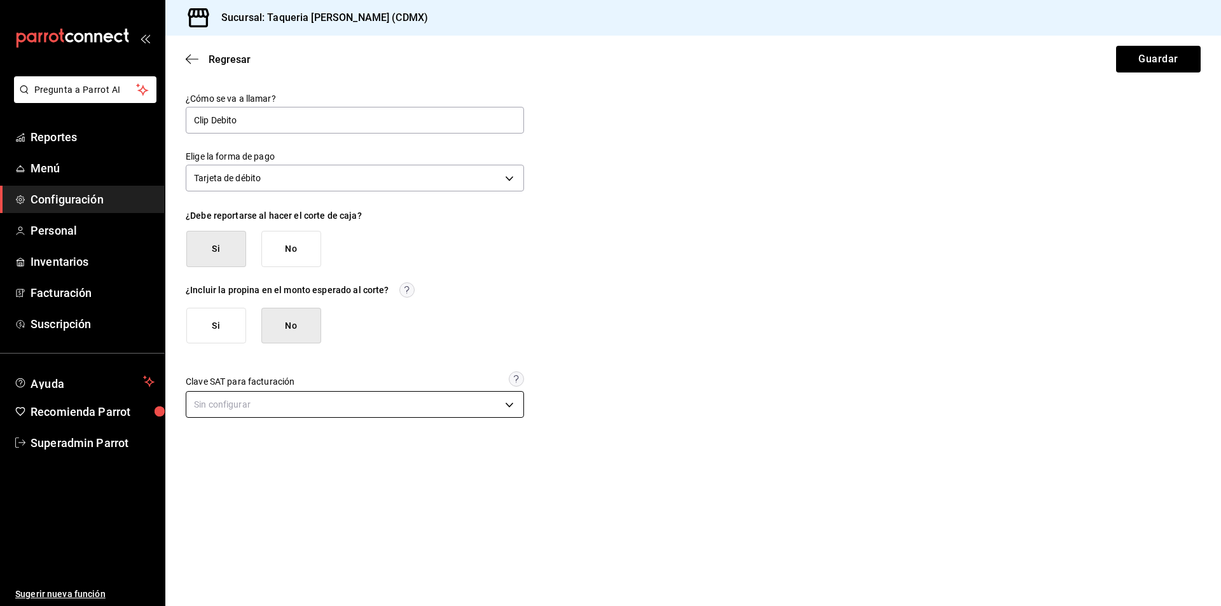
click at [221, 412] on body "Pregunta a Parrot AI Reportes Menú Configuración Personal Inventarios Facturaci…" at bounding box center [610, 303] width 1221 height 606
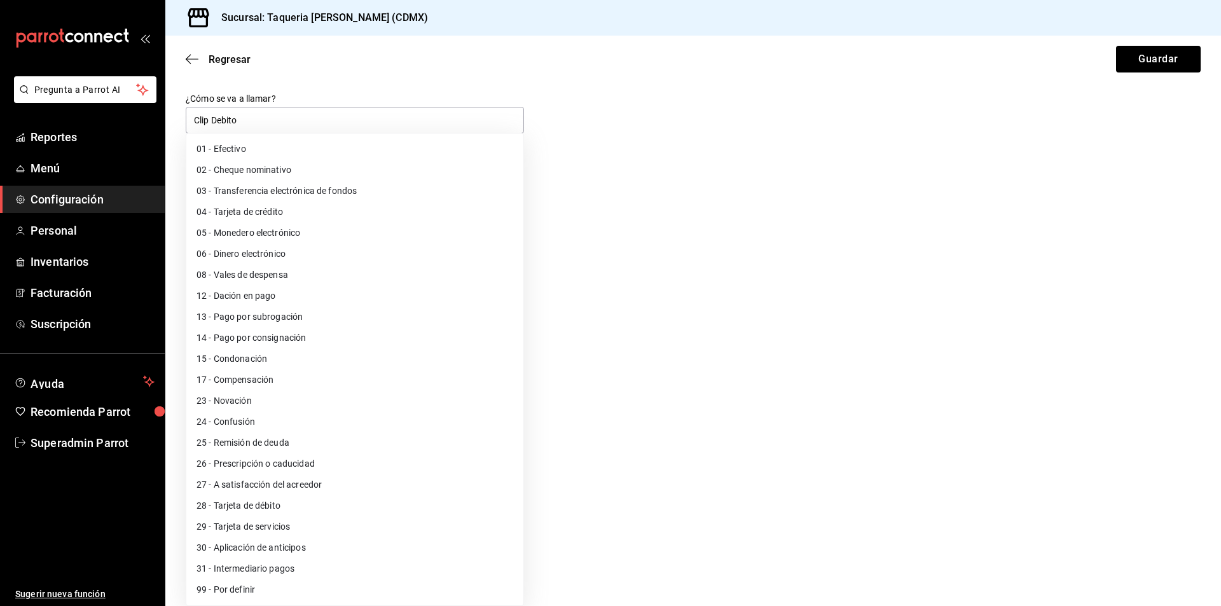
click at [229, 508] on li "28 - Tarjeta de débito" at bounding box center [354, 506] width 337 height 21
type input "28"
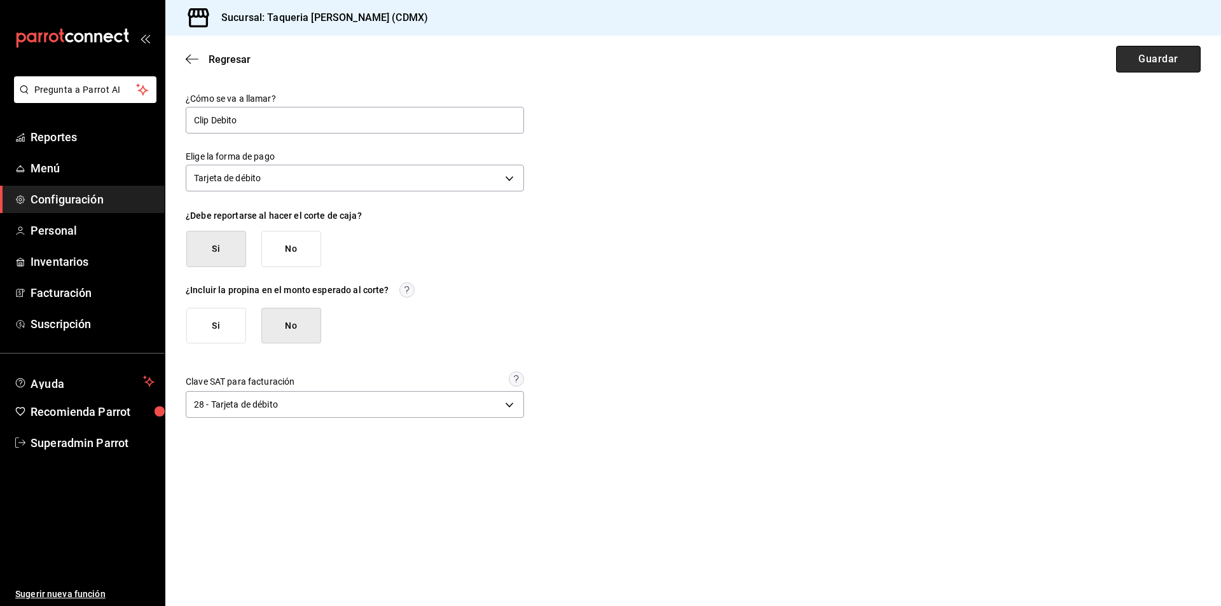
click at [1124, 70] on button "Guardar" at bounding box center [1158, 59] width 85 height 27
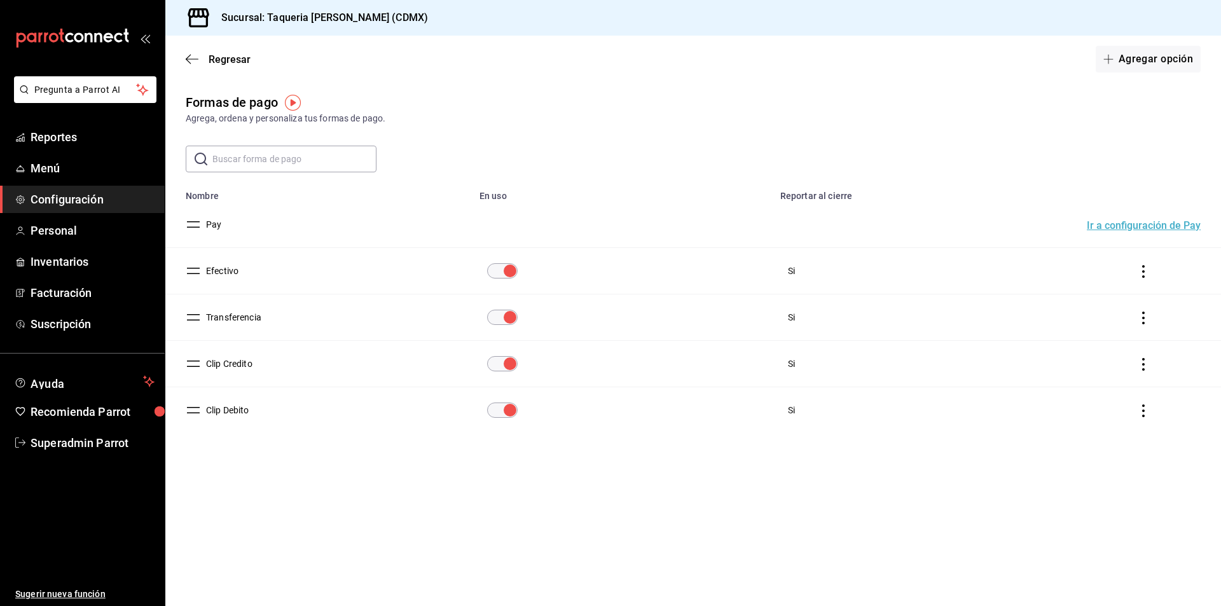
click at [499, 408] on input "paymentsTable" at bounding box center [510, 410] width 46 height 15
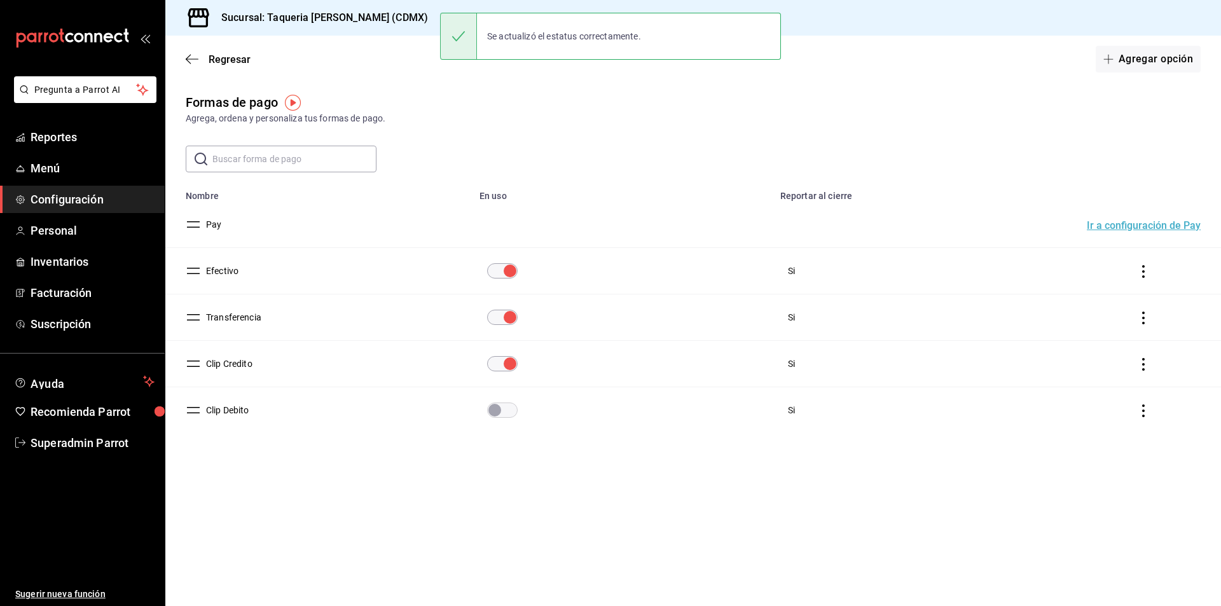
click at [499, 408] on input "paymentsTable" at bounding box center [495, 410] width 46 height 15
